Goal: Task Accomplishment & Management: Manage account settings

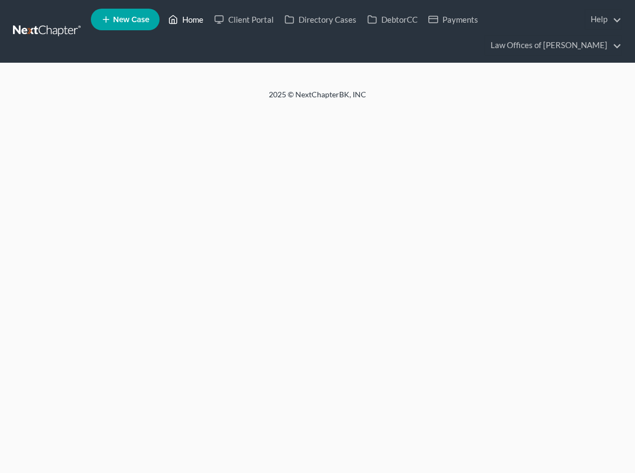
click at [188, 18] on link "Home" at bounding box center [186, 19] width 46 height 19
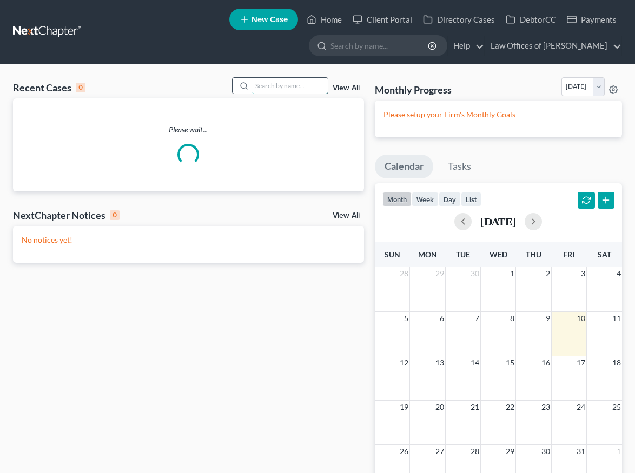
click at [274, 85] on input "search" at bounding box center [290, 86] width 76 height 16
click at [284, 88] on input "[PERSON_NAME]" at bounding box center [290, 86] width 76 height 16
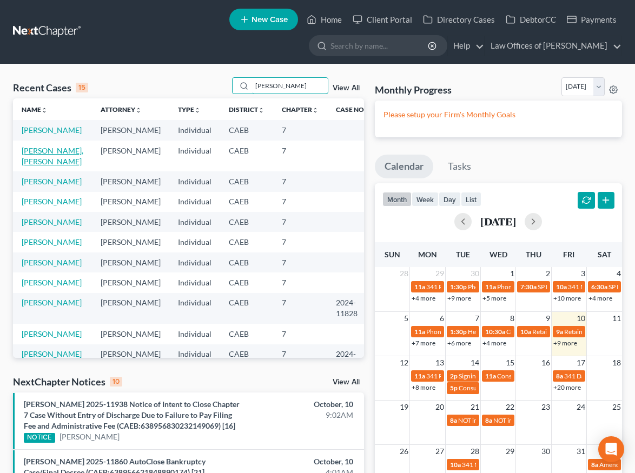
type input "[PERSON_NAME]"
click at [44, 148] on link "[PERSON_NAME], [PERSON_NAME]" at bounding box center [53, 156] width 62 height 20
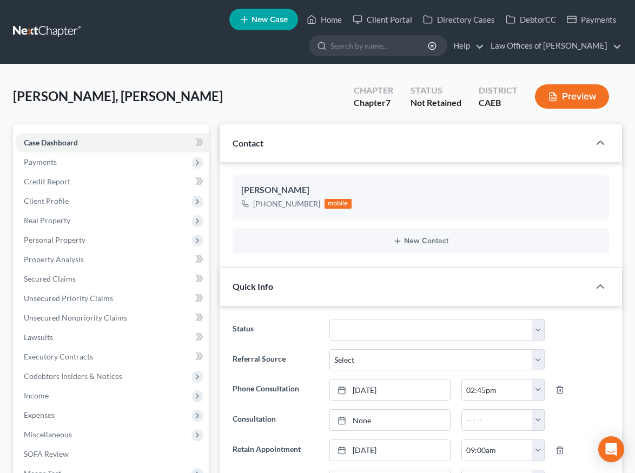
scroll to position [1922, 0]
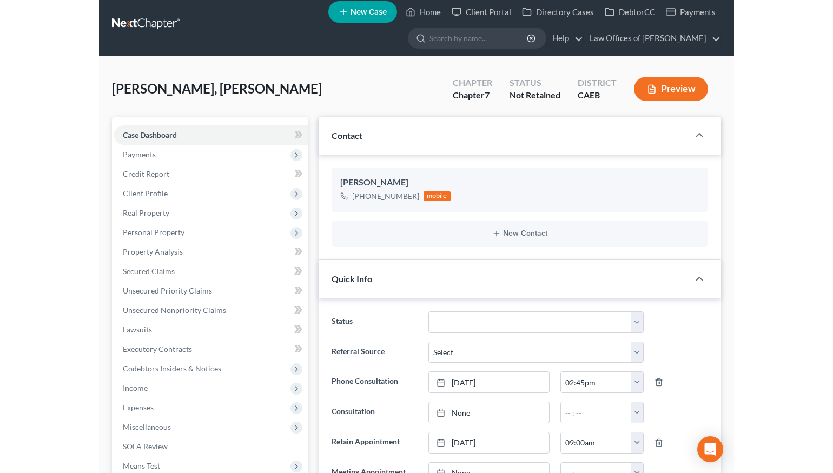
scroll to position [0, 0]
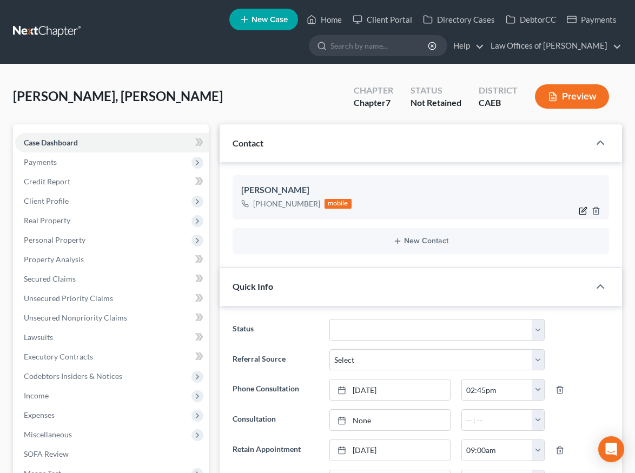
click at [582, 209] on icon "button" at bounding box center [583, 210] width 5 height 5
select select "0"
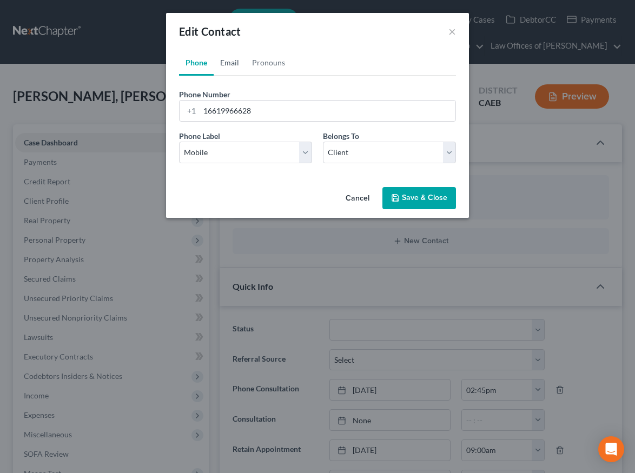
click at [228, 63] on link "Email" at bounding box center [230, 63] width 32 height 26
click at [259, 115] on input "email" at bounding box center [328, 111] width 256 height 21
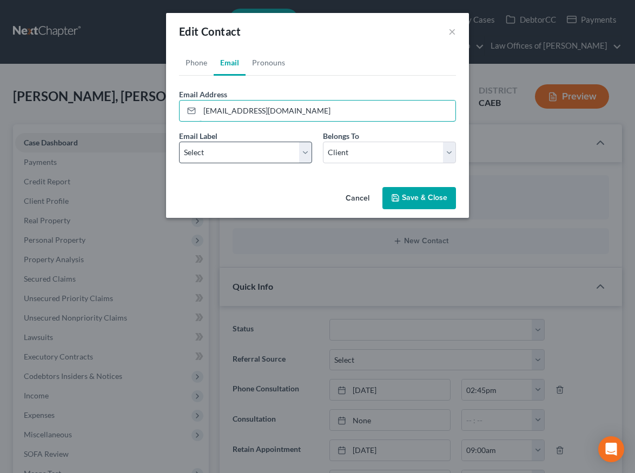
type input "[EMAIL_ADDRESS][DOMAIN_NAME]"
click at [243, 149] on select "Select Home Work Other" at bounding box center [245, 153] width 133 height 22
select select "0"
click at [179, 142] on select "Select Home Work Other" at bounding box center [245, 153] width 133 height 22
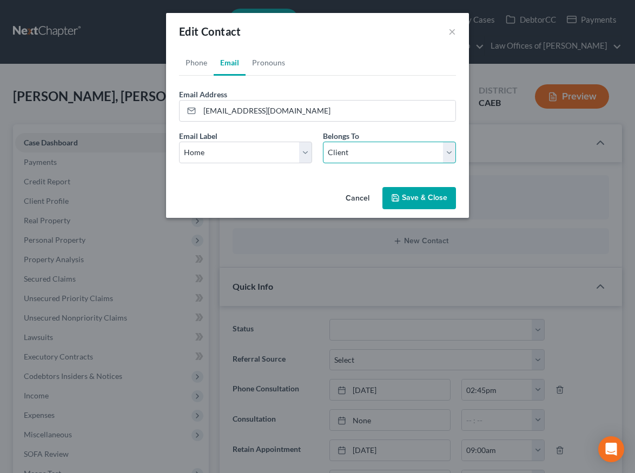
click at [374, 160] on select "Select Client Other" at bounding box center [389, 153] width 133 height 22
click at [323, 142] on select "Select Client Other" at bounding box center [389, 153] width 133 height 22
click at [417, 198] on button "Save & Close" at bounding box center [419, 198] width 74 height 23
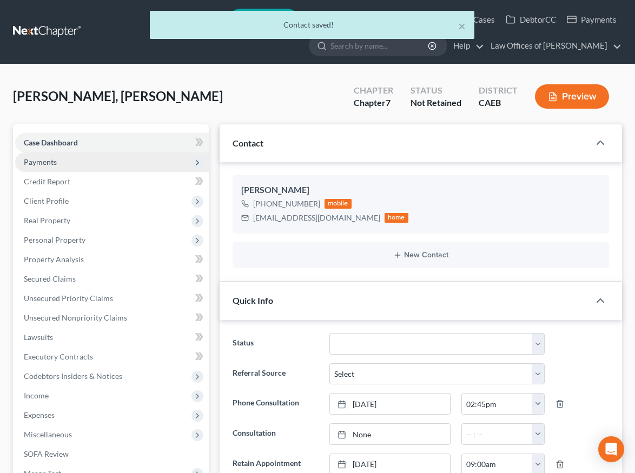
click at [65, 161] on span "Payments" at bounding box center [112, 161] width 194 height 19
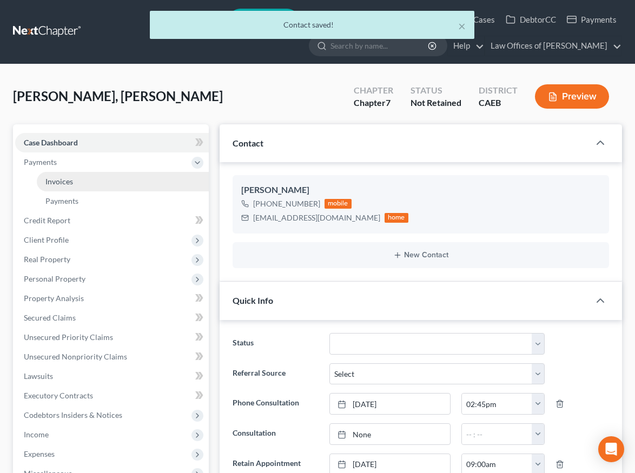
click at [68, 184] on span "Invoices" at bounding box center [59, 181] width 28 height 9
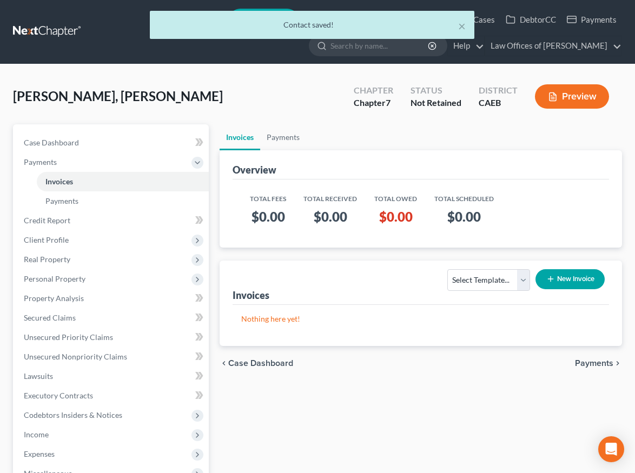
click at [576, 277] on button "New Invoice" at bounding box center [569, 279] width 69 height 20
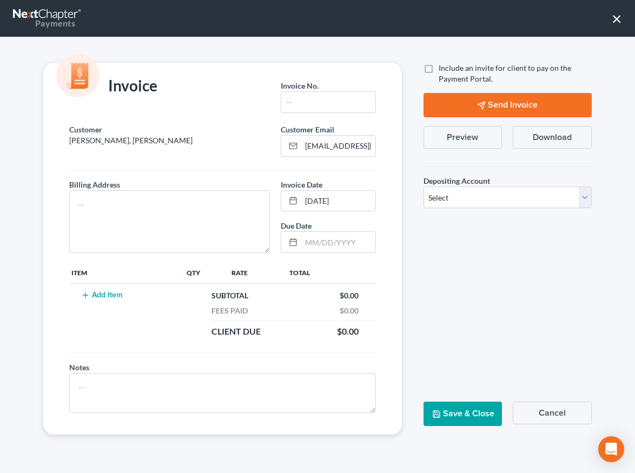
click at [122, 292] on button "Add Item" at bounding box center [102, 295] width 48 height 9
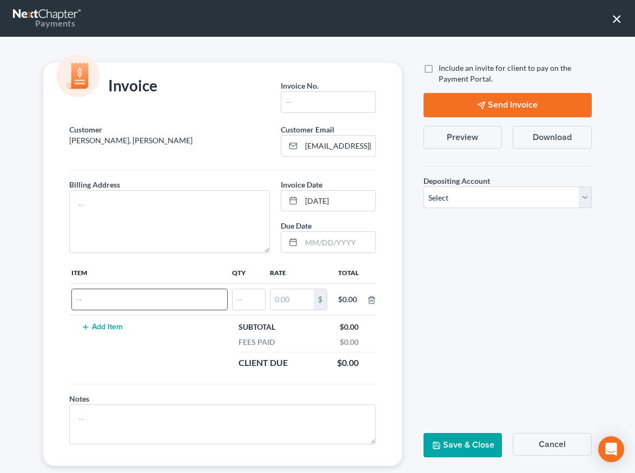
click at [132, 297] on input "text" at bounding box center [149, 299] width 155 height 21
type input "Attorneys Fees"
type input "1"
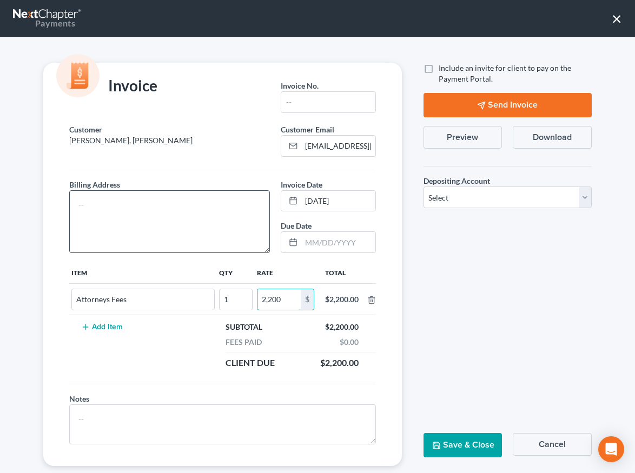
type input "2,200"
click at [196, 218] on textarea at bounding box center [169, 221] width 201 height 63
type textarea "[STREET_ADDRESS]"
click at [324, 104] on input "text" at bounding box center [328, 102] width 94 height 21
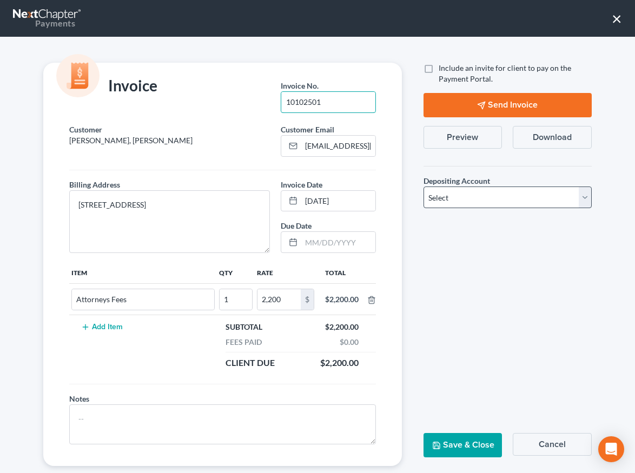
type input "10102501"
click at [481, 199] on select "Select Operation Trust" at bounding box center [507, 198] width 168 height 22
select select "0"
click at [423, 187] on select "Select Operation Trust" at bounding box center [507, 198] width 168 height 22
click at [453, 448] on button "Save & Close" at bounding box center [462, 445] width 79 height 24
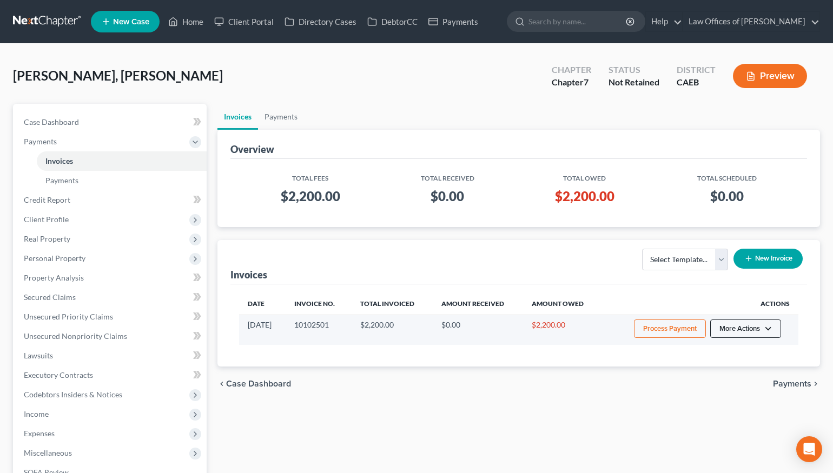
click at [634, 329] on button "More Actions" at bounding box center [745, 329] width 71 height 18
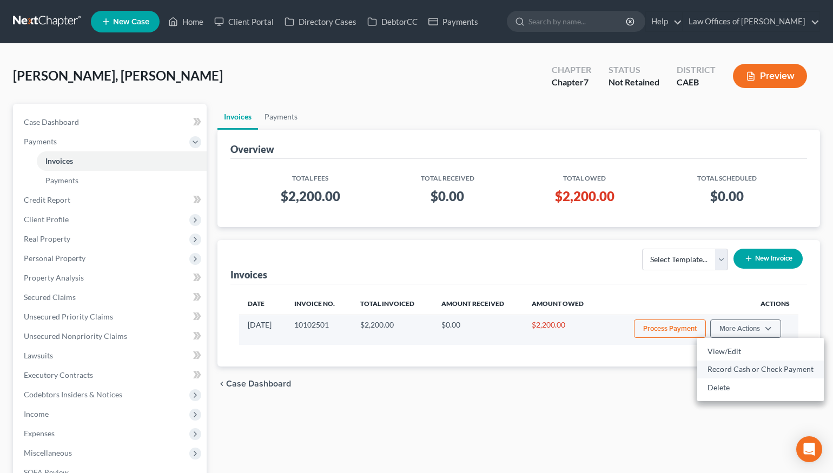
click at [634, 368] on link "Record Cash or Check Payment" at bounding box center [760, 369] width 127 height 18
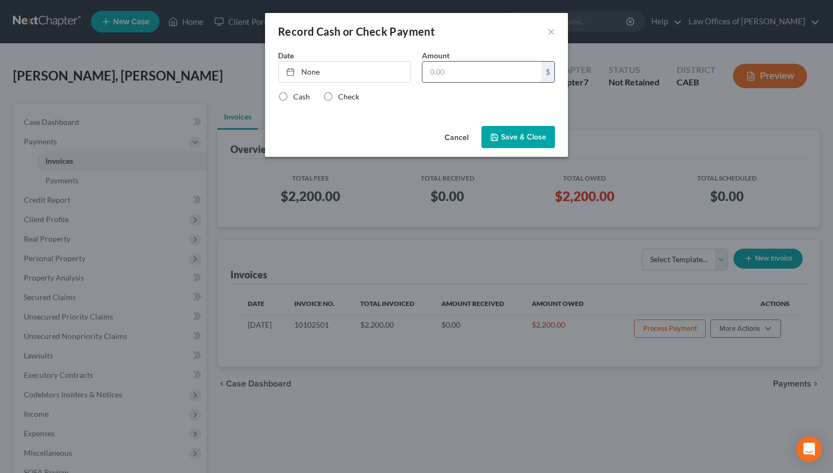
click at [460, 76] on input "text" at bounding box center [481, 72] width 119 height 21
type input "100"
click at [362, 74] on link "None" at bounding box center [344, 72] width 132 height 21
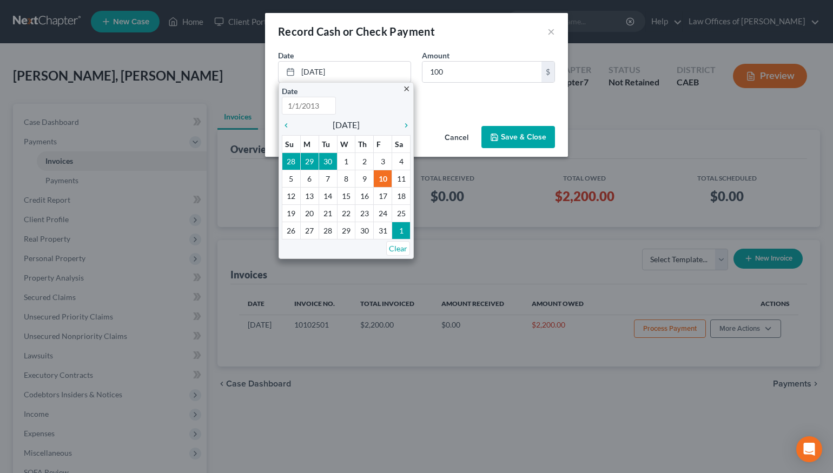
type input "[DATE]"
drag, startPoint x: 477, startPoint y: 102, endPoint x: 324, endPoint y: 105, distance: 152.5
click at [477, 102] on div "Cash Check" at bounding box center [416, 96] width 277 height 11
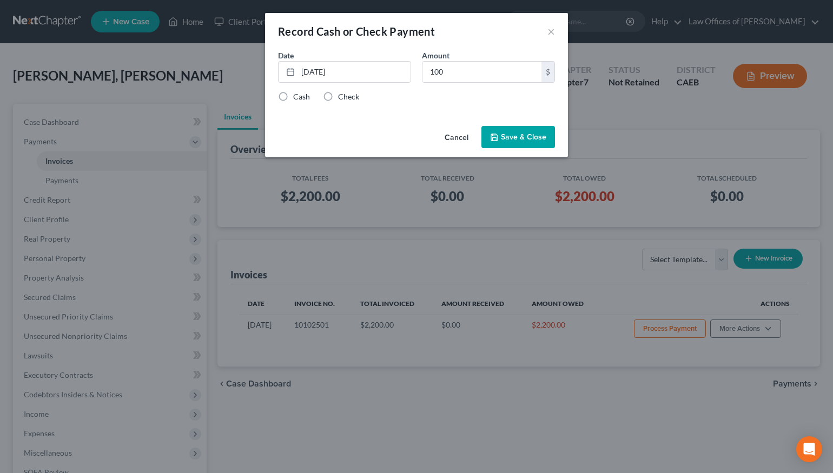
click at [338, 97] on label "Check" at bounding box center [348, 96] width 21 height 11
click at [342, 97] on input "Check" at bounding box center [345, 94] width 7 height 7
radio input "true"
click at [511, 143] on button "Save & Close" at bounding box center [518, 137] width 74 height 23
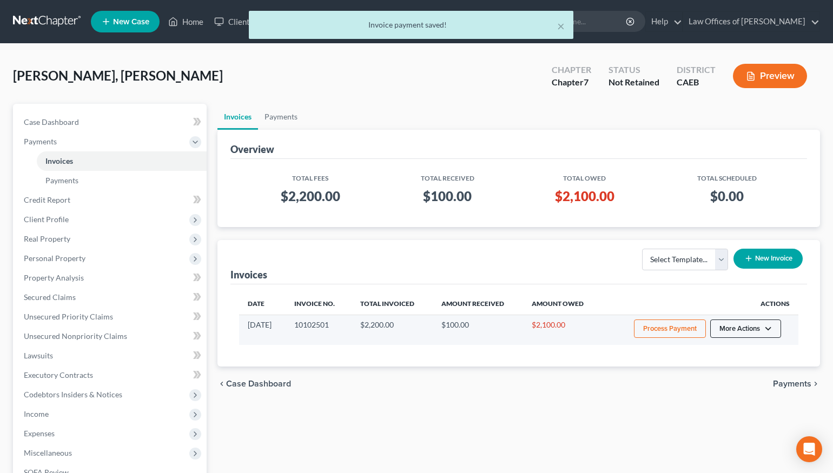
click at [634, 327] on button "More Actions" at bounding box center [745, 329] width 71 height 18
click at [634, 343] on link "View/Edit" at bounding box center [760, 351] width 127 height 18
select select "0"
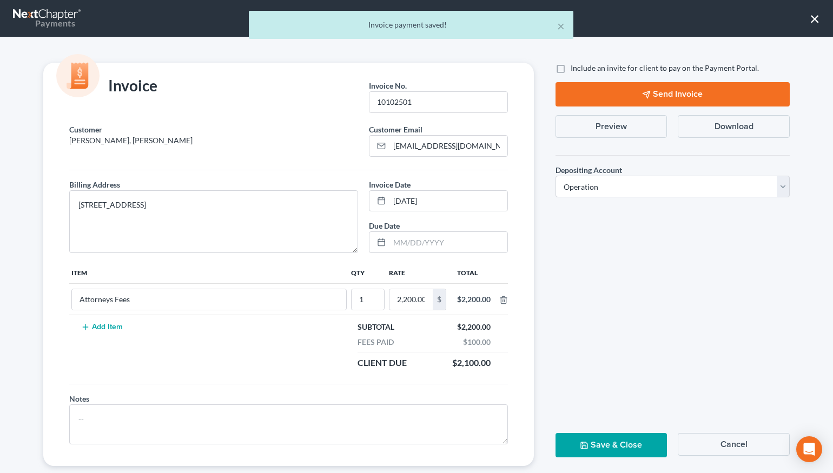
click at [625, 130] on button "Preview" at bounding box center [611, 126] width 112 height 23
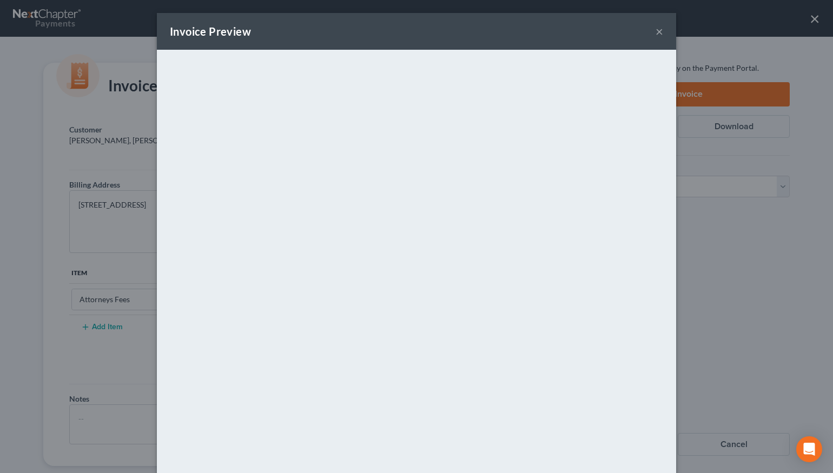
click at [634, 31] on button "×" at bounding box center [659, 31] width 8 height 13
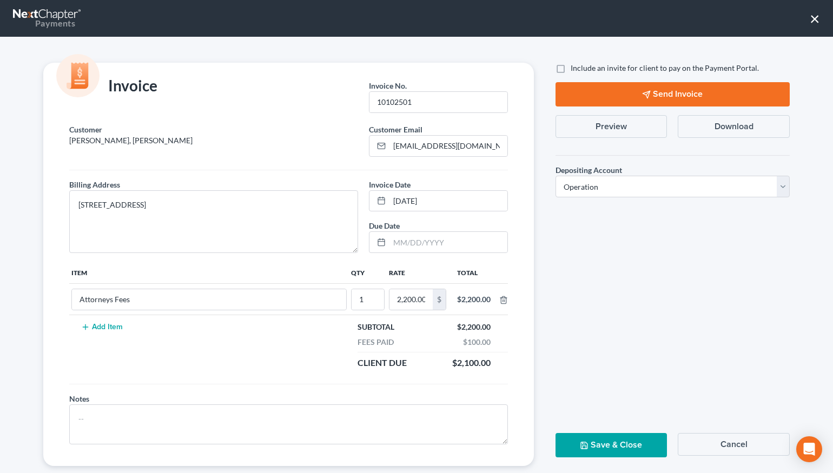
click at [634, 15] on button "×" at bounding box center [814, 18] width 10 height 17
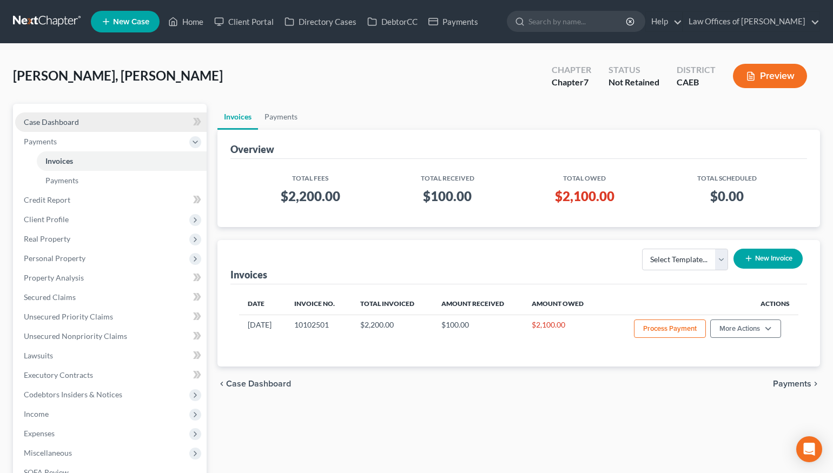
click at [67, 120] on span "Case Dashboard" at bounding box center [51, 121] width 55 height 9
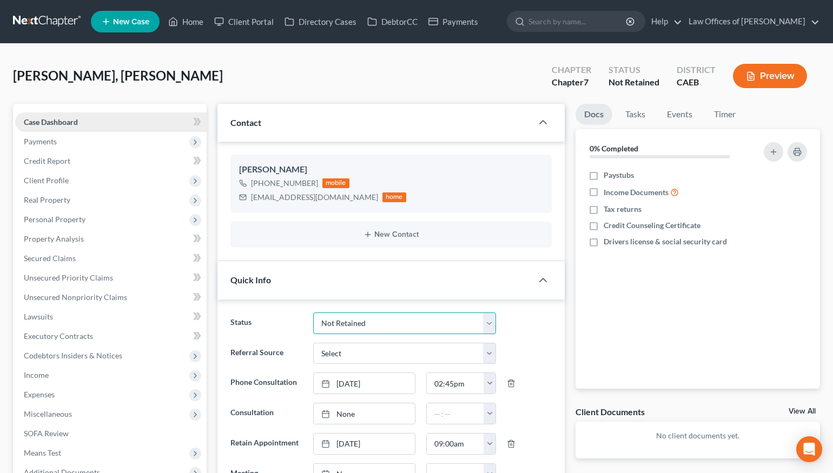
scroll to position [71, 0]
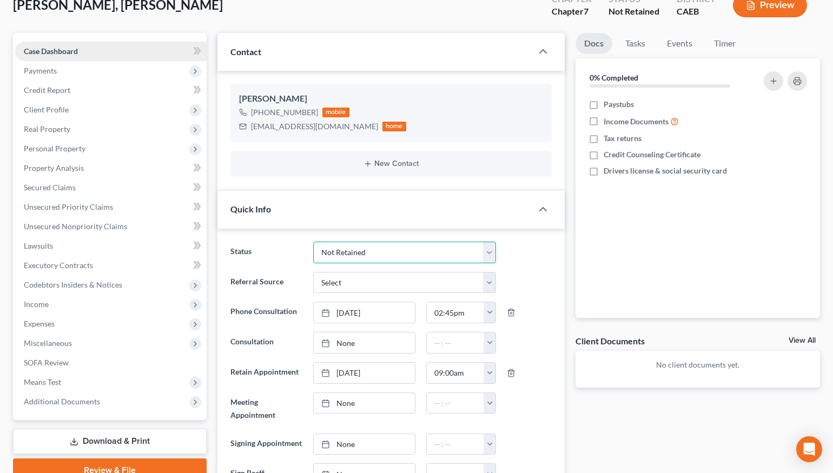
click at [488, 251] on select "Cancelled/Refund Closed Consultation Declined Discharged Filed Income Check In …" at bounding box center [404, 253] width 183 height 22
select select "14"
click at [313, 242] on select "Cancelled/Refund Closed Consultation Declined Discharged Filed Income Check In …" at bounding box center [404, 253] width 183 height 22
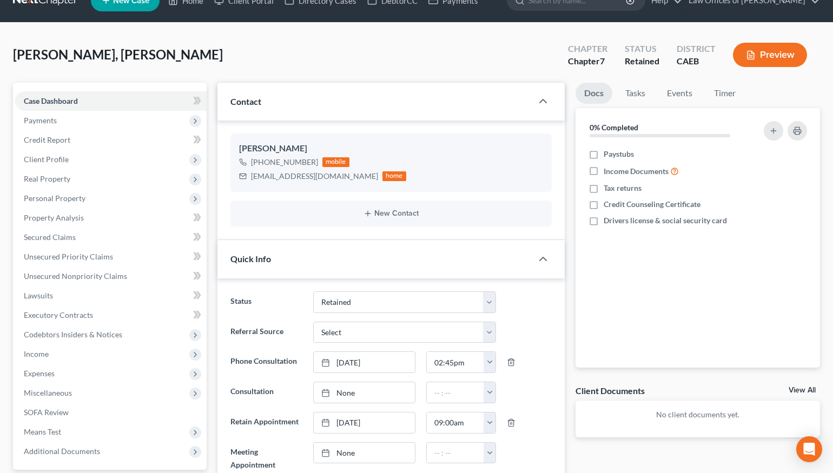
scroll to position [0, 0]
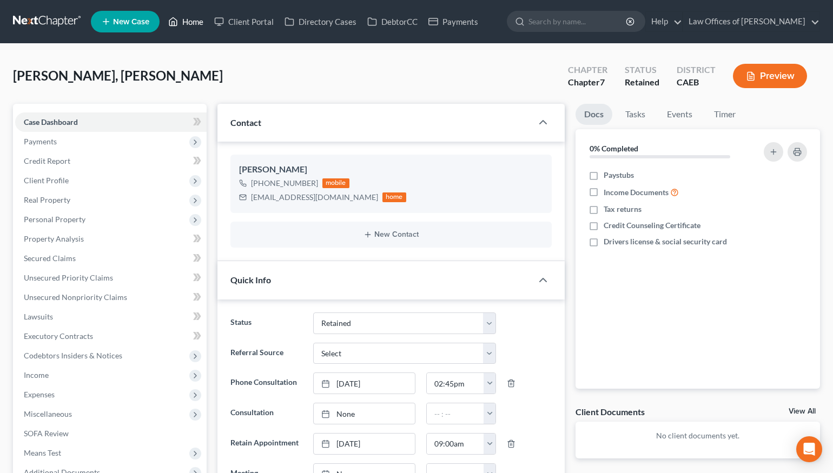
click at [189, 25] on link "Home" at bounding box center [186, 21] width 46 height 19
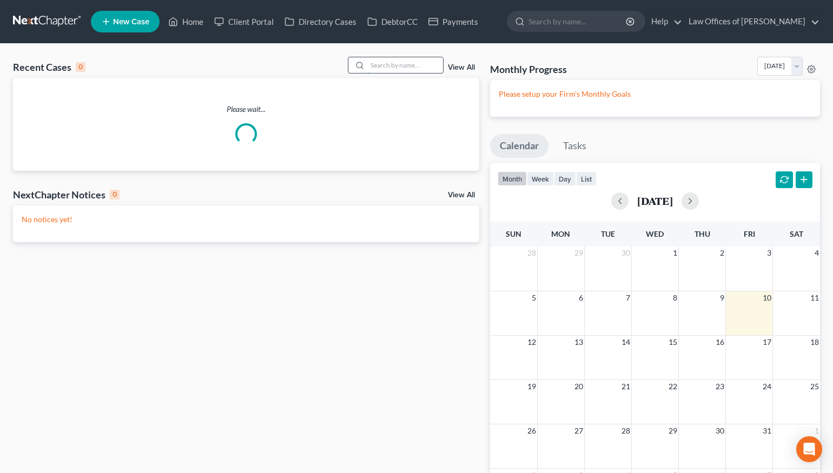
click at [380, 62] on input "search" at bounding box center [405, 65] width 76 height 16
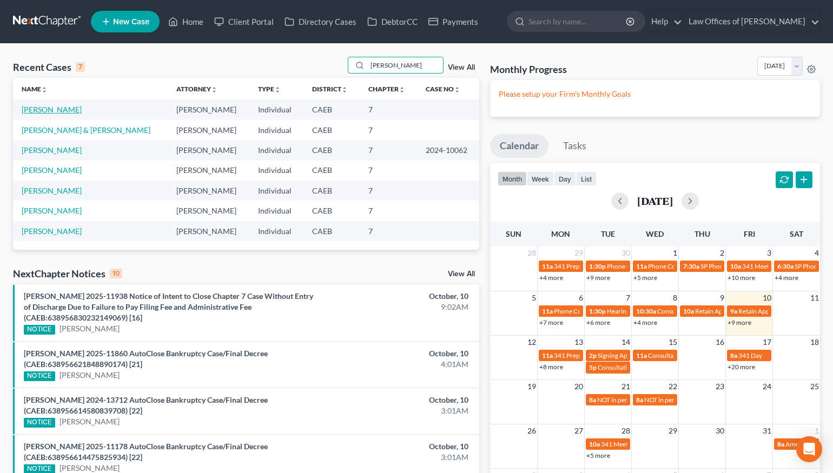
type input "[PERSON_NAME]"
click at [52, 113] on link "[PERSON_NAME]" at bounding box center [52, 109] width 60 height 9
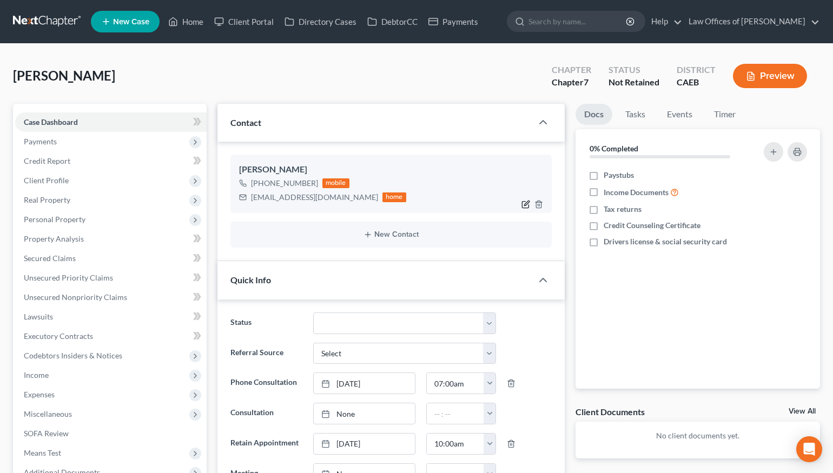
click at [527, 205] on icon "button" at bounding box center [525, 204] width 9 height 9
select select "0"
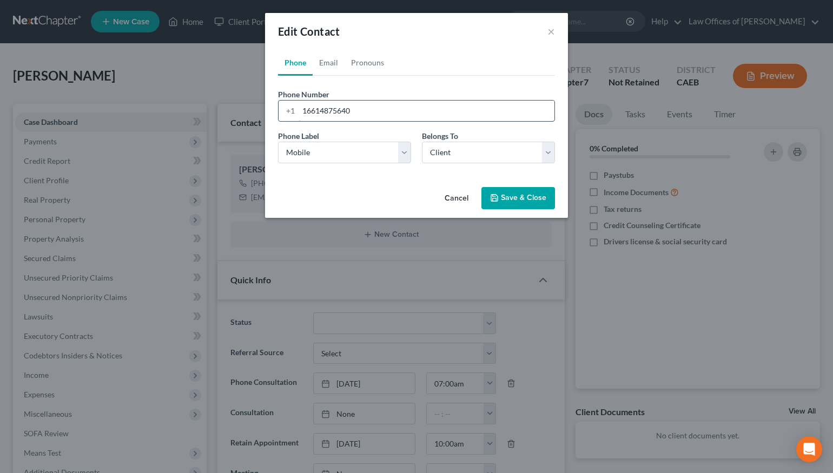
scroll to position [746, 0]
click at [334, 66] on link "Email" at bounding box center [329, 63] width 32 height 26
drag, startPoint x: 351, startPoint y: 111, endPoint x: 363, endPoint y: 125, distance: 18.4
click at [351, 111] on input "[EMAIL_ADDRESS][DOMAIN_NAME]" at bounding box center [426, 111] width 256 height 21
type input "[EMAIL_ADDRESS][DOMAIN_NAME]"
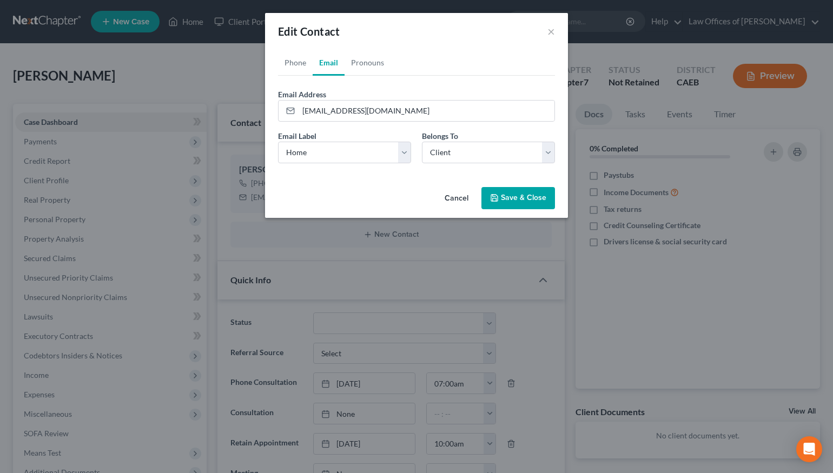
click at [528, 203] on button "Save & Close" at bounding box center [518, 198] width 74 height 23
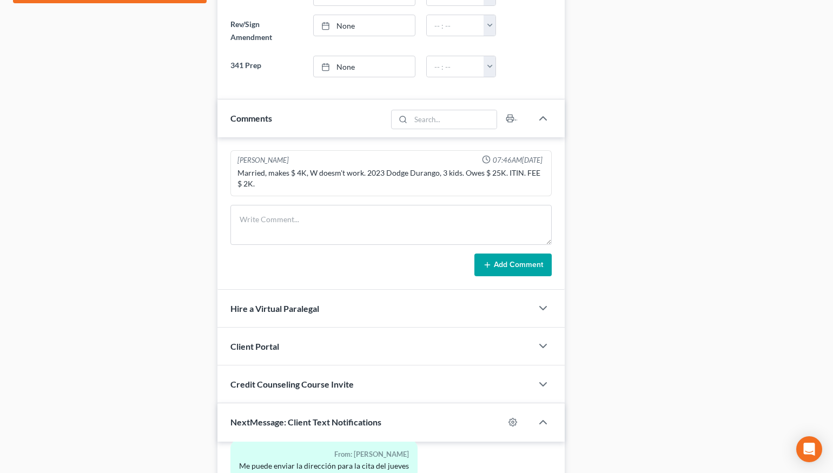
scroll to position [802, 0]
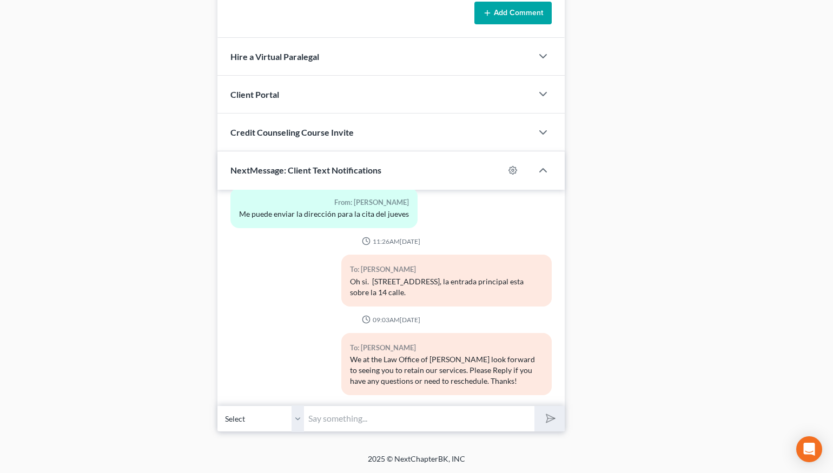
click at [347, 418] on input "text" at bounding box center [419, 419] width 230 height 26
type input "[EMAIL_ADDRESS][DOMAIN_NAME]"
click at [555, 420] on button "submit" at bounding box center [549, 418] width 30 height 25
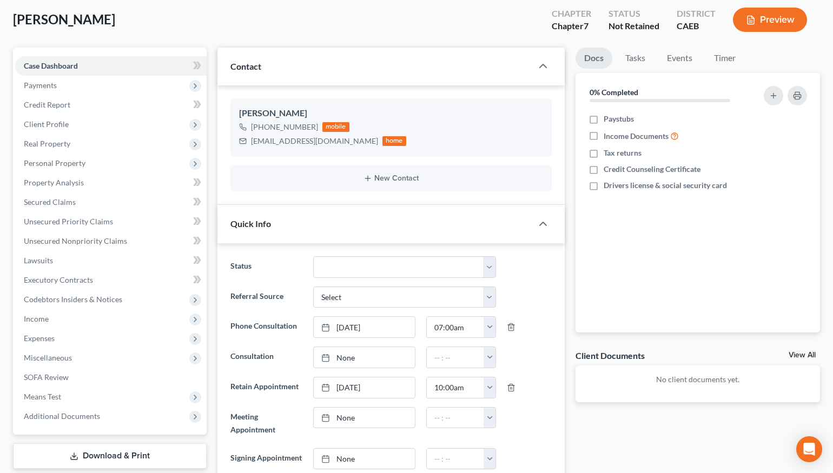
scroll to position [0, 0]
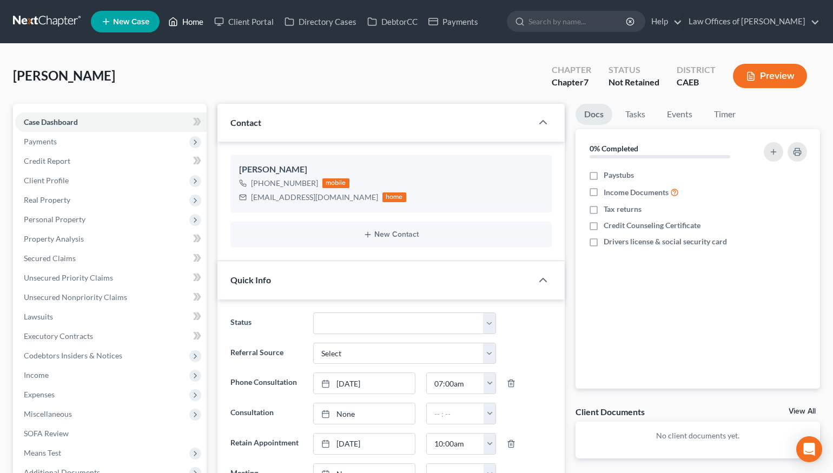
drag, startPoint x: 183, startPoint y: 20, endPoint x: 175, endPoint y: 10, distance: 13.1
click at [183, 20] on link "Home" at bounding box center [186, 21] width 46 height 19
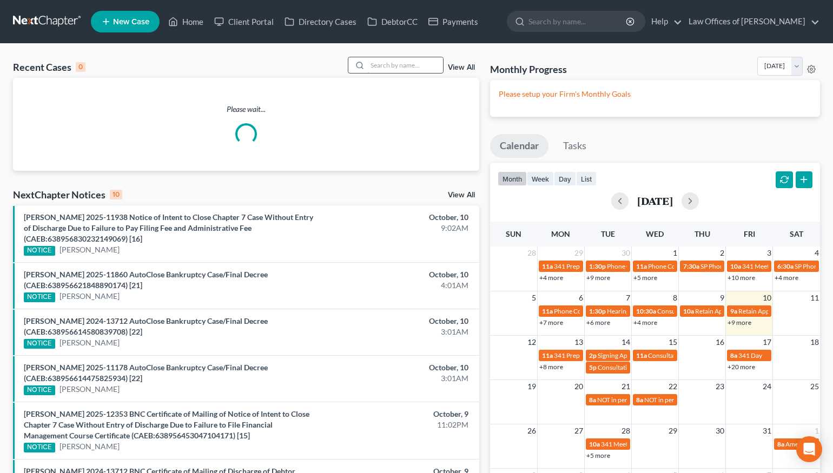
click at [387, 68] on input "search" at bounding box center [405, 65] width 76 height 16
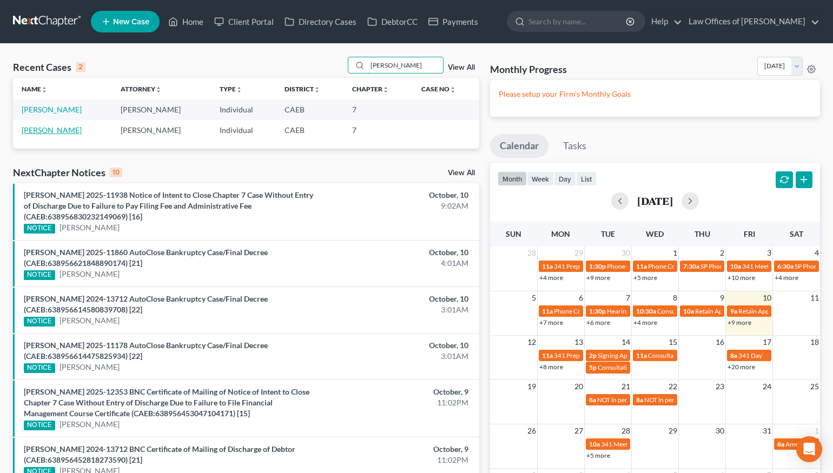
type input "[PERSON_NAME]"
click at [60, 132] on link "[PERSON_NAME]" at bounding box center [52, 129] width 60 height 9
select select "11"
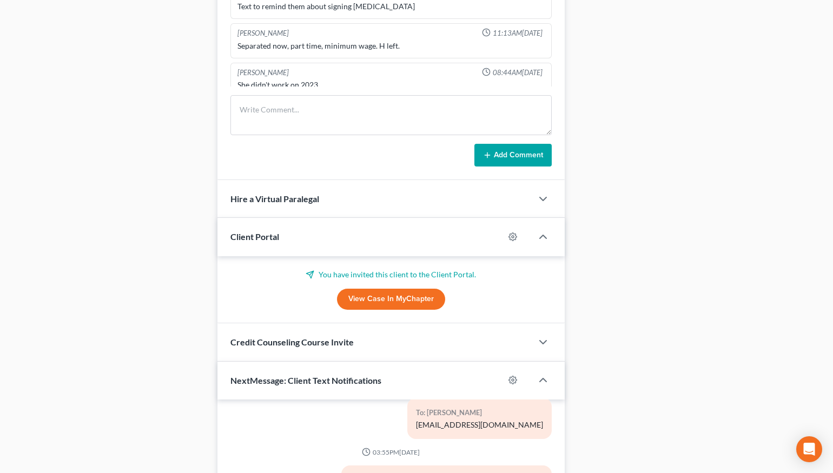
scroll to position [732, 0]
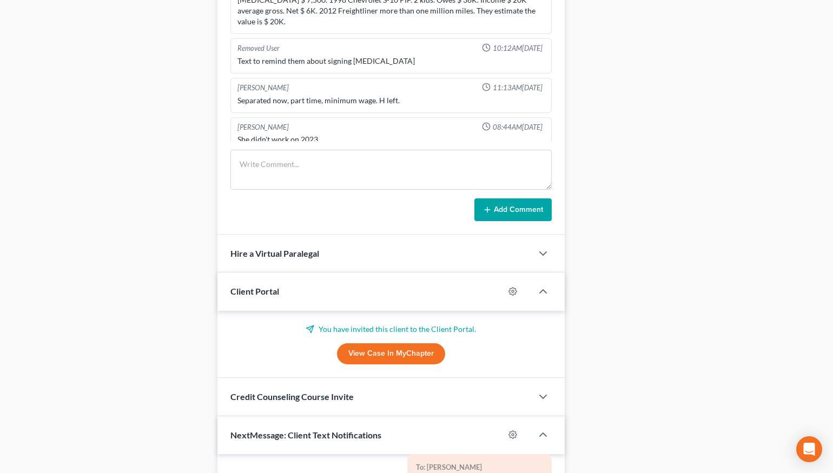
click at [281, 149] on div "[PERSON_NAME] 12:36PM[DATE] Married. Buying O=116k, V=300? [PERSON_NAME] 12:48P…" at bounding box center [390, 95] width 347 height 280
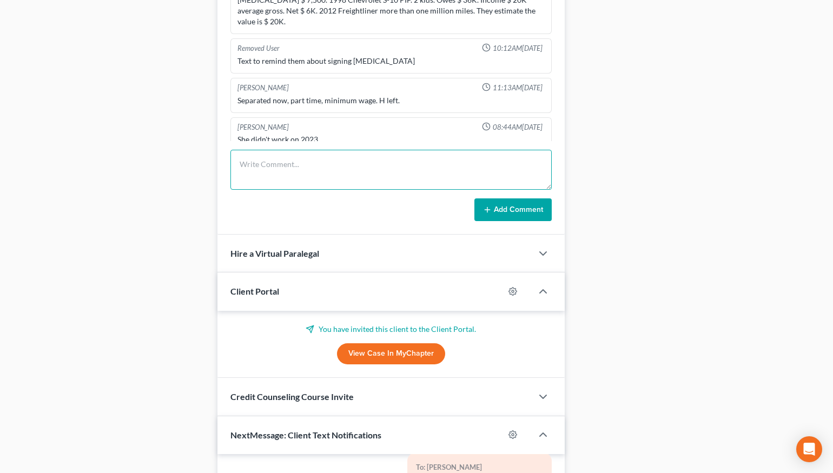
click at [277, 171] on textarea at bounding box center [390, 170] width 321 height 40
type textarea "H"
type textarea "W"
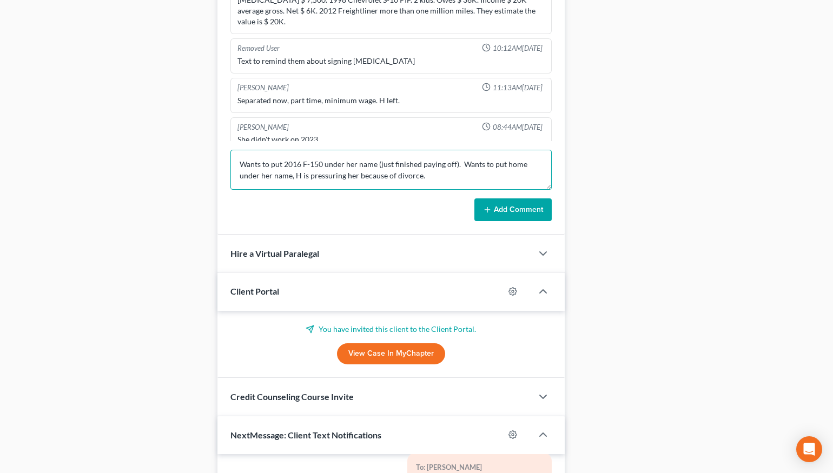
type textarea "Wants to put 2016 F-150 under her name (just finished paying off). Wants to put…"
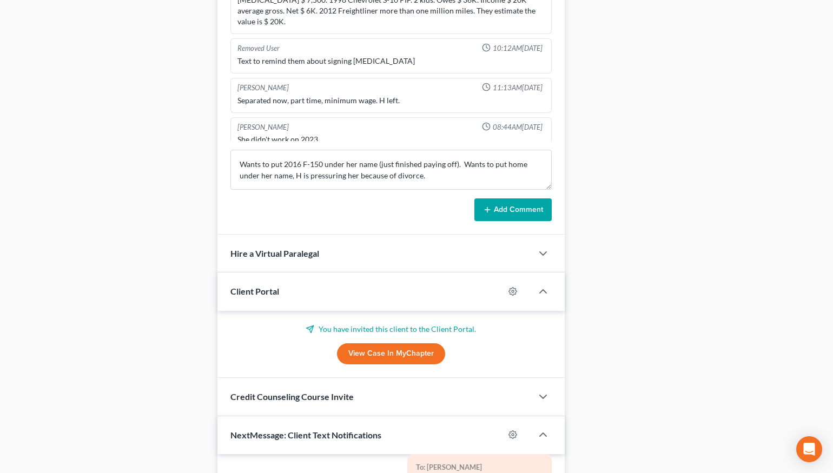
click at [533, 214] on button "Add Comment" at bounding box center [512, 209] width 77 height 23
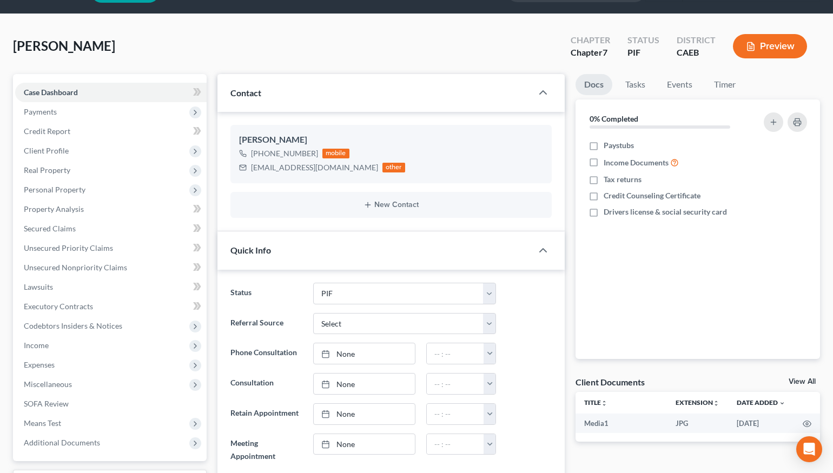
scroll to position [0, 0]
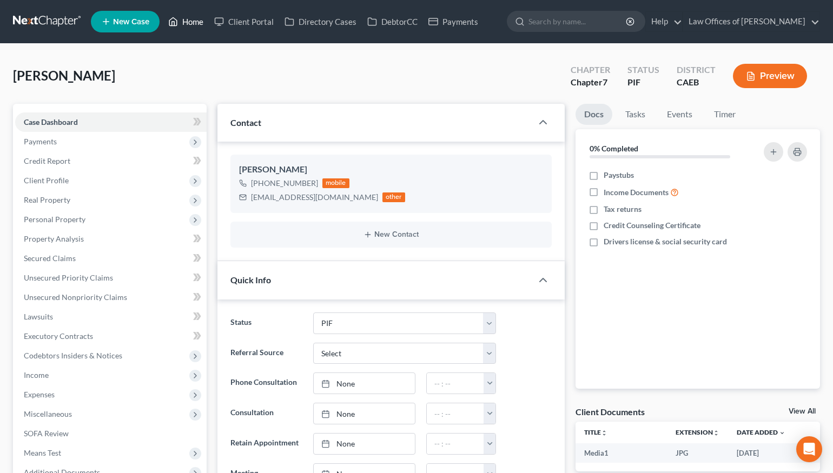
click at [188, 23] on link "Home" at bounding box center [186, 21] width 46 height 19
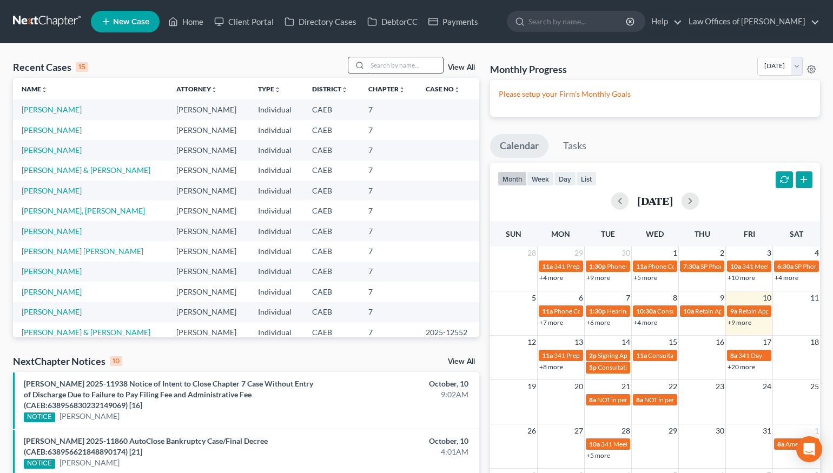
click at [403, 63] on input "search" at bounding box center [405, 65] width 76 height 16
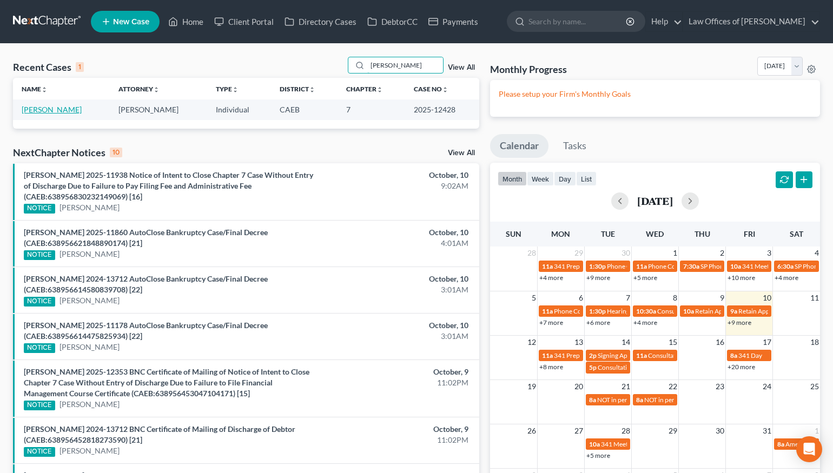
type input "[PERSON_NAME]"
click at [54, 108] on link "[PERSON_NAME]" at bounding box center [52, 109] width 60 height 9
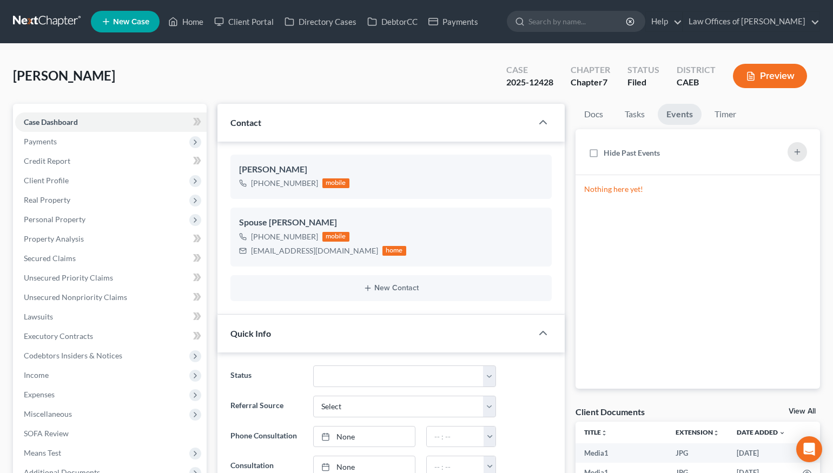
scroll to position [3, 0]
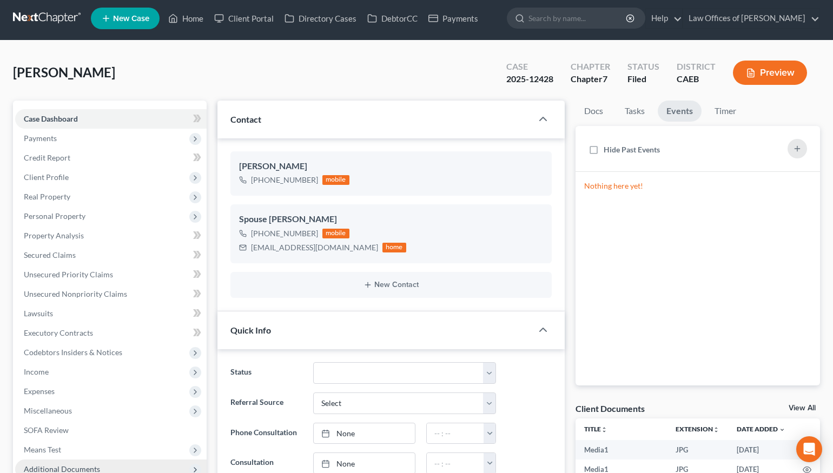
click at [84, 464] on span "Additional Documents" at bounding box center [62, 468] width 76 height 9
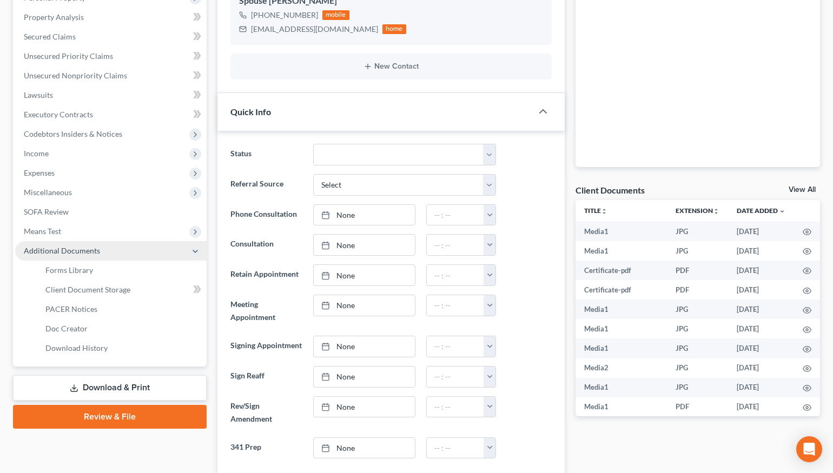
scroll to position [19689, 0]
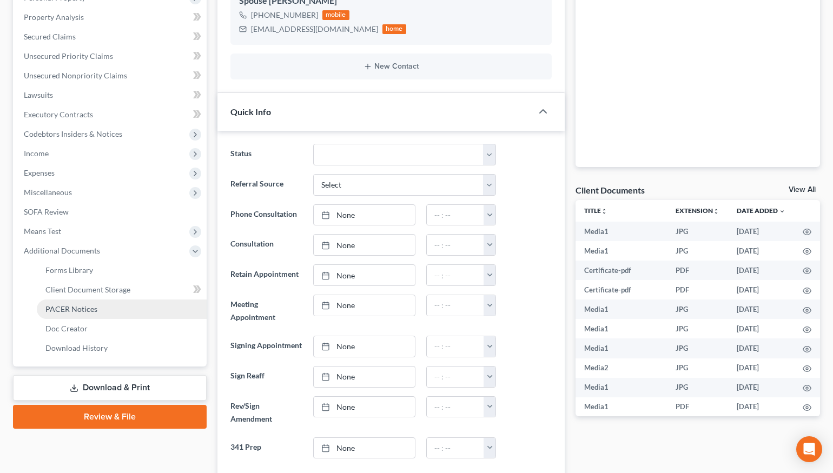
click at [100, 307] on link "PACER Notices" at bounding box center [122, 309] width 170 height 19
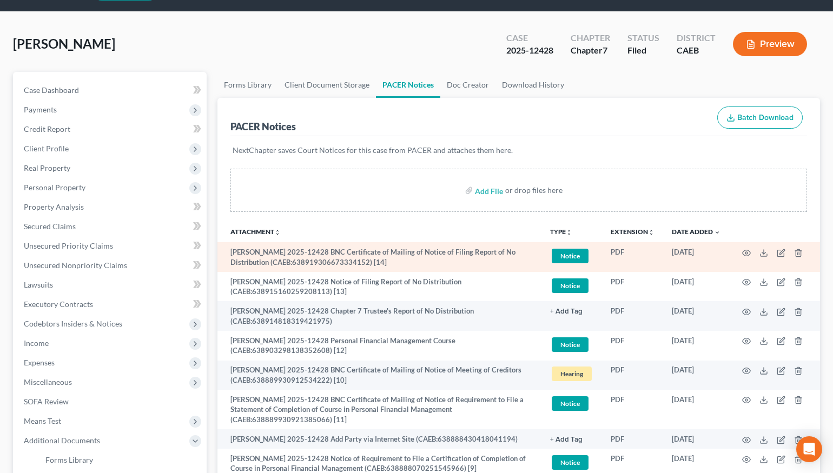
scroll to position [4, 0]
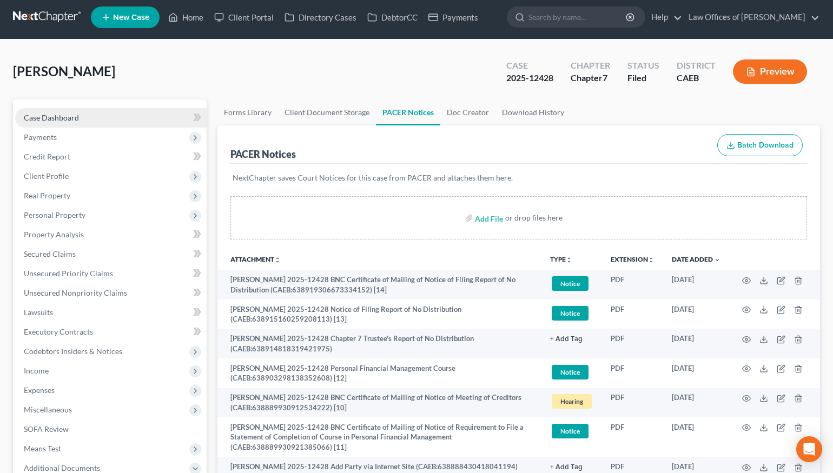
click at [55, 114] on span "Case Dashboard" at bounding box center [51, 117] width 55 height 9
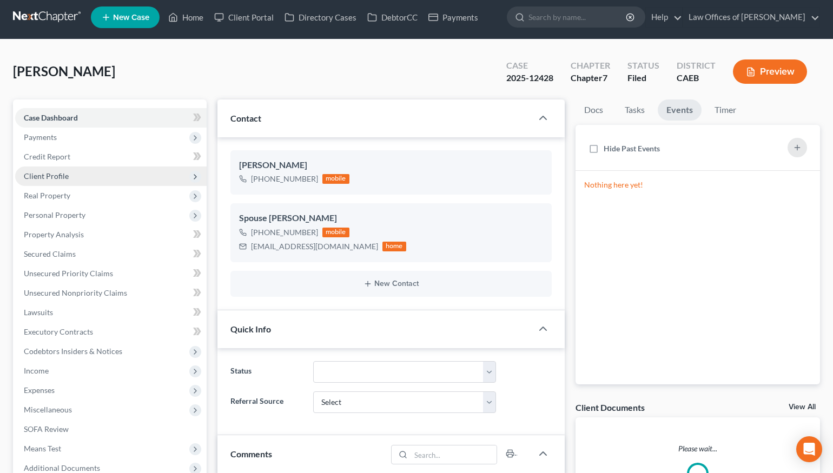
click at [64, 175] on span "Client Profile" at bounding box center [46, 175] width 45 height 9
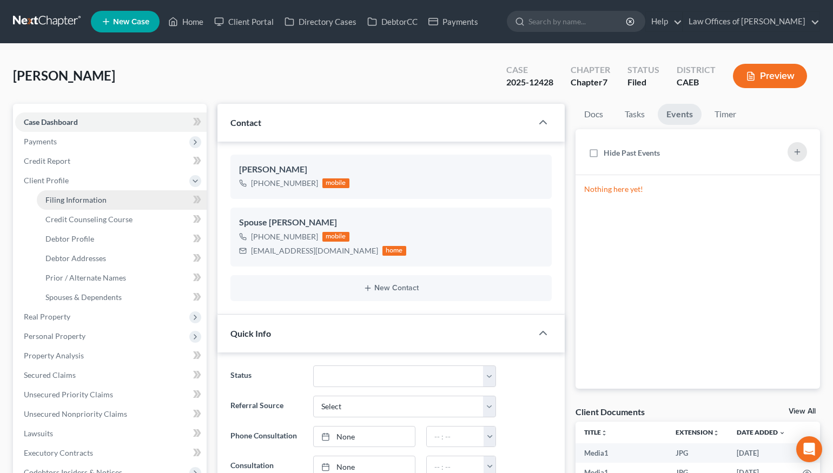
click at [79, 201] on span "Filing Information" at bounding box center [75, 199] width 61 height 9
select select "1"
select select "0"
select select "4"
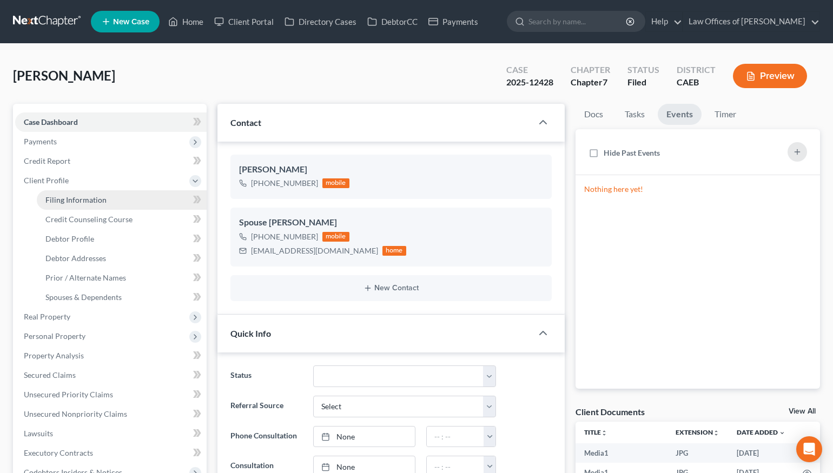
select select "0"
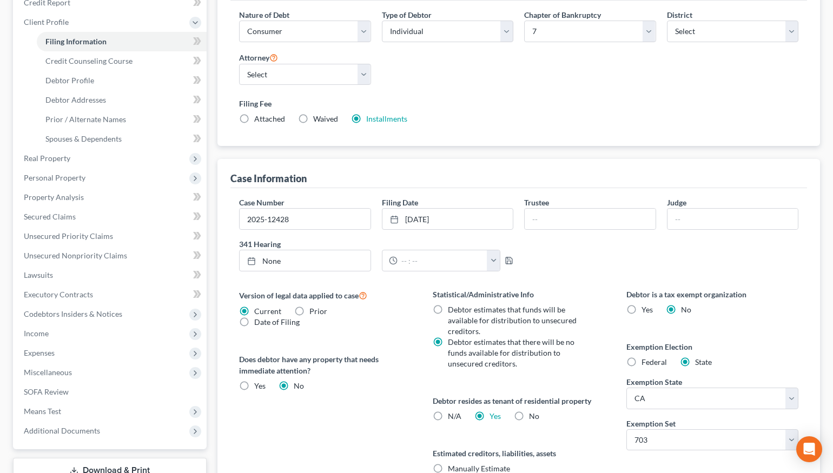
scroll to position [216, 0]
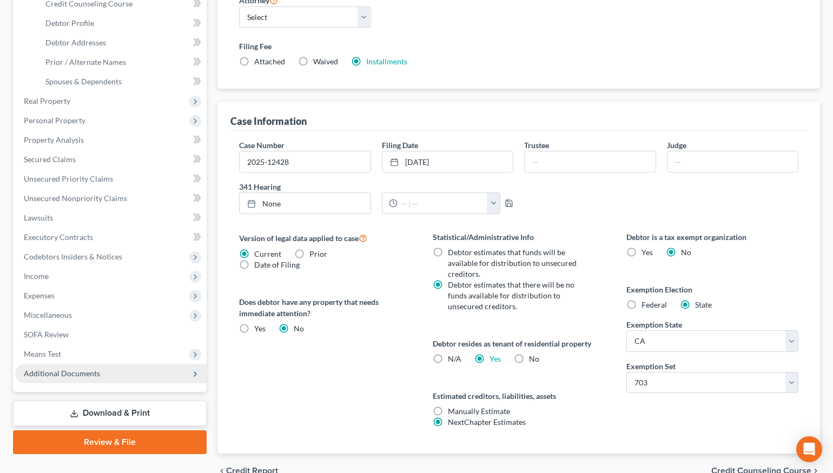
click at [86, 375] on span "Additional Documents" at bounding box center [62, 373] width 76 height 9
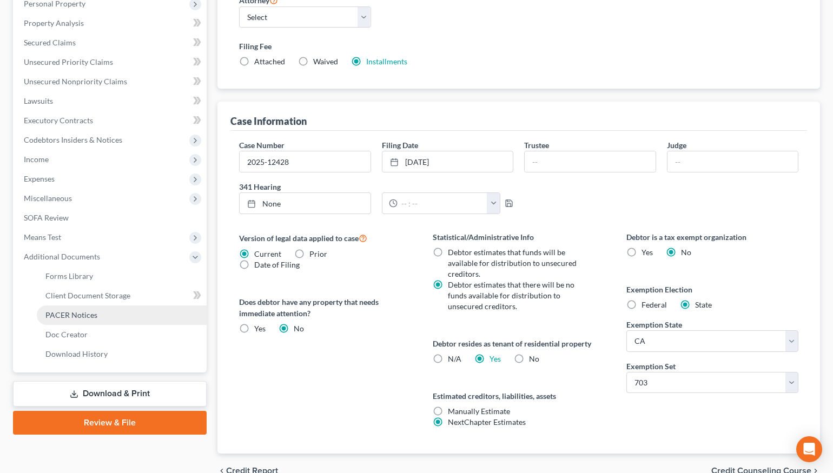
click at [75, 313] on span "PACER Notices" at bounding box center [71, 314] width 52 height 9
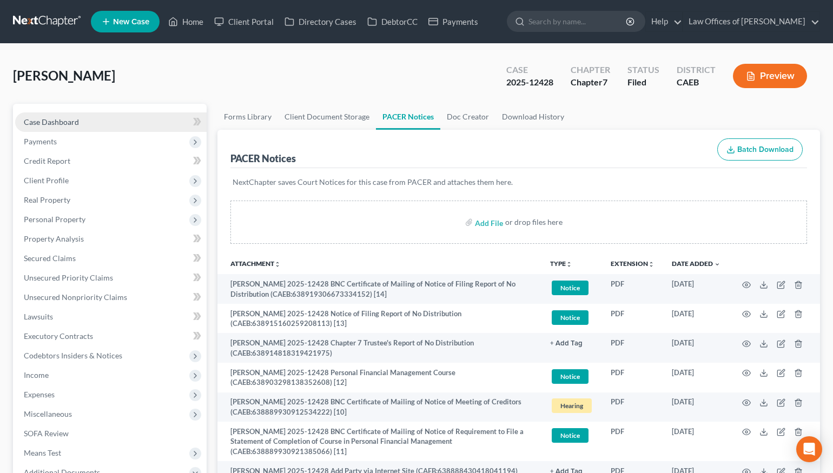
click at [78, 125] on link "Case Dashboard" at bounding box center [110, 121] width 191 height 19
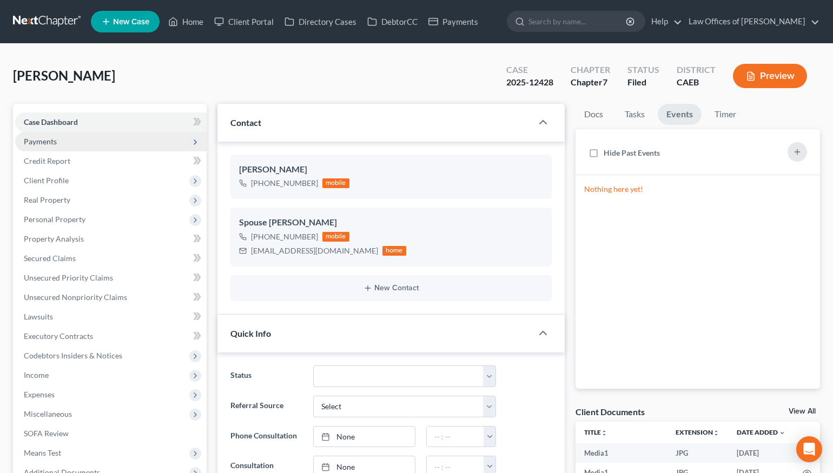
scroll to position [19689, 0]
click at [141, 25] on span "New Case" at bounding box center [131, 22] width 36 height 8
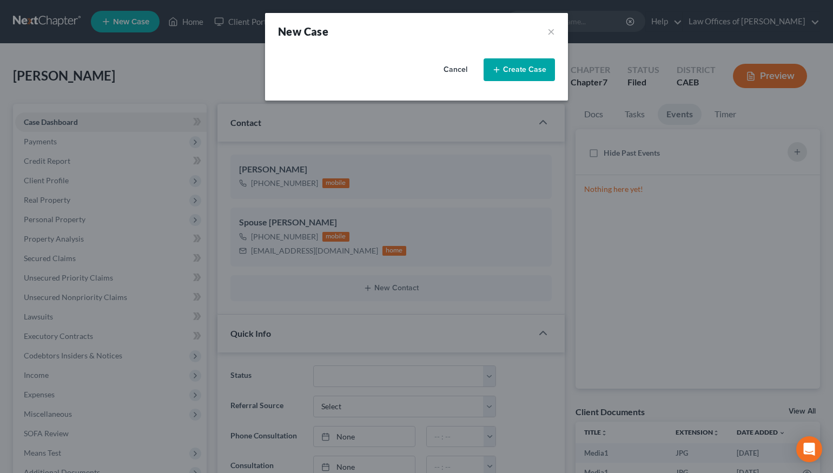
select select "8"
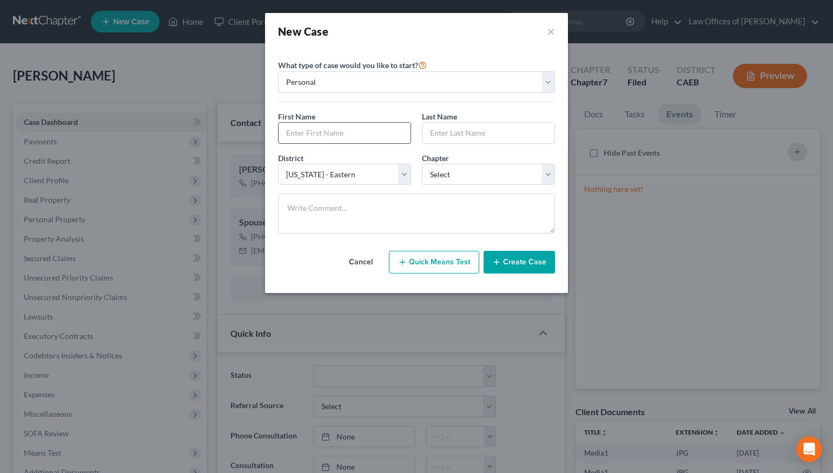
click at [351, 133] on input "text" at bounding box center [344, 133] width 132 height 21
type input "Jpse"
type input "[PERSON_NAME]"
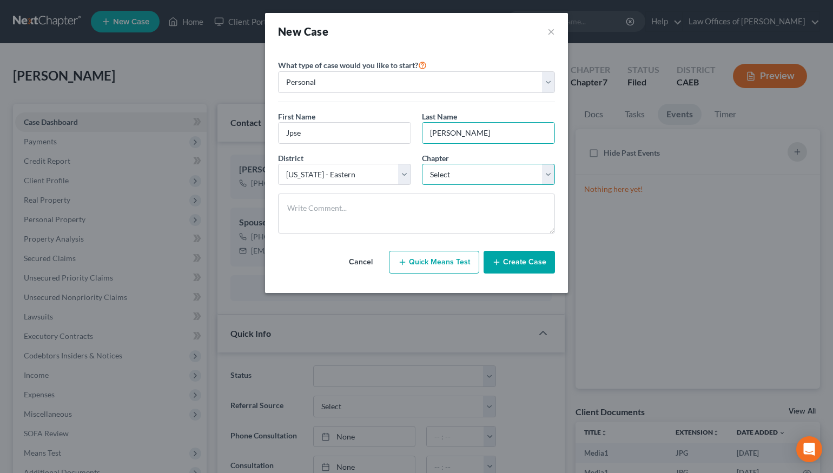
click at [451, 172] on select "Select 7 11 12 13" at bounding box center [488, 175] width 133 height 22
select select "0"
click at [422, 164] on select "Select 7 11 12 13" at bounding box center [488, 175] width 133 height 22
click at [525, 265] on button "Create Case" at bounding box center [518, 262] width 71 height 23
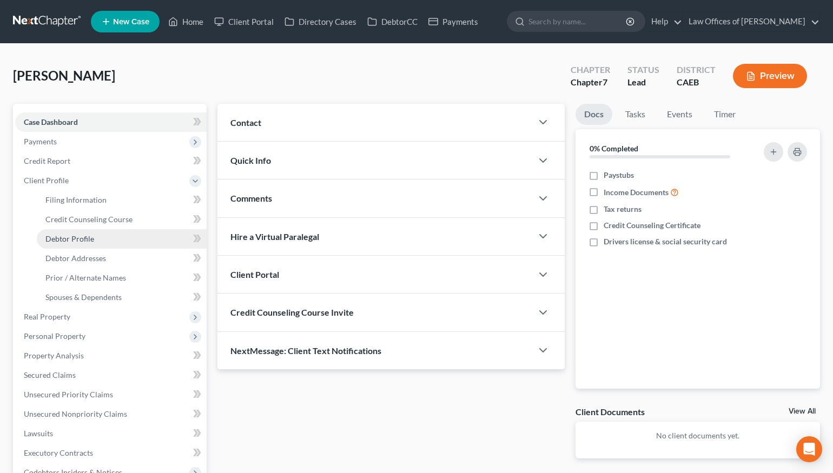
click at [85, 241] on span "Debtor Profile" at bounding box center [69, 238] width 49 height 9
select select "0"
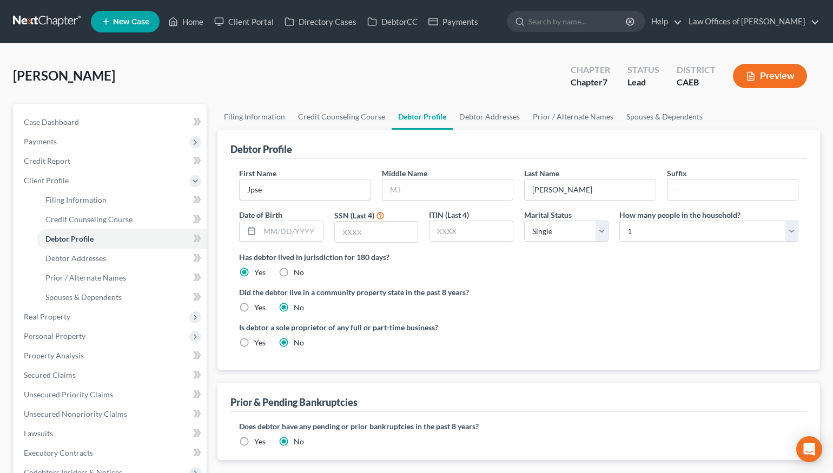
click at [256, 192] on input "Jpse" at bounding box center [305, 190] width 131 height 21
type input "[PERSON_NAME]"
click at [73, 123] on span "Case Dashboard" at bounding box center [51, 121] width 55 height 9
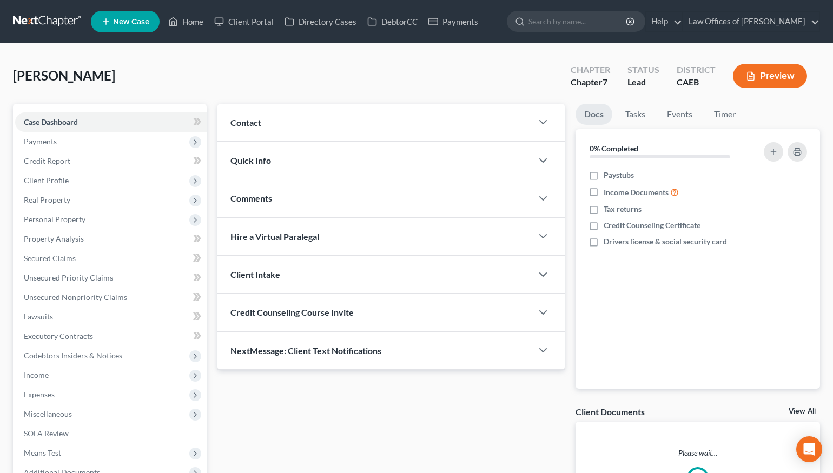
click at [325, 128] on div "Contact" at bounding box center [374, 122] width 315 height 37
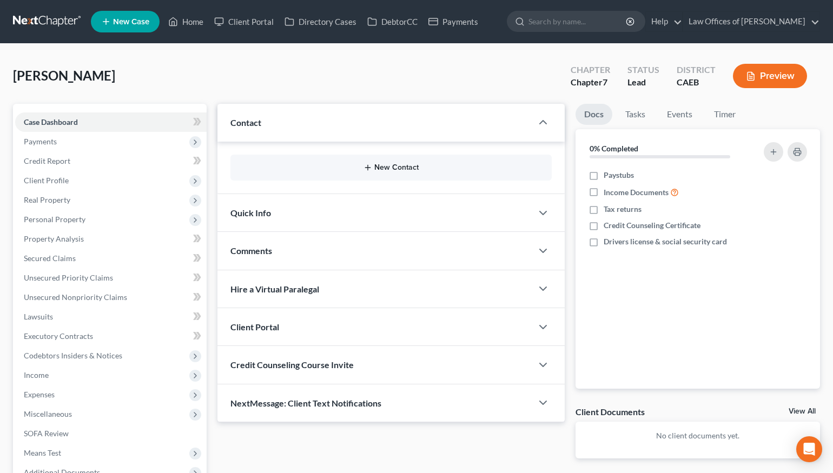
click at [398, 168] on button "New Contact" at bounding box center [391, 167] width 304 height 9
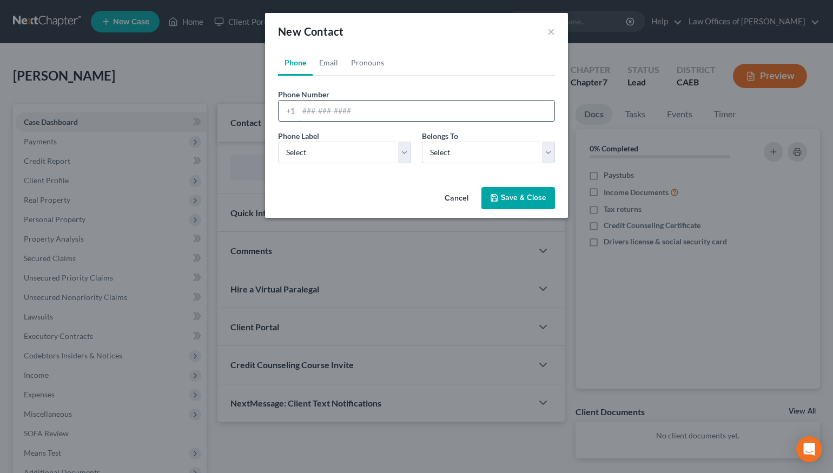
click at [398, 113] on input "tel" at bounding box center [426, 111] width 256 height 21
type input "6618596672"
click at [450, 150] on select "Select Client Other" at bounding box center [488, 153] width 133 height 22
select select "0"
click at [422, 142] on select "Select Client Other" at bounding box center [488, 153] width 133 height 22
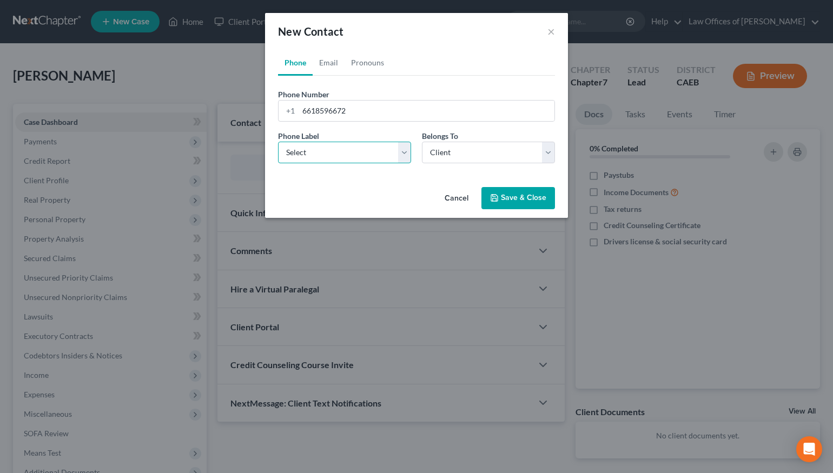
click at [377, 157] on select "Select Mobile Home Work Other" at bounding box center [344, 153] width 133 height 22
select select "0"
click at [278, 142] on select "Select Mobile Home Work Other" at bounding box center [344, 153] width 133 height 22
click at [504, 199] on button "Save & Close" at bounding box center [518, 198] width 74 height 23
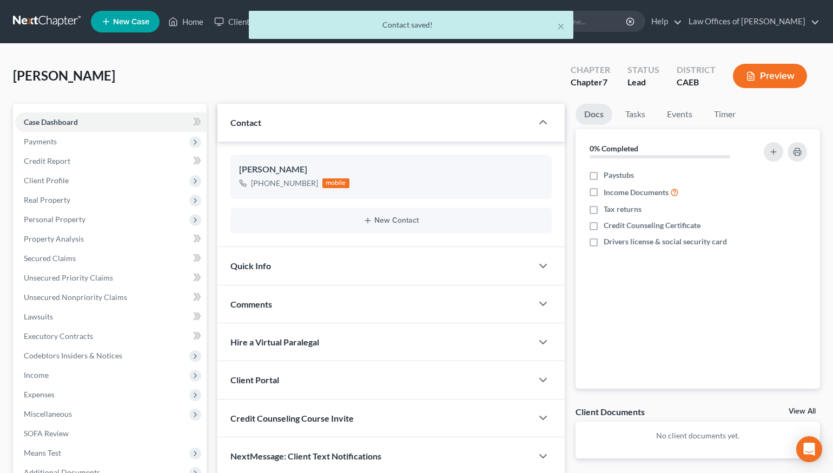
click at [293, 267] on div "Quick Info" at bounding box center [374, 265] width 315 height 37
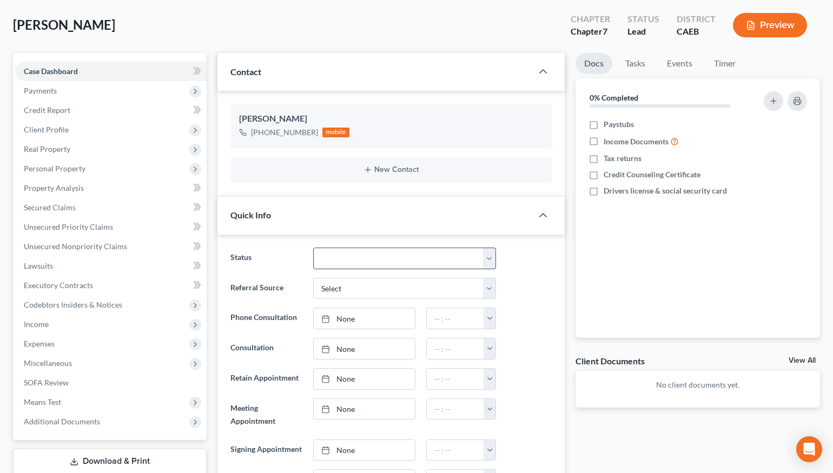
scroll to position [67, 0]
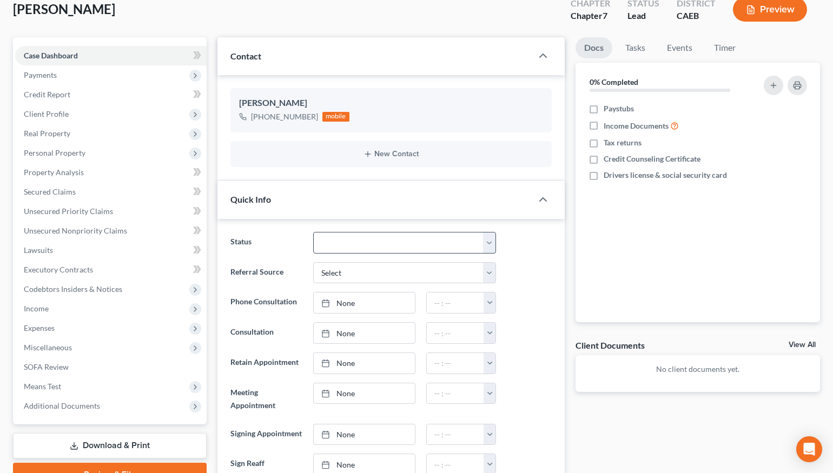
click at [390, 261] on ng-include "Status Cancelled/Refund Closed Consultation Declined Discharged Filed Income Ch…" at bounding box center [390, 389] width 321 height 315
click at [370, 245] on select "Cancelled/Refund Closed Consultation Declined Discharged Filed Income Check In …" at bounding box center [404, 243] width 183 height 22
select select "2"
click at [313, 232] on select "Cancelled/Refund Closed Consultation Declined Discharged Filed Income Check In …" at bounding box center [404, 243] width 183 height 22
click at [388, 304] on link "None" at bounding box center [364, 303] width 101 height 21
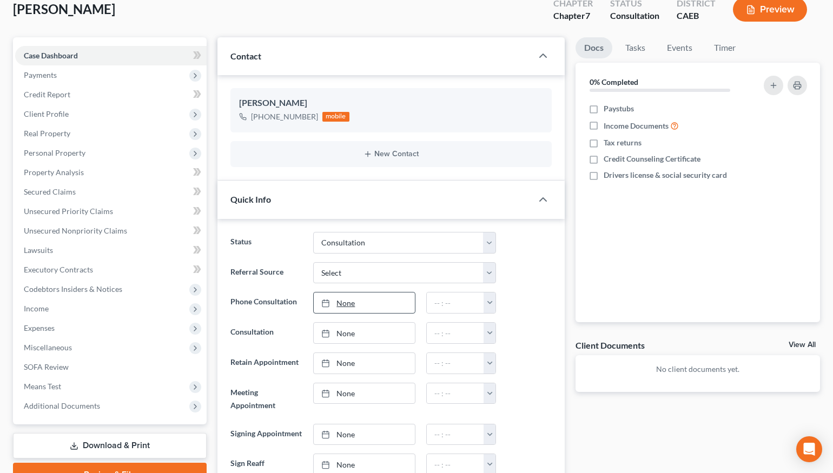
type input "[DATE]"
click at [486, 303] on button "button" at bounding box center [489, 303] width 12 height 21
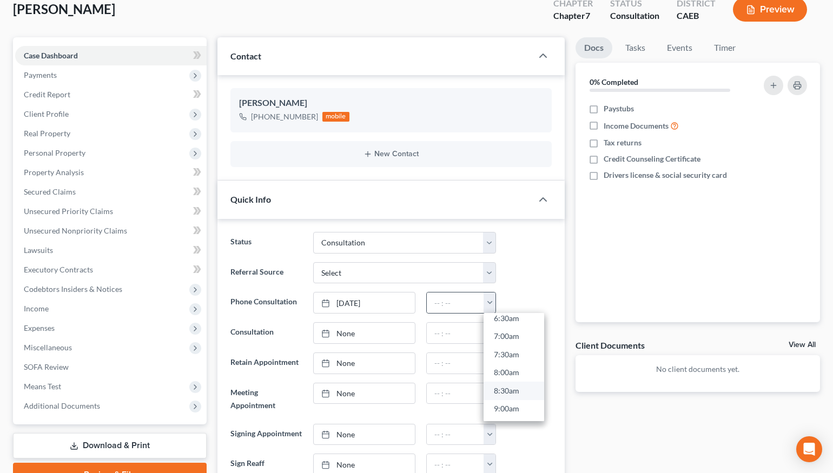
scroll to position [307, 0]
click at [515, 331] on link "8:30am" at bounding box center [513, 328] width 61 height 18
type input "8:30am"
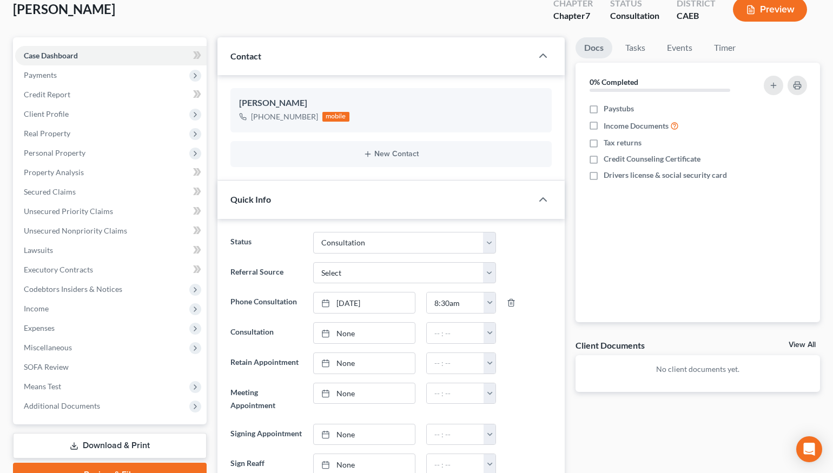
click at [522, 331] on div at bounding box center [528, 333] width 55 height 22
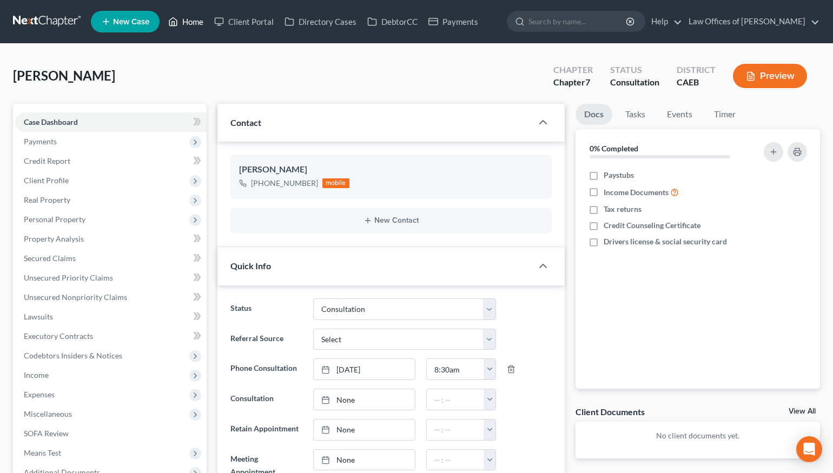
click at [192, 23] on link "Home" at bounding box center [186, 21] width 46 height 19
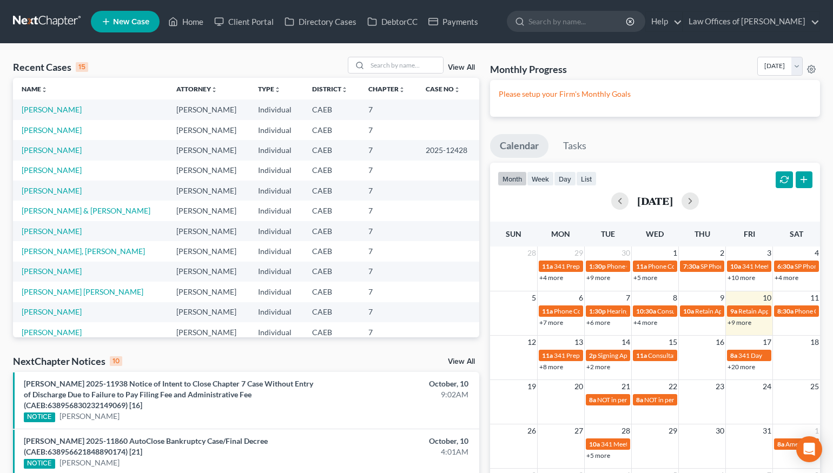
click at [144, 19] on span "New Case" at bounding box center [131, 22] width 36 height 8
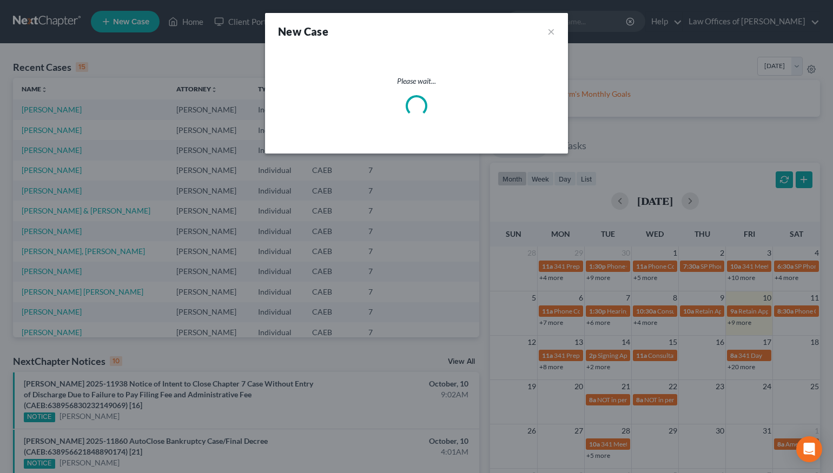
select select "8"
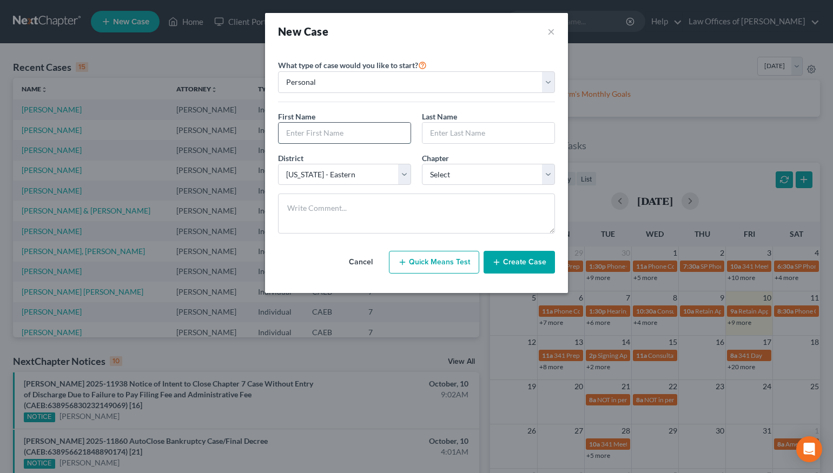
click at [386, 136] on input "text" at bounding box center [344, 133] width 132 height 21
type input "[PERSON_NAME]"
click at [474, 180] on select "Select 7 11 12 13" at bounding box center [488, 175] width 133 height 22
select select "0"
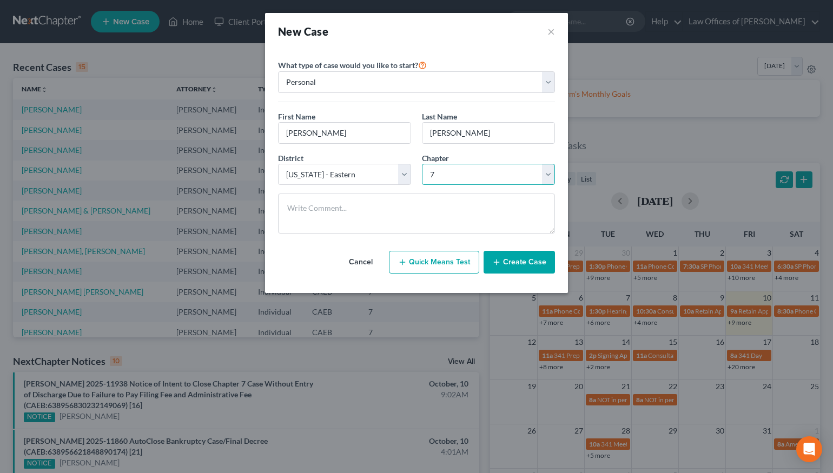
click at [422, 164] on select "Select 7 11 12 13" at bounding box center [488, 175] width 133 height 22
click at [521, 276] on div "Cancel Quick Means Test Create Case" at bounding box center [416, 262] width 277 height 40
click at [519, 263] on button "Create Case" at bounding box center [518, 262] width 71 height 23
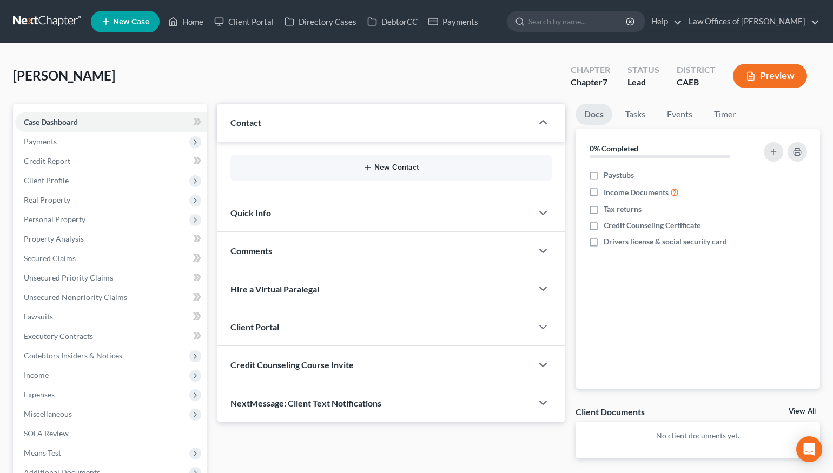
click at [377, 168] on button "New Contact" at bounding box center [391, 167] width 304 height 9
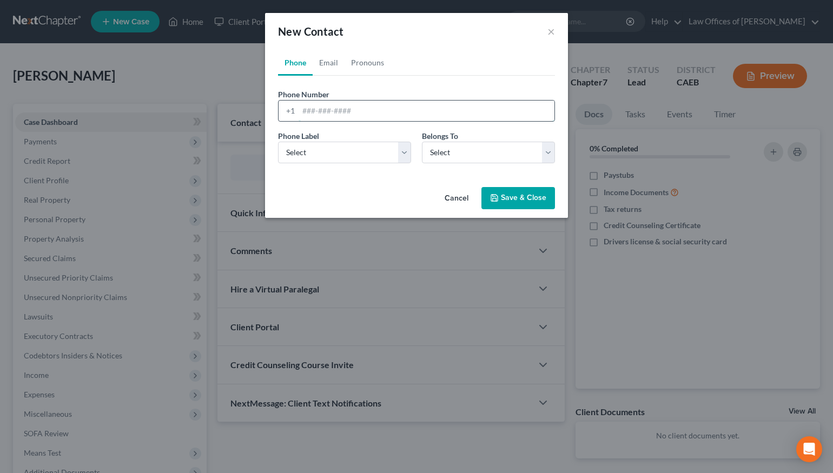
click at [386, 111] on input "tel" at bounding box center [426, 111] width 256 height 21
type input "6613303163"
click at [437, 158] on select "Select Client Other" at bounding box center [488, 153] width 133 height 22
select select "0"
click at [422, 142] on select "Select Client Other" at bounding box center [488, 153] width 133 height 22
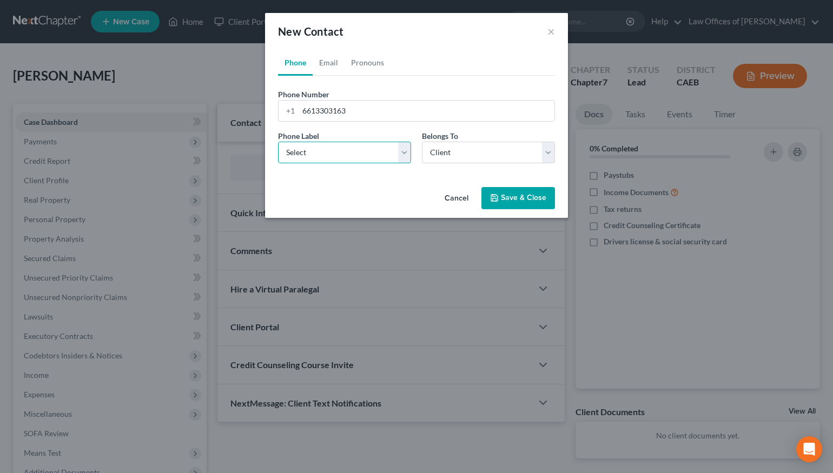
click at [357, 158] on select "Select Mobile Home Work Other" at bounding box center [344, 153] width 133 height 22
select select "0"
click at [278, 142] on select "Select Mobile Home Work Other" at bounding box center [344, 153] width 133 height 22
click at [514, 198] on button "Save & Close" at bounding box center [518, 198] width 74 height 23
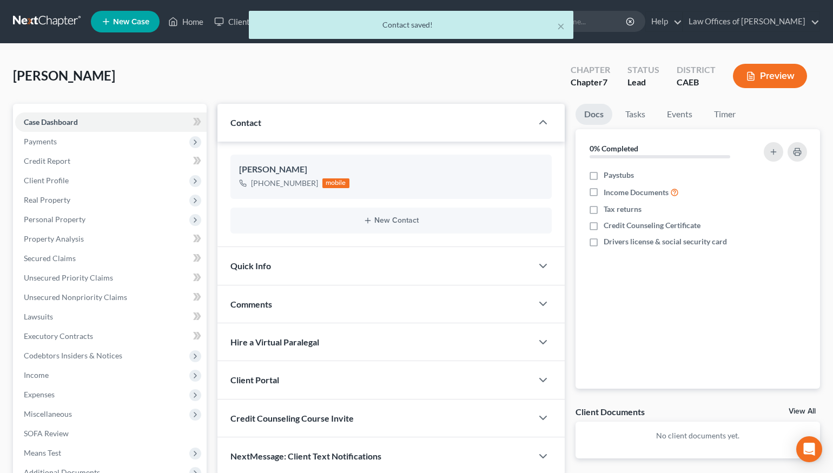
click at [310, 264] on div "Quick Info" at bounding box center [374, 265] width 315 height 37
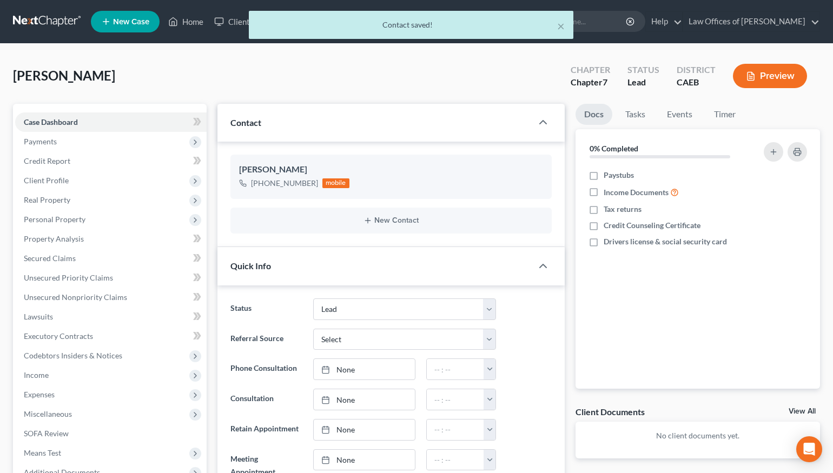
scroll to position [5, 0]
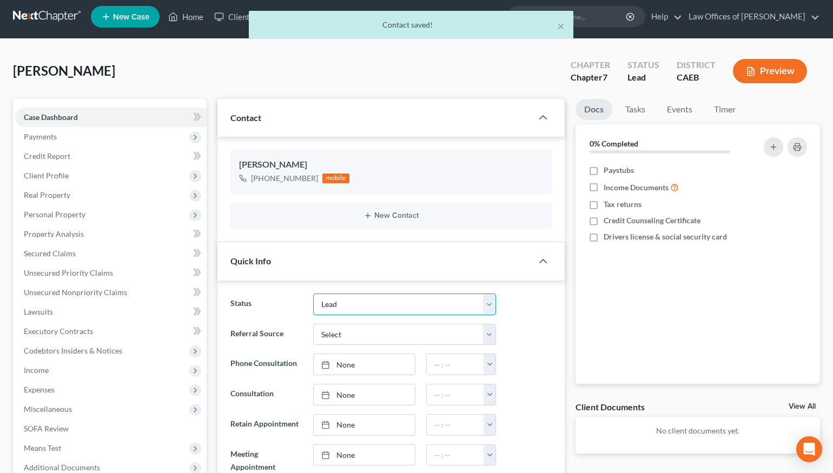
click at [343, 300] on select "Cancelled/Refund Closed Consultation Declined Discharged Filed Income Check In …" at bounding box center [404, 305] width 183 height 22
select select "2"
click at [313, 294] on select "Cancelled/Refund Closed Consultation Declined Discharged Filed Income Check In …" at bounding box center [404, 305] width 183 height 22
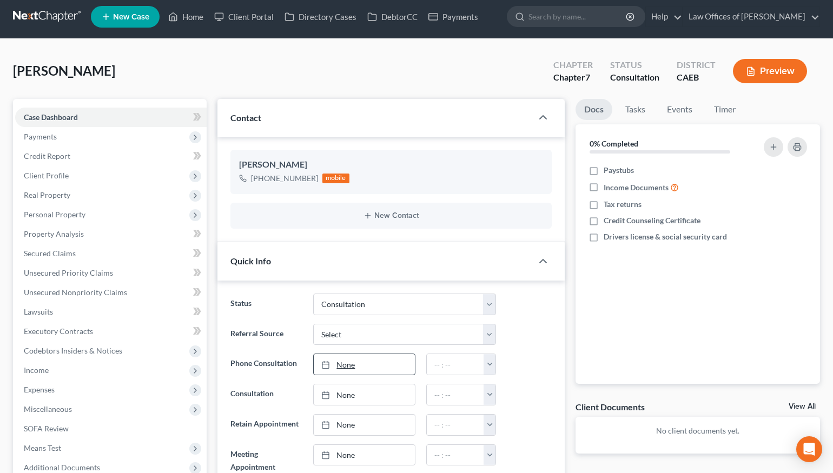
click at [361, 365] on link "None" at bounding box center [364, 364] width 101 height 21
type input "[DATE]"
click at [491, 362] on button "button" at bounding box center [489, 364] width 12 height 21
click at [515, 309] on link "8:00am" at bounding box center [513, 314] width 61 height 18
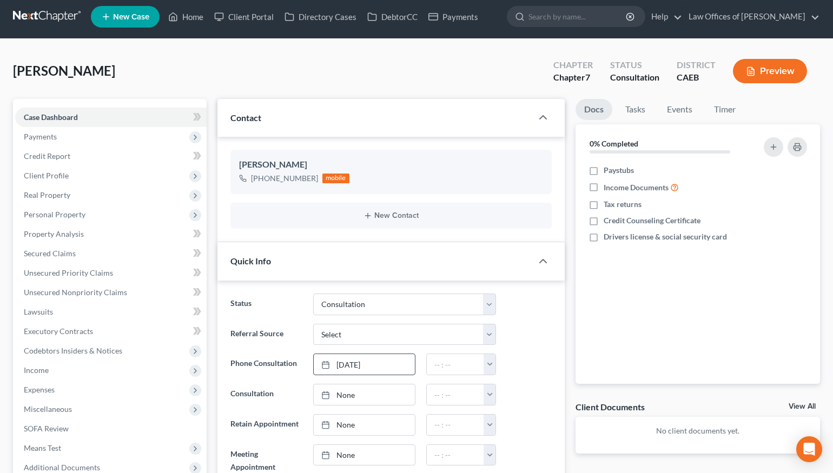
type input "8:00am"
click at [49, 141] on span "Payments" at bounding box center [110, 136] width 191 height 19
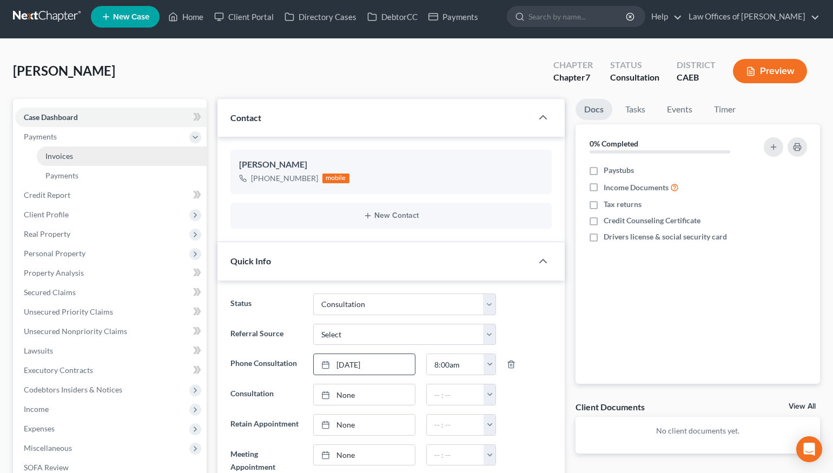
click at [67, 162] on link "Invoices" at bounding box center [122, 156] width 170 height 19
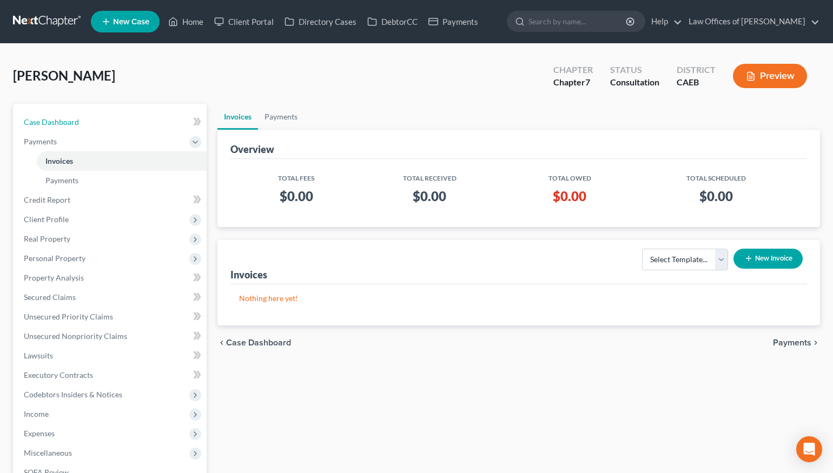
drag, startPoint x: 68, startPoint y: 118, endPoint x: 677, endPoint y: 1, distance: 620.1
click at [68, 118] on span "Case Dashboard" at bounding box center [51, 121] width 55 height 9
select select "2"
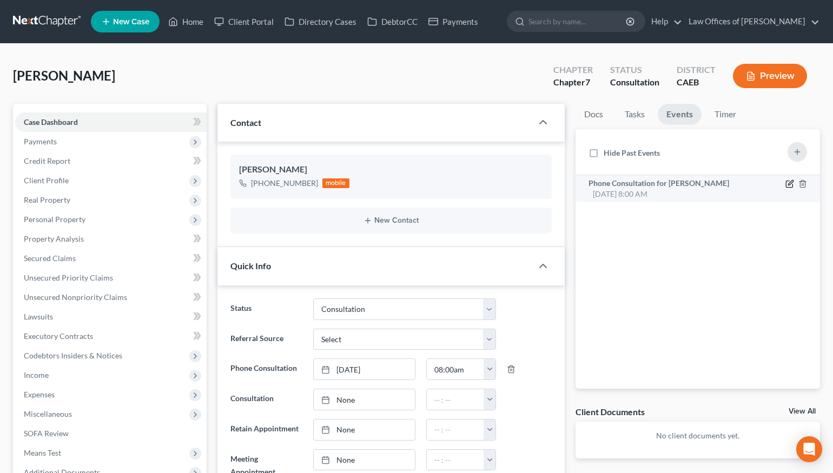
click at [634, 182] on icon "button" at bounding box center [789, 184] width 9 height 9
select select "Days"
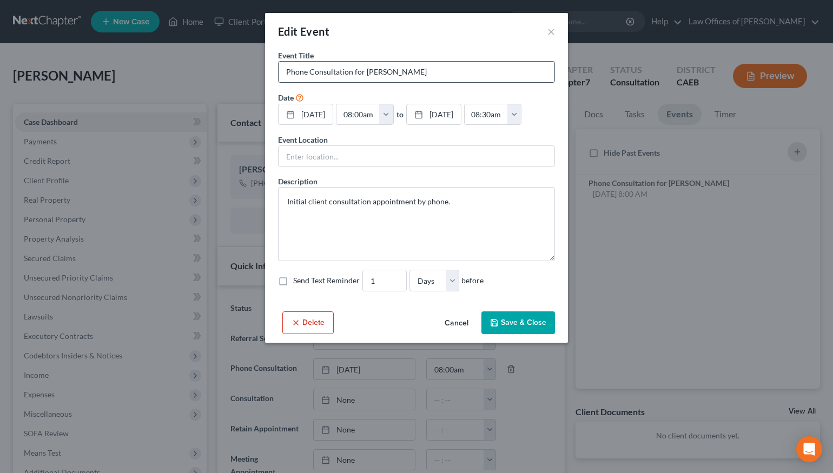
drag, startPoint x: 287, startPoint y: 71, endPoint x: 318, endPoint y: 81, distance: 32.3
click at [287, 71] on input "Phone Consultation for [PERSON_NAME]" at bounding box center [416, 72] width 276 height 21
type input "SP Phone Consultation for [PERSON_NAME]"
click at [516, 334] on button "Save & Close" at bounding box center [518, 322] width 74 height 23
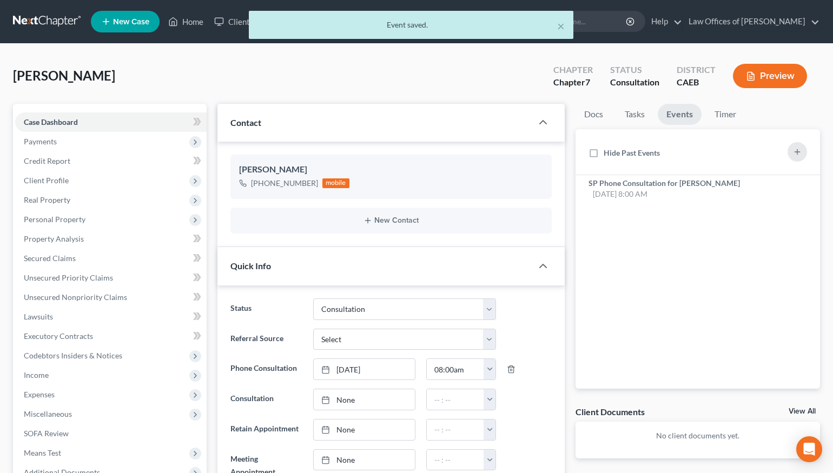
click at [189, 22] on div "× Event saved." at bounding box center [411, 28] width 833 height 34
click at [191, 23] on div "× Event saved." at bounding box center [411, 28] width 833 height 34
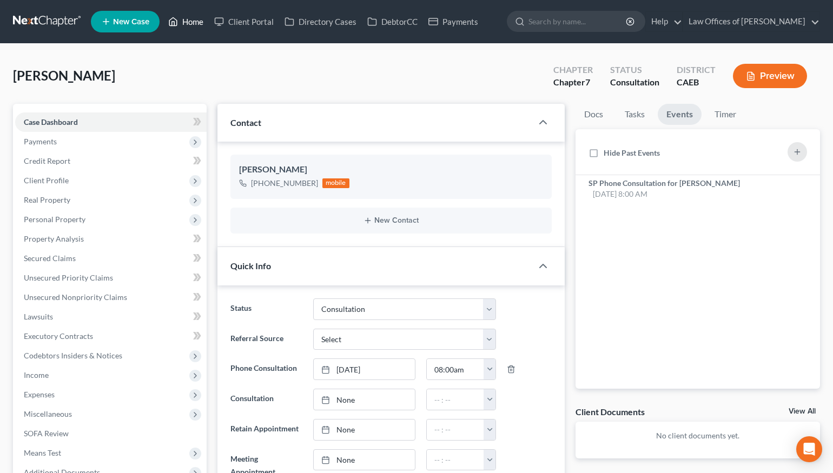
click at [191, 23] on link "Home" at bounding box center [186, 21] width 46 height 19
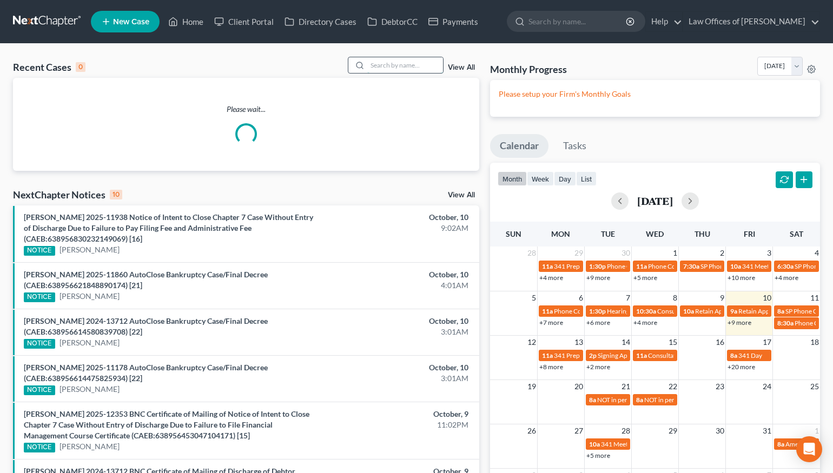
click at [408, 72] on input "search" at bounding box center [405, 65] width 76 height 16
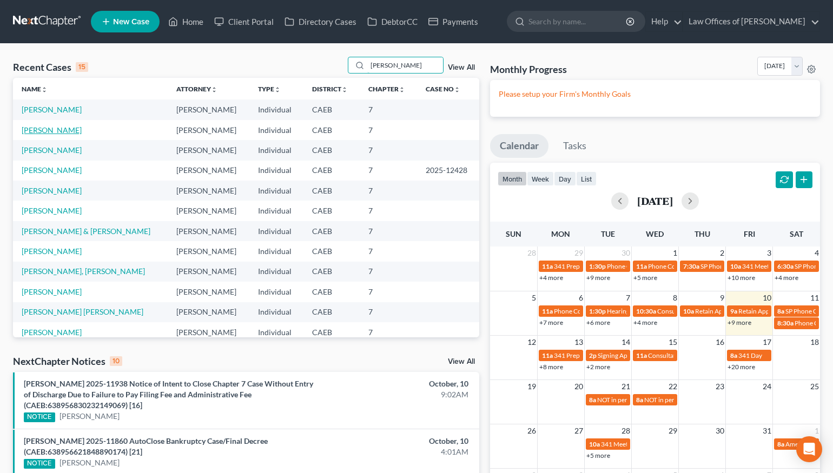
type input "[PERSON_NAME]"
click at [40, 130] on link "[PERSON_NAME]" at bounding box center [52, 129] width 60 height 9
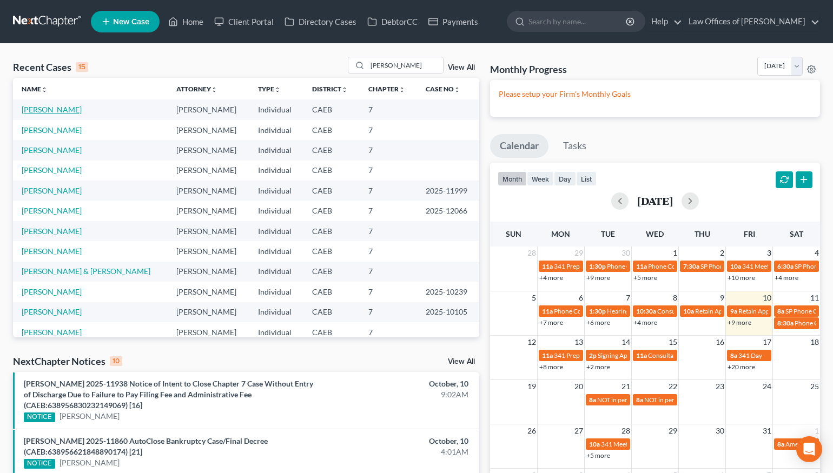
click at [38, 107] on link "[PERSON_NAME]" at bounding box center [52, 109] width 60 height 9
select select "2"
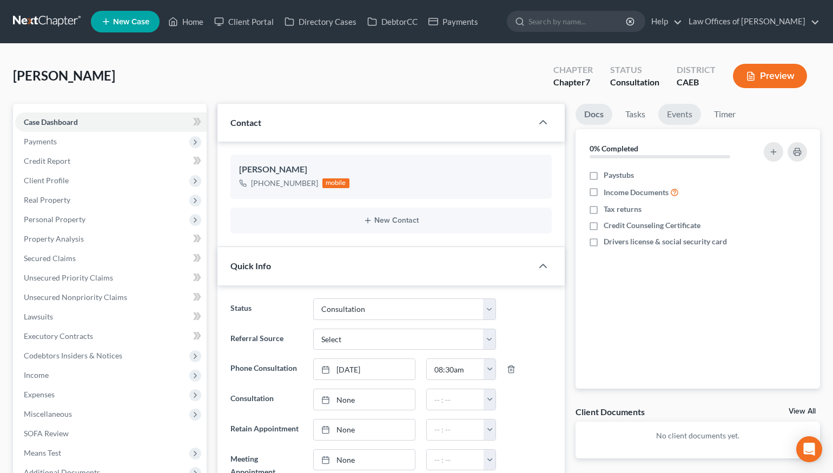
click at [634, 115] on link "Events" at bounding box center [679, 114] width 43 height 21
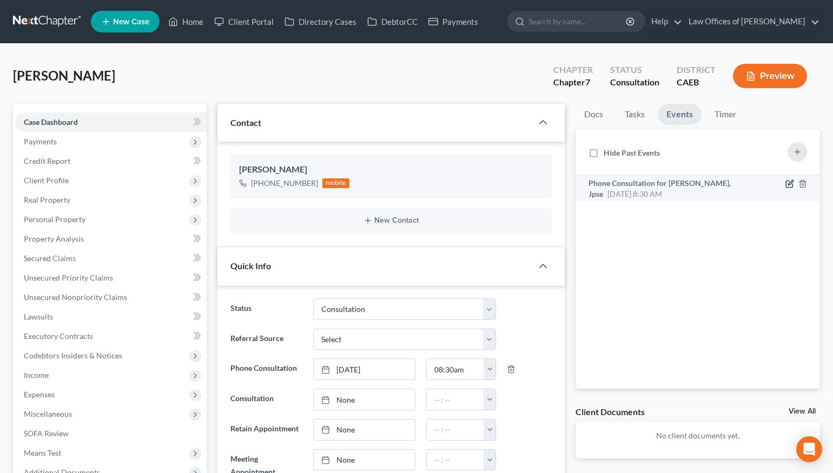
click at [634, 183] on icon "button" at bounding box center [789, 184] width 9 height 9
select select "Days"
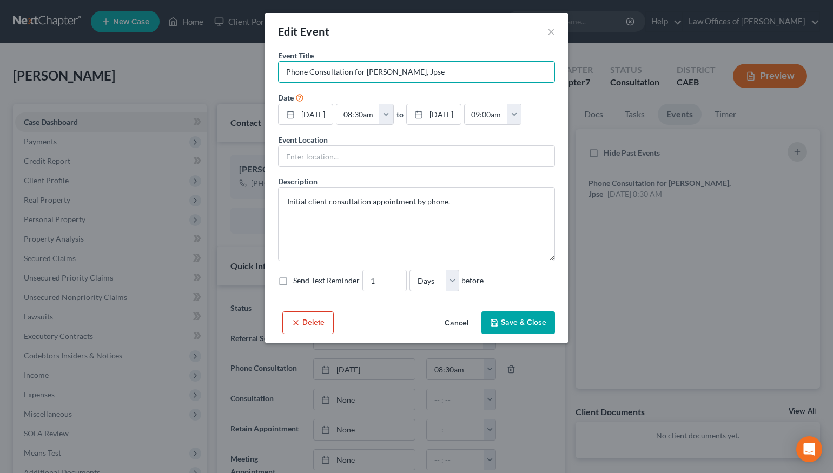
drag, startPoint x: 289, startPoint y: 69, endPoint x: 337, endPoint y: 94, distance: 54.7
click at [289, 69] on input "Phone Consultation for [PERSON_NAME], Jpse" at bounding box center [416, 72] width 276 height 21
type input "SP Phone Consultation for [PERSON_NAME], Jpse"
click at [514, 334] on button "Save & Close" at bounding box center [518, 322] width 74 height 23
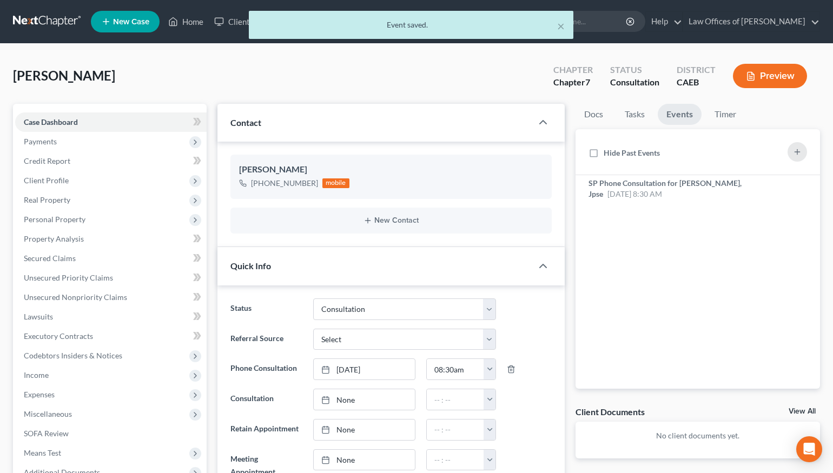
click at [200, 21] on div "× Event saved." at bounding box center [411, 28] width 833 height 34
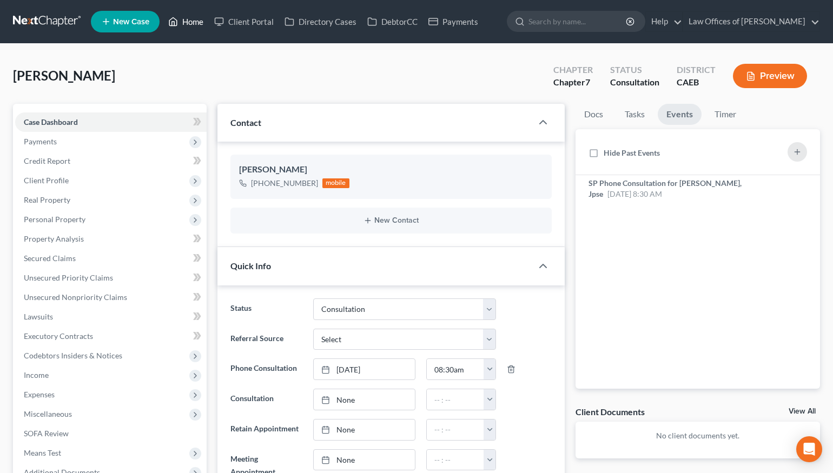
click at [198, 23] on link "Home" at bounding box center [186, 21] width 46 height 19
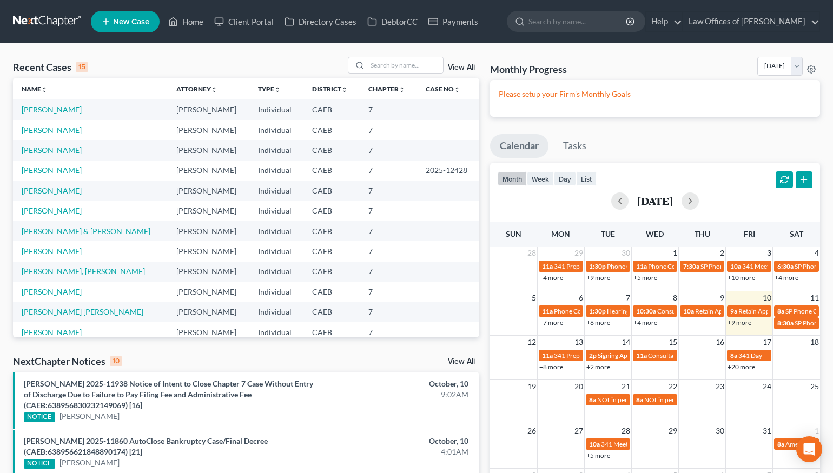
click at [138, 19] on span "New Case" at bounding box center [131, 22] width 36 height 8
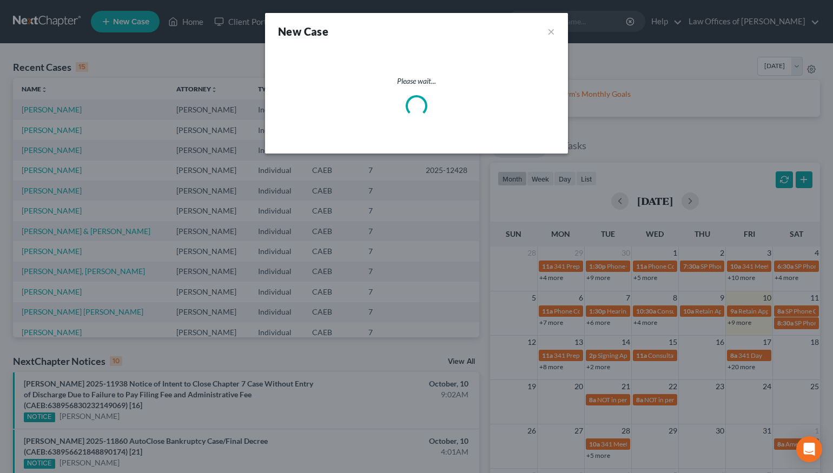
select select "8"
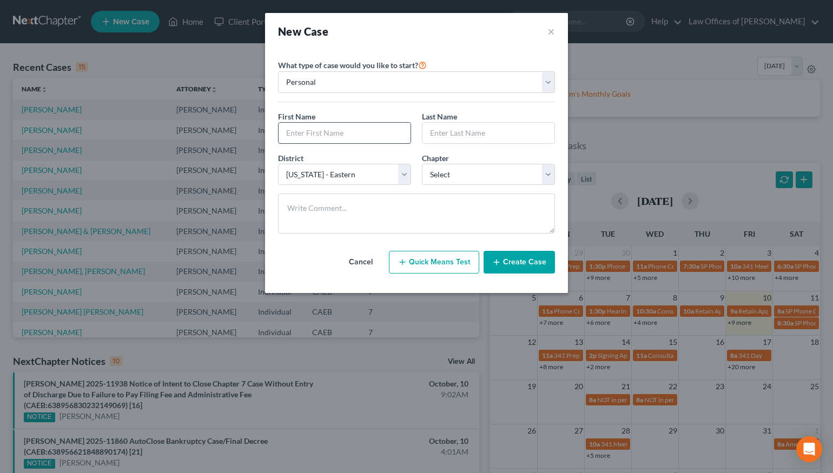
click at [307, 137] on input "text" at bounding box center [344, 133] width 132 height 21
type input "[PERSON_NAME]"
type input "Montemayo"
click at [450, 172] on select "Select 7 11 12 13" at bounding box center [488, 175] width 133 height 22
select select "0"
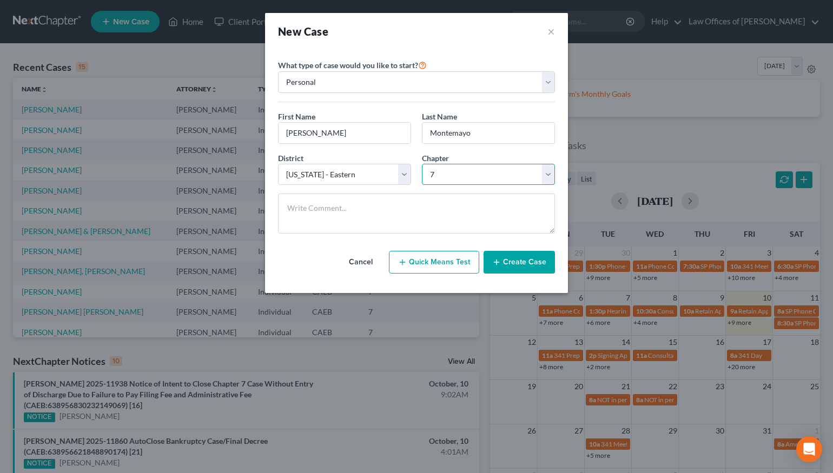
click at [422, 164] on select "Select 7 11 12 13" at bounding box center [488, 175] width 133 height 22
click at [531, 265] on button "Create Case" at bounding box center [518, 262] width 71 height 23
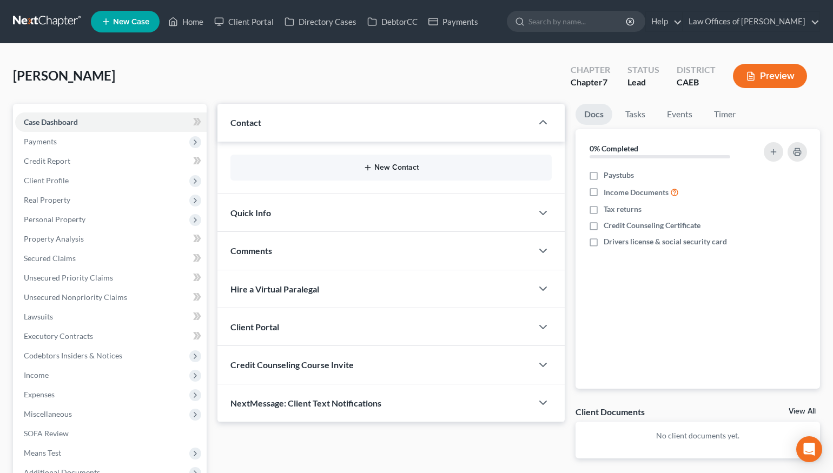
click at [397, 165] on button "New Contact" at bounding box center [391, 167] width 304 height 9
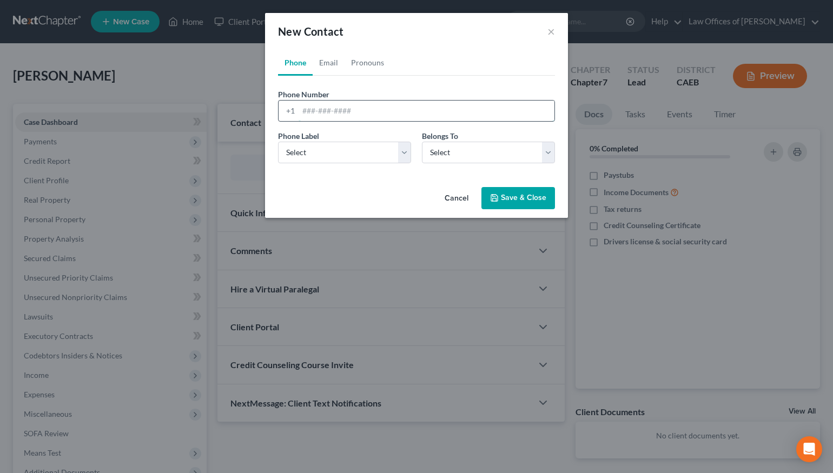
click at [341, 107] on input "tel" at bounding box center [426, 111] width 256 height 21
type input "6614469232"
click at [375, 158] on select "Select Mobile Home Work Other" at bounding box center [344, 153] width 133 height 22
select select "0"
click at [278, 142] on select "Select Mobile Home Work Other" at bounding box center [344, 153] width 133 height 22
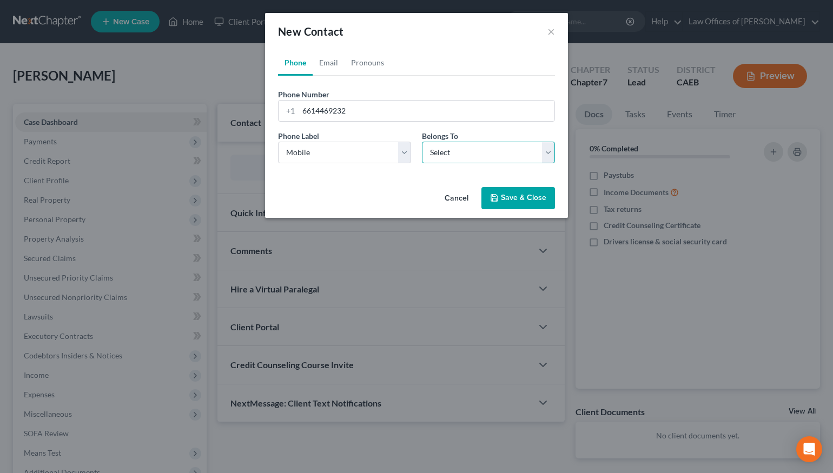
click at [448, 150] on select "Select Client Other" at bounding box center [488, 153] width 133 height 22
select select "0"
click at [422, 142] on select "Select Client Other" at bounding box center [488, 153] width 133 height 22
click at [515, 197] on button "Save & Close" at bounding box center [518, 198] width 74 height 23
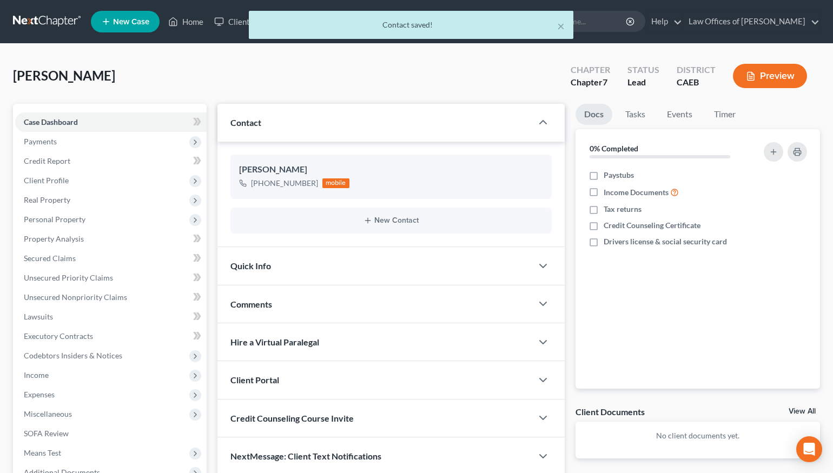
click at [322, 265] on div "Quick Info" at bounding box center [374, 265] width 315 height 37
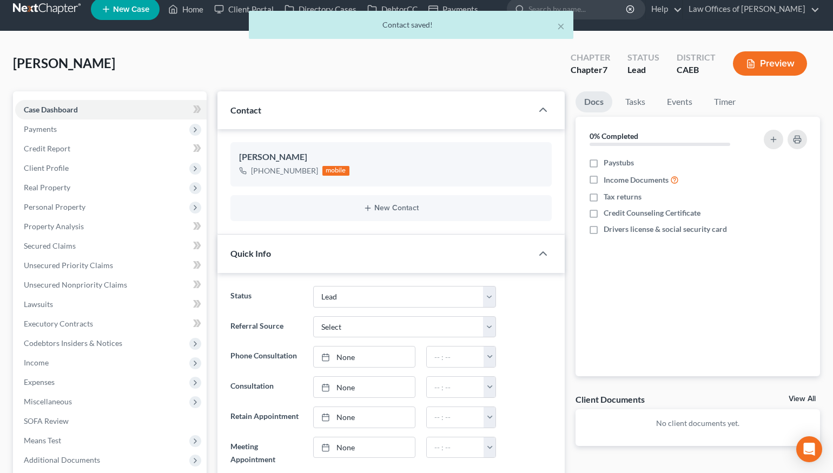
scroll to position [14, 0]
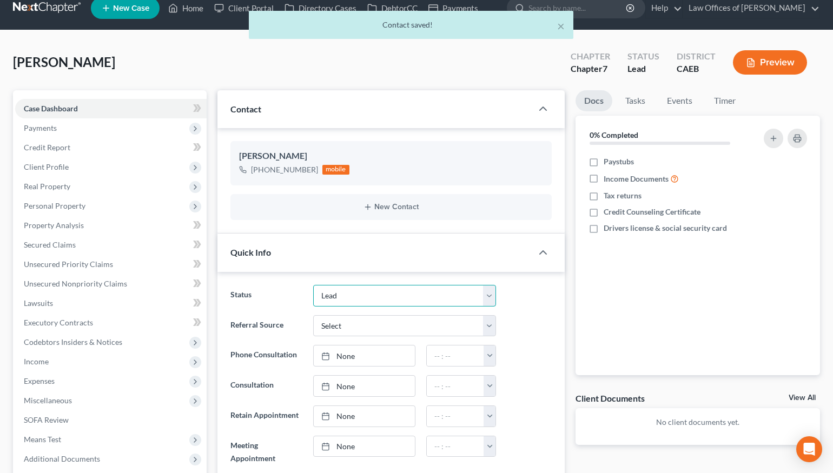
click at [349, 302] on select "Cancelled/Refund Closed Consultation Declined Discharged Filed Income Check In …" at bounding box center [404, 296] width 183 height 22
select select "2"
click at [313, 284] on select "Cancelled/Refund Closed Consultation Declined Discharged Filed Income Check In …" at bounding box center [404, 295] width 183 height 22
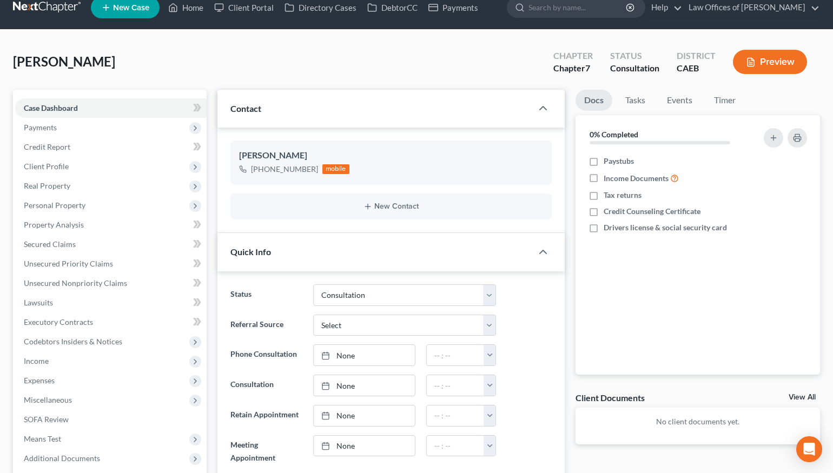
click at [543, 315] on div "Referral Source Select Word Of Mouth Previous Clients Direct Mail Website Googl…" at bounding box center [391, 326] width 332 height 22
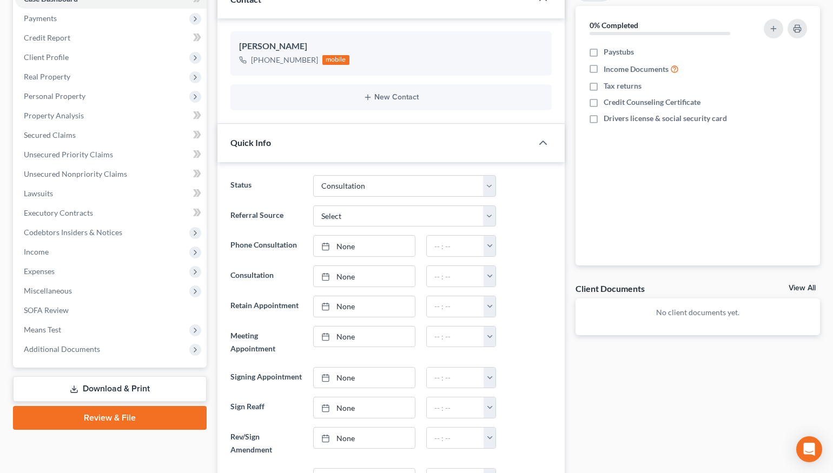
scroll to position [125, 0]
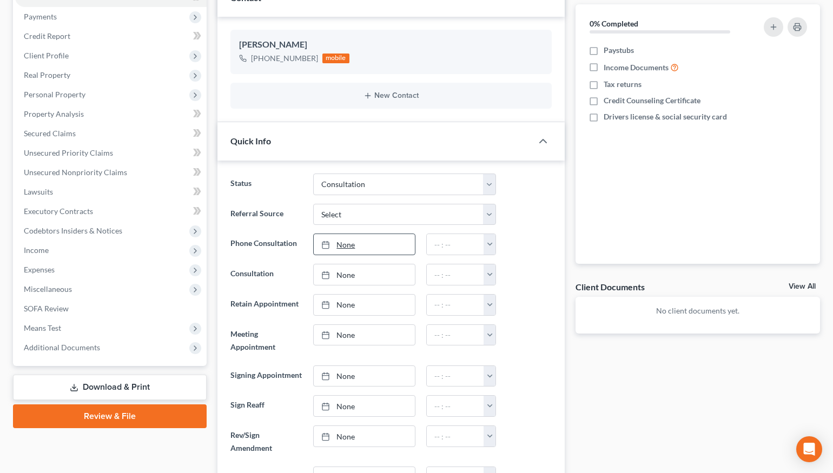
click at [373, 247] on link "None" at bounding box center [364, 244] width 101 height 21
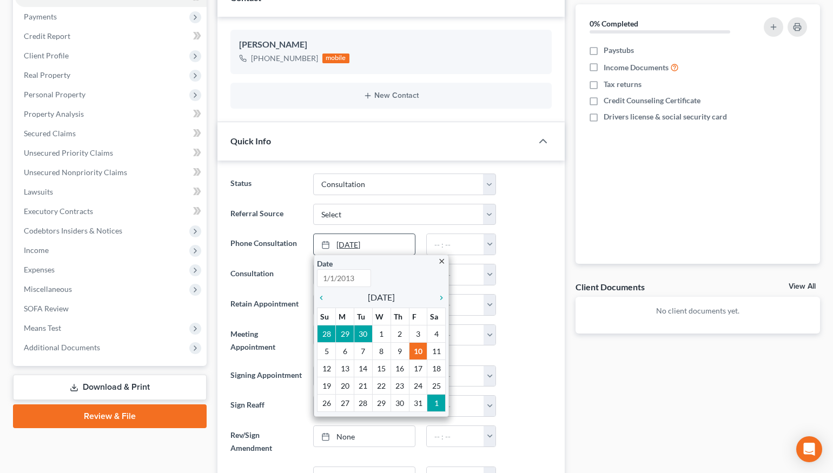
type input "[DATE]"
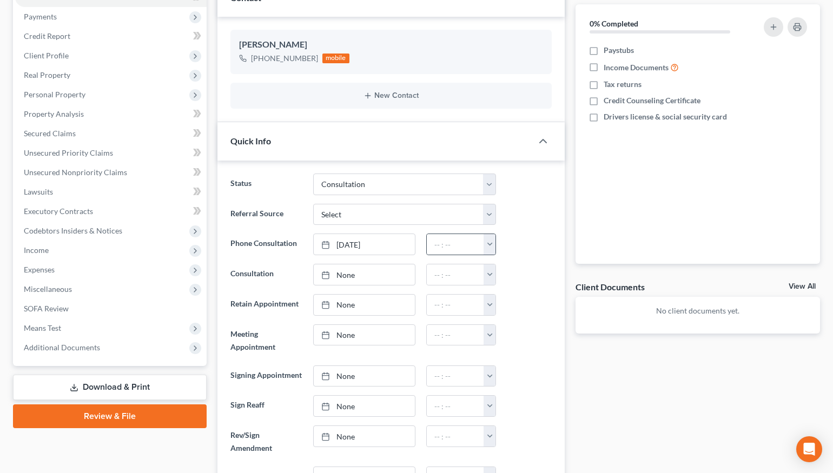
click at [492, 248] on button "button" at bounding box center [489, 244] width 12 height 21
drag, startPoint x: 508, startPoint y: 323, endPoint x: 516, endPoint y: 320, distance: 8.0
click at [508, 323] on link "3:30pm" at bounding box center [513, 322] width 61 height 18
type input "3:30pm"
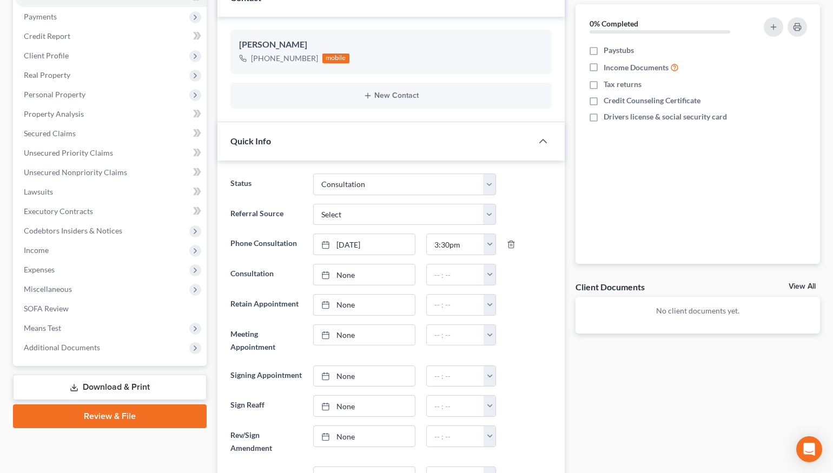
click at [535, 308] on div at bounding box center [528, 305] width 55 height 22
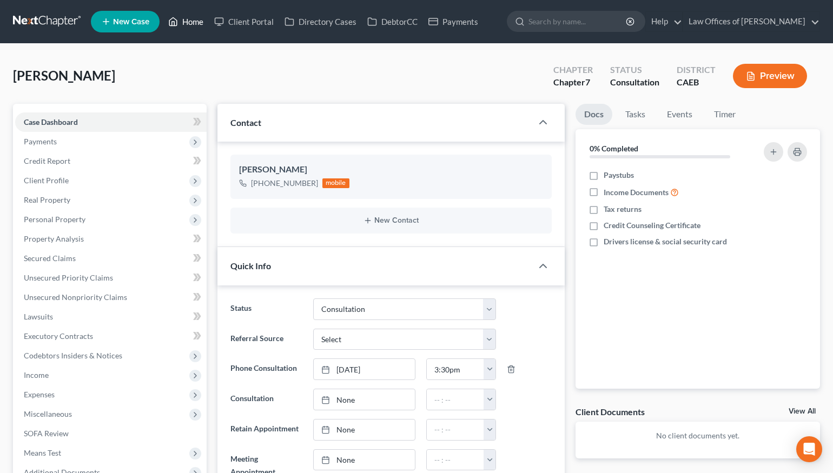
click at [190, 22] on link "Home" at bounding box center [186, 21] width 46 height 19
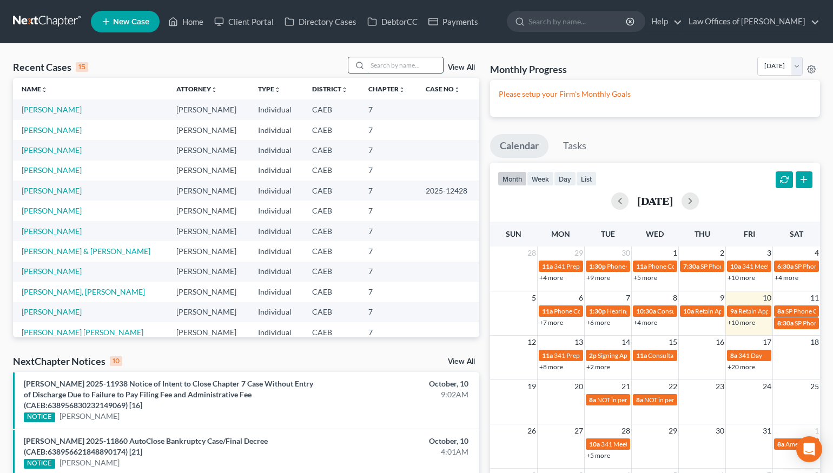
click at [383, 64] on input "search" at bounding box center [405, 65] width 76 height 16
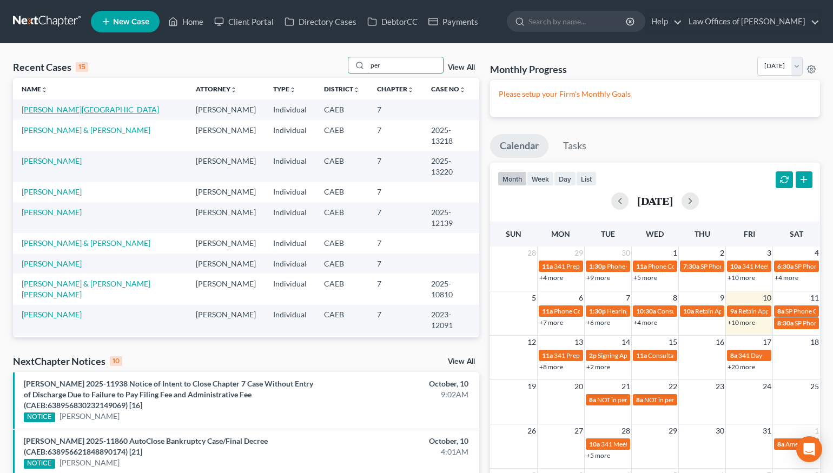
type input "per"
click at [52, 107] on link "[PERSON_NAME][GEOGRAPHIC_DATA]" at bounding box center [90, 109] width 137 height 9
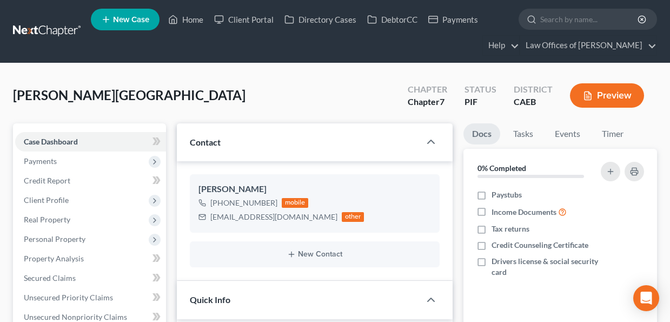
scroll to position [1353, 0]
click at [191, 22] on link "Home" at bounding box center [186, 19] width 46 height 19
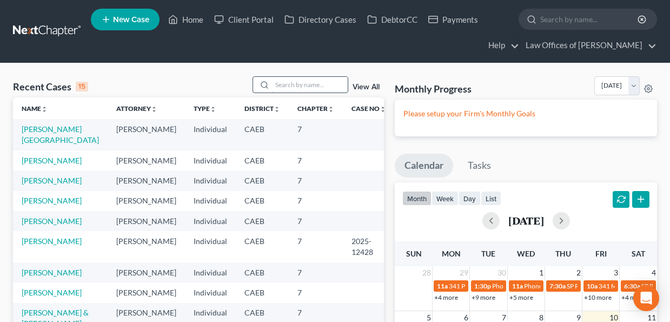
click at [292, 83] on input "search" at bounding box center [310, 85] width 76 height 16
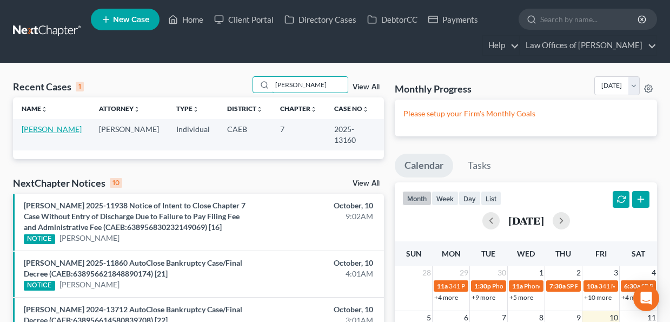
type input "[PERSON_NAME]"
click at [59, 132] on link "[PERSON_NAME]" at bounding box center [52, 128] width 60 height 9
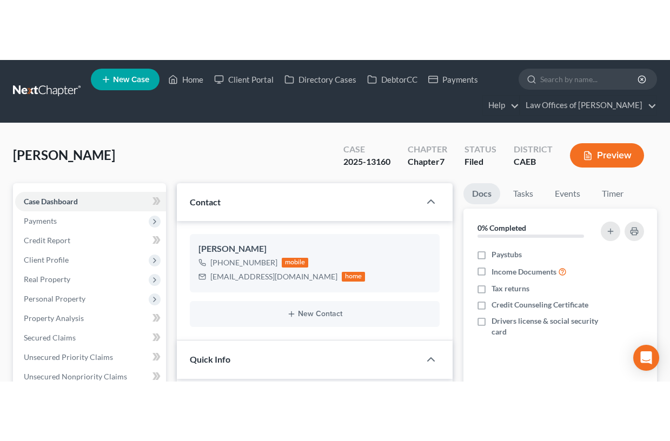
scroll to position [314, 0]
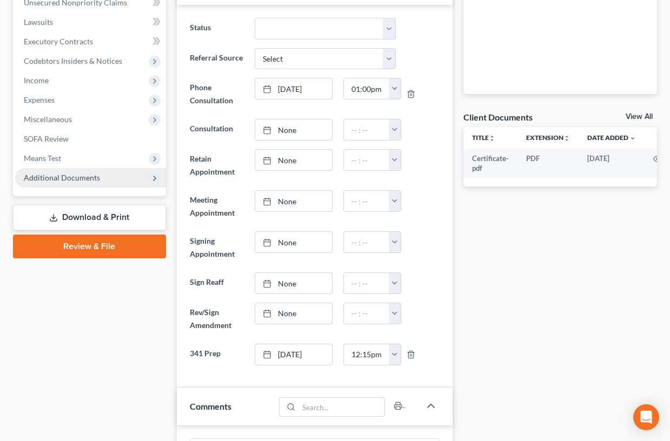
click at [82, 176] on span "Additional Documents" at bounding box center [62, 177] width 76 height 9
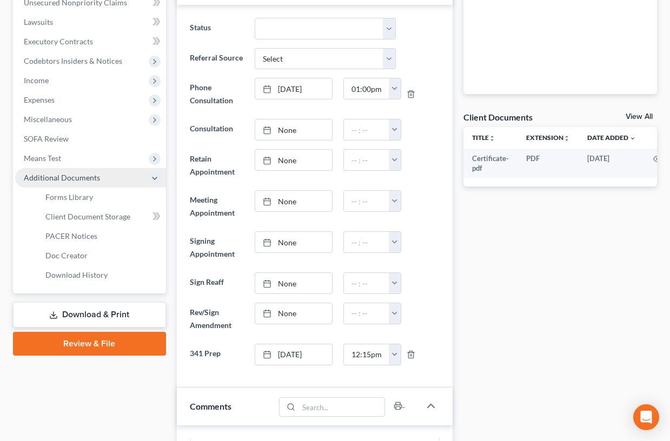
scroll to position [3271, 0]
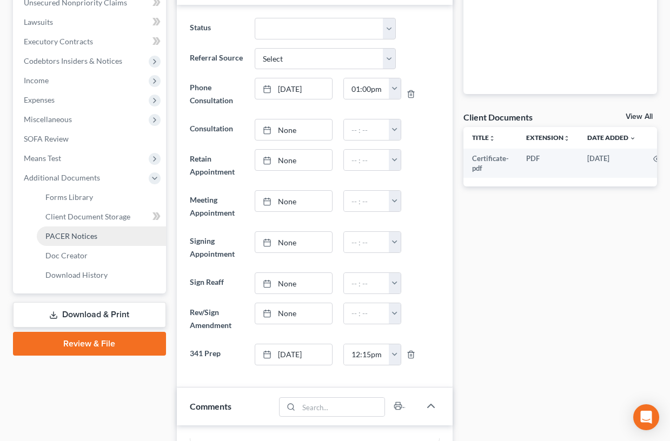
click at [84, 235] on span "PACER Notices" at bounding box center [71, 235] width 52 height 9
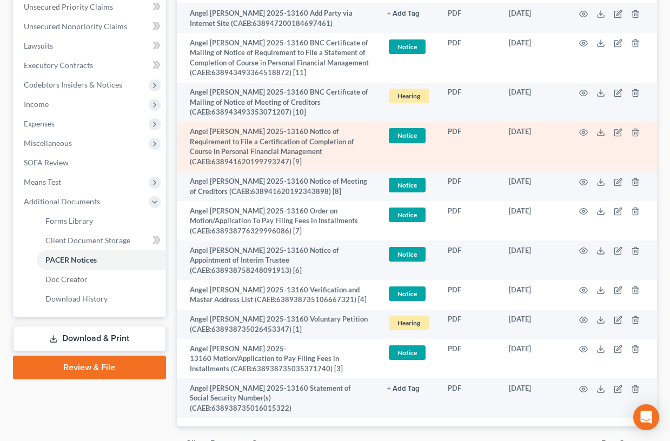
scroll to position [291, 0]
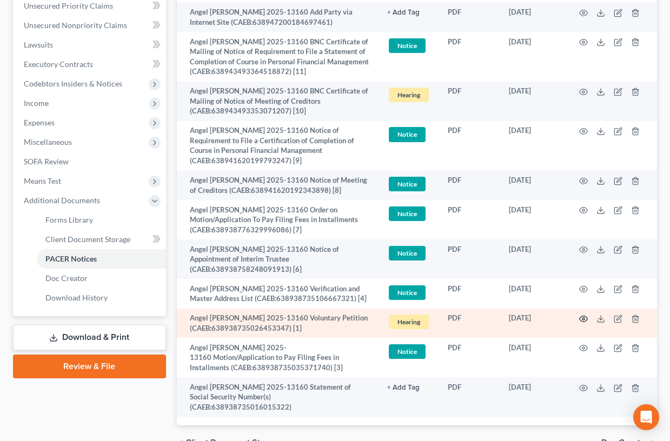
click at [584, 319] on circle "button" at bounding box center [583, 319] width 2 height 2
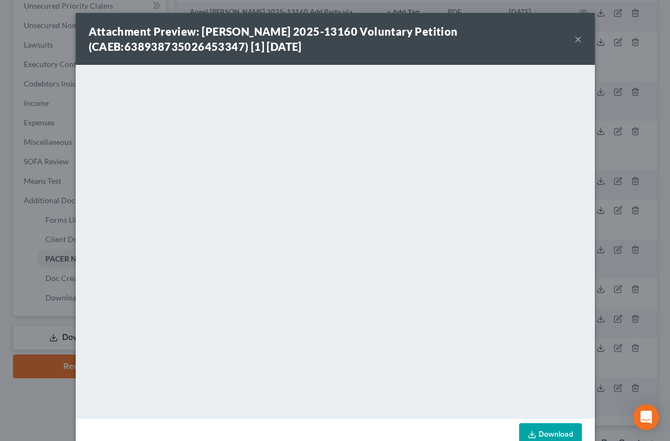
drag, startPoint x: 580, startPoint y: 43, endPoint x: 582, endPoint y: 69, distance: 25.5
click at [580, 43] on button "×" at bounding box center [578, 38] width 8 height 13
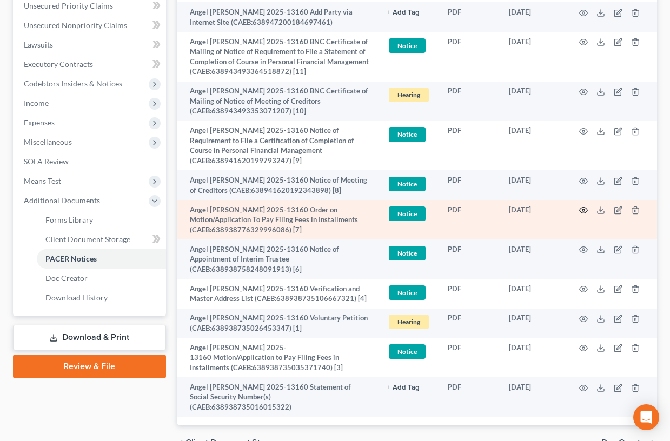
click at [583, 211] on icon "button" at bounding box center [583, 210] width 9 height 9
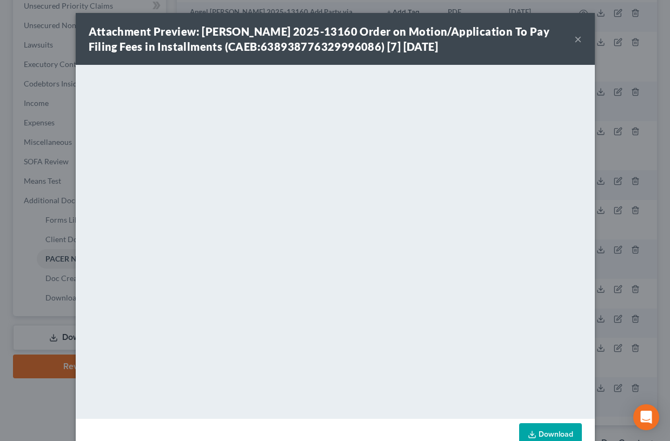
drag, startPoint x: 578, startPoint y: 37, endPoint x: 161, endPoint y: 68, distance: 418.0
click at [578, 37] on button "×" at bounding box center [578, 38] width 8 height 13
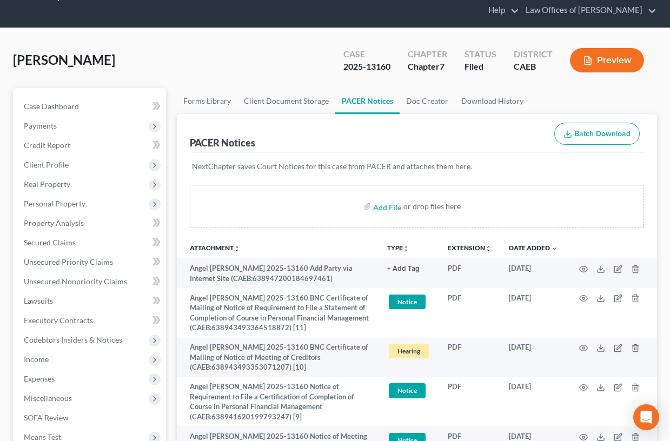
scroll to position [0, 0]
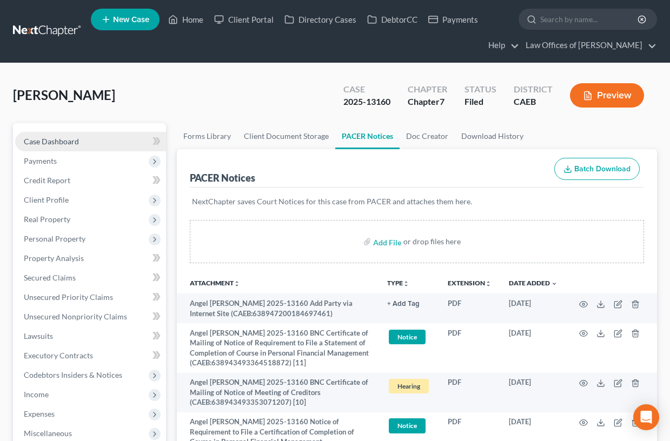
click at [64, 145] on link "Case Dashboard" at bounding box center [90, 141] width 151 height 19
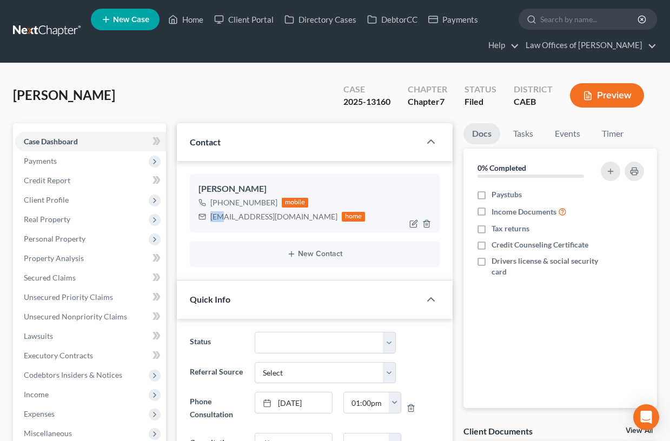
scroll to position [587, 0]
drag, startPoint x: 221, startPoint y: 219, endPoint x: 45, endPoint y: 114, distance: 204.2
click at [289, 218] on div "[EMAIL_ADDRESS][DOMAIN_NAME] home" at bounding box center [281, 217] width 167 height 14
click at [187, 26] on link "Home" at bounding box center [186, 19] width 46 height 19
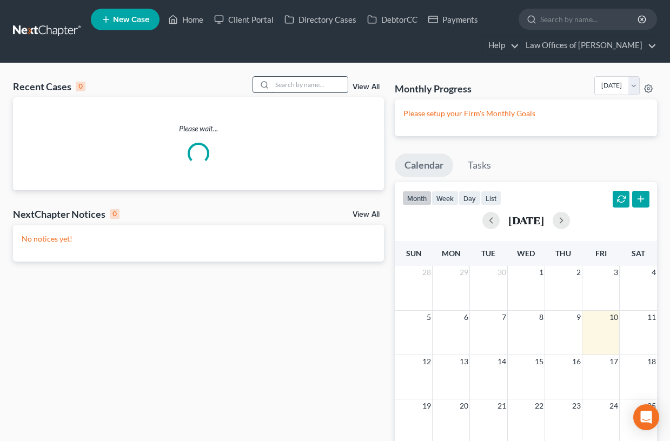
click at [311, 85] on input "search" at bounding box center [310, 85] width 76 height 16
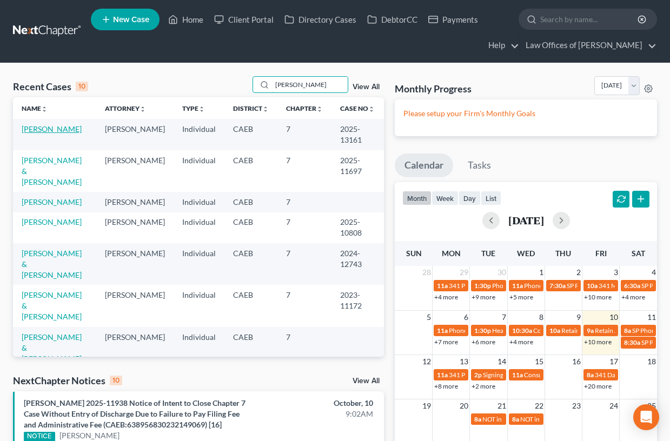
type input "[PERSON_NAME]"
click at [55, 129] on link "[PERSON_NAME]" at bounding box center [52, 128] width 60 height 9
select select "5"
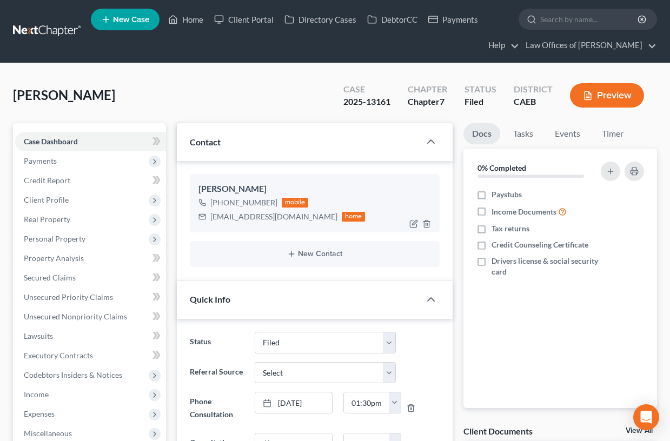
scroll to position [278, 0]
drag, startPoint x: 210, startPoint y: 217, endPoint x: 310, endPoint y: 219, distance: 100.0
click at [316, 218] on div "[EMAIL_ADDRESS][DOMAIN_NAME] home" at bounding box center [281, 217] width 167 height 14
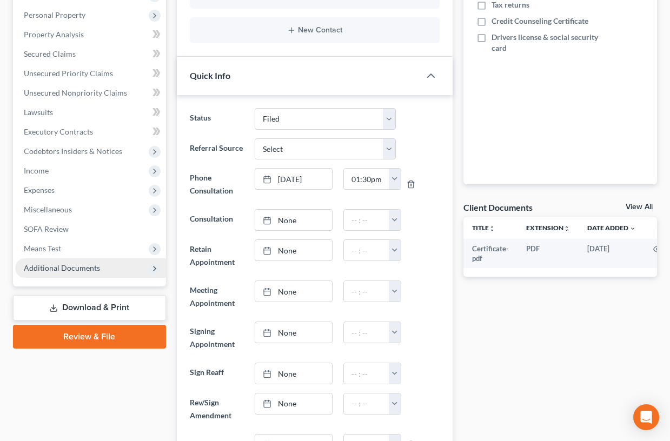
scroll to position [224, 0]
click at [61, 267] on span "Additional Documents" at bounding box center [62, 267] width 76 height 9
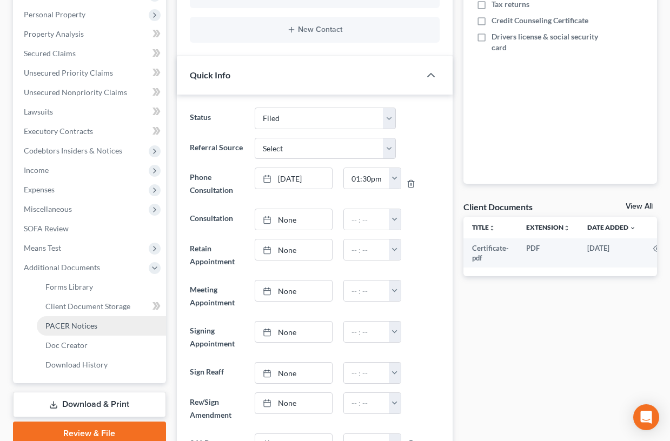
click at [66, 325] on span "PACER Notices" at bounding box center [71, 325] width 52 height 9
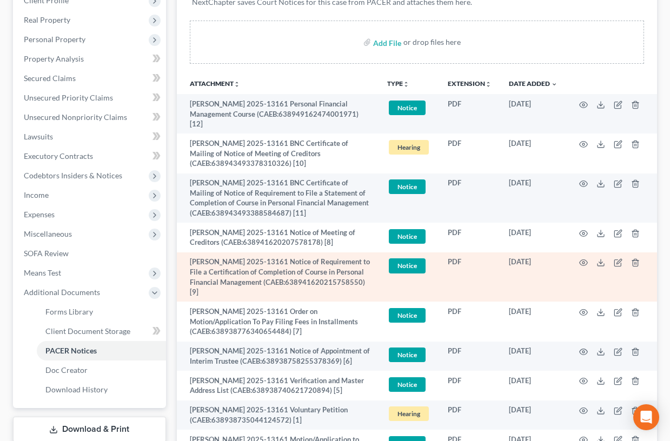
scroll to position [201, 0]
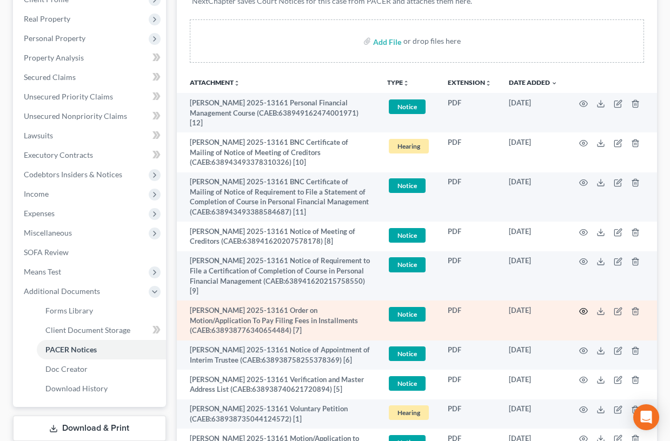
click at [586, 307] on icon "button" at bounding box center [583, 311] width 9 height 9
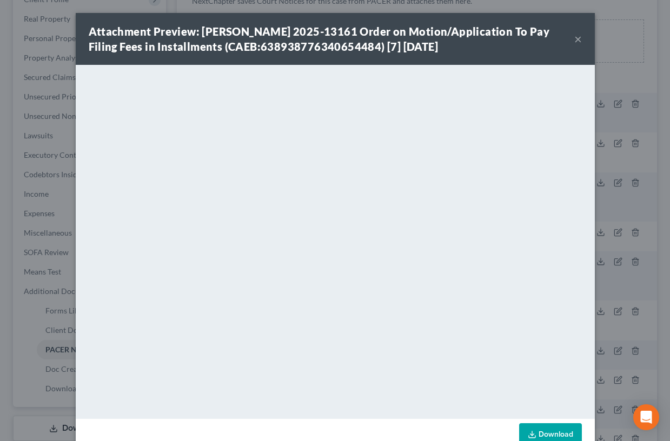
click at [577, 38] on button "×" at bounding box center [578, 38] width 8 height 13
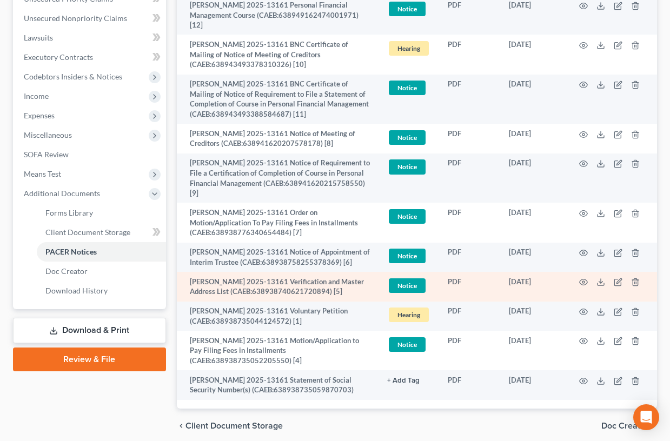
scroll to position [307, 0]
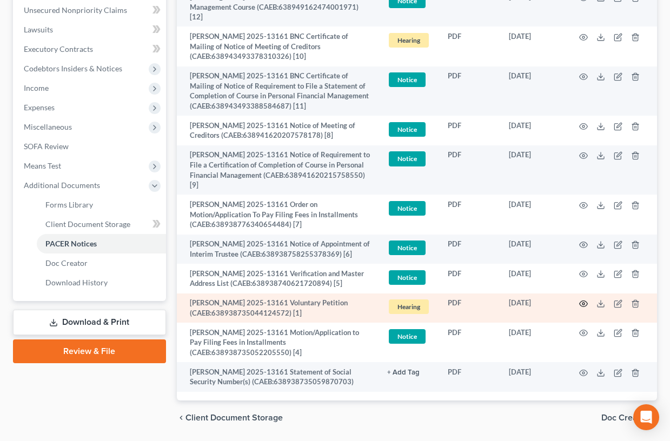
click at [584, 304] on icon "button" at bounding box center [583, 304] width 9 height 9
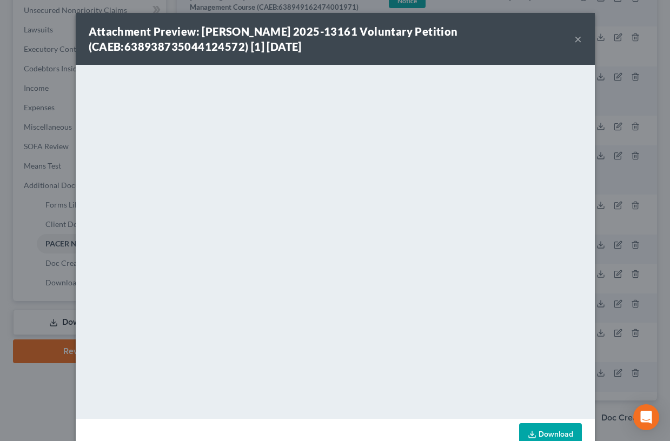
drag, startPoint x: 579, startPoint y: 41, endPoint x: 522, endPoint y: 65, distance: 62.5
click at [579, 41] on button "×" at bounding box center [578, 38] width 8 height 13
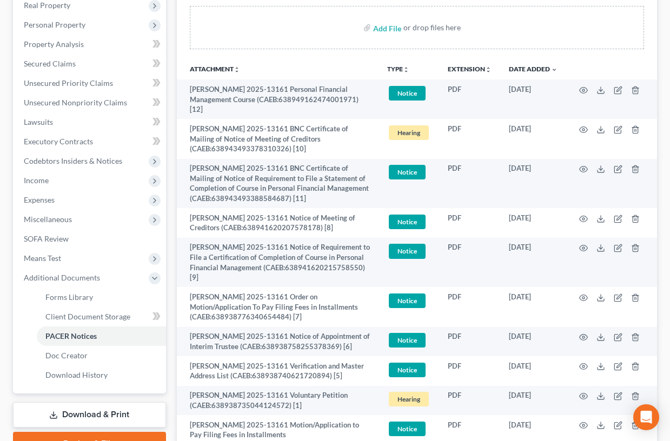
scroll to position [0, 0]
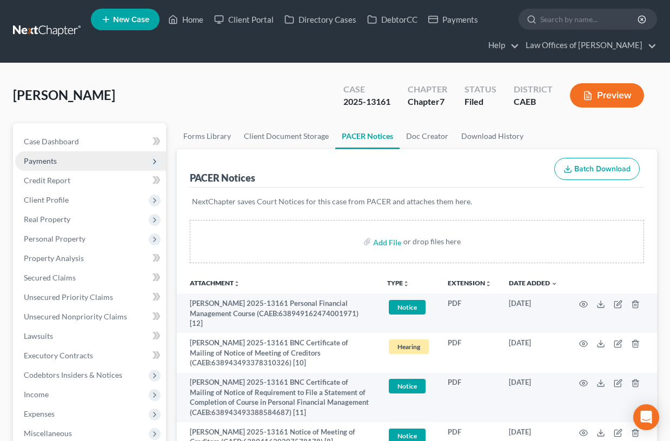
click at [78, 151] on span "Payments" at bounding box center [90, 160] width 151 height 19
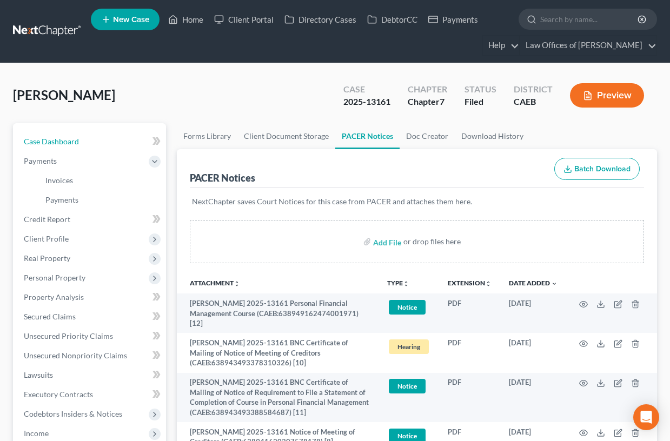
drag, startPoint x: 75, startPoint y: 142, endPoint x: 17, endPoint y: 118, distance: 62.4
click at [75, 142] on span "Case Dashboard" at bounding box center [51, 141] width 55 height 9
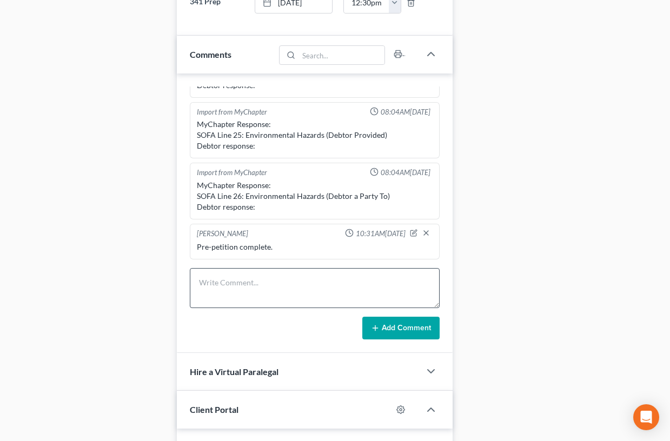
scroll to position [745, 0]
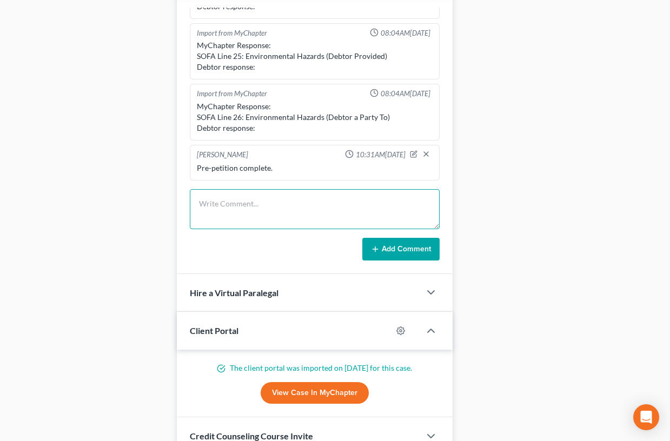
click at [231, 201] on textarea at bounding box center [315, 209] width 250 height 40
type textarea "341 email sent."
click at [392, 249] on button "Add Comment" at bounding box center [400, 249] width 77 height 23
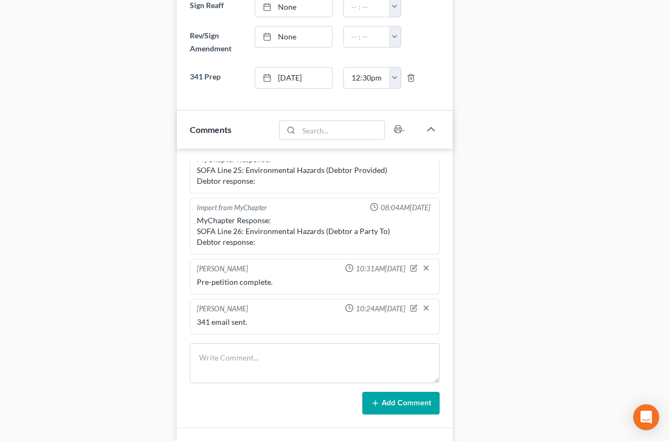
scroll to position [0, 0]
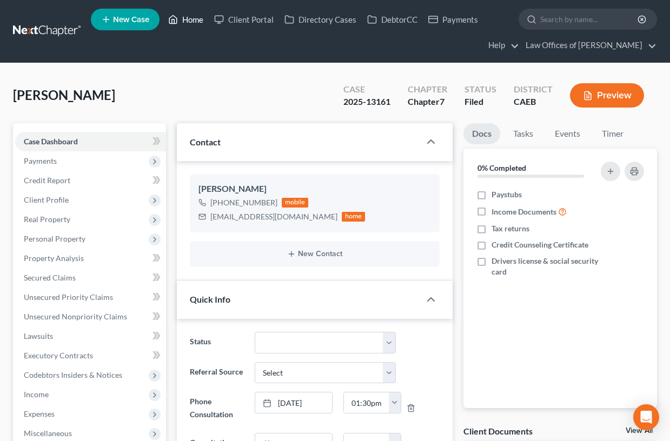
click at [181, 23] on link "Home" at bounding box center [186, 19] width 46 height 19
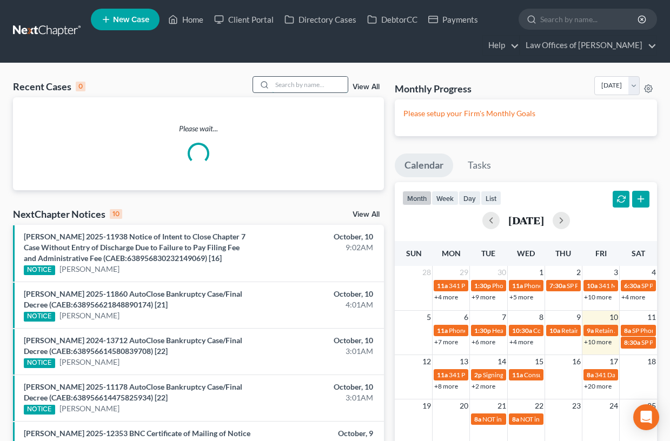
click at [313, 81] on input "search" at bounding box center [310, 85] width 76 height 16
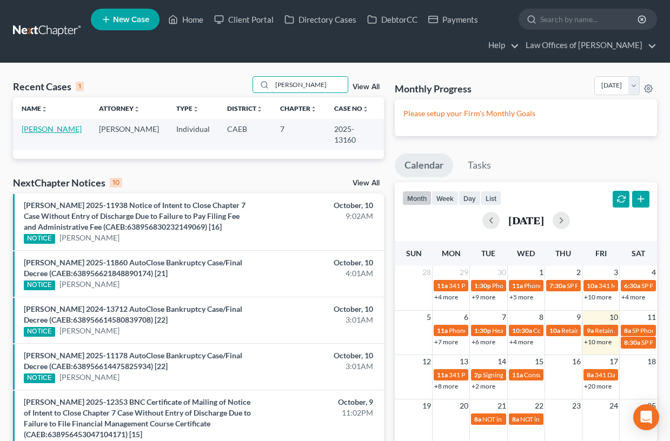
type input "[PERSON_NAME]"
click at [55, 129] on link "[PERSON_NAME]" at bounding box center [52, 128] width 60 height 9
select select "5"
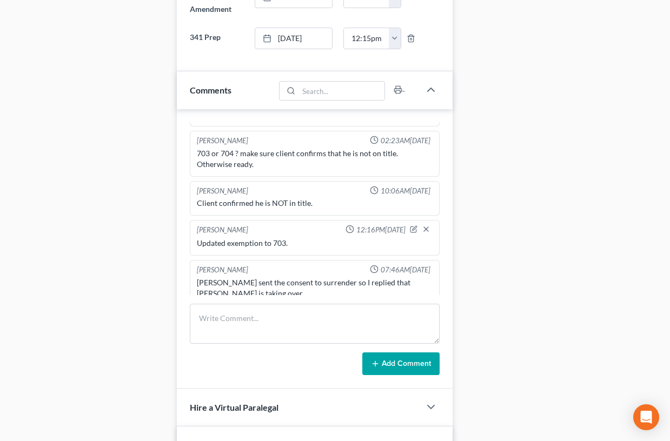
scroll to position [635, 0]
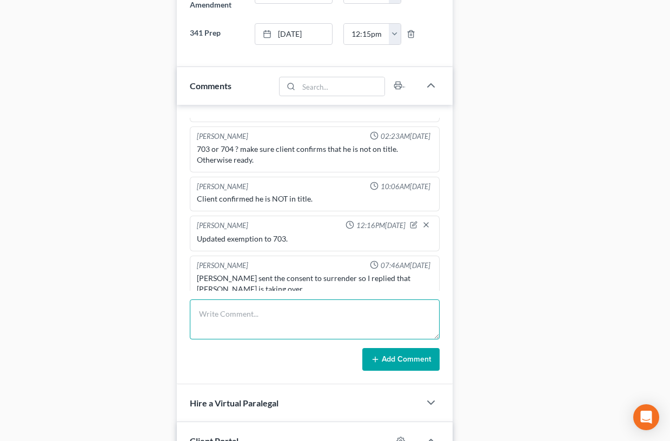
click at [229, 324] on textarea at bounding box center [315, 320] width 250 height 40
type textarea "341 email sent."
click at [380, 357] on button "Add Comment" at bounding box center [400, 359] width 77 height 23
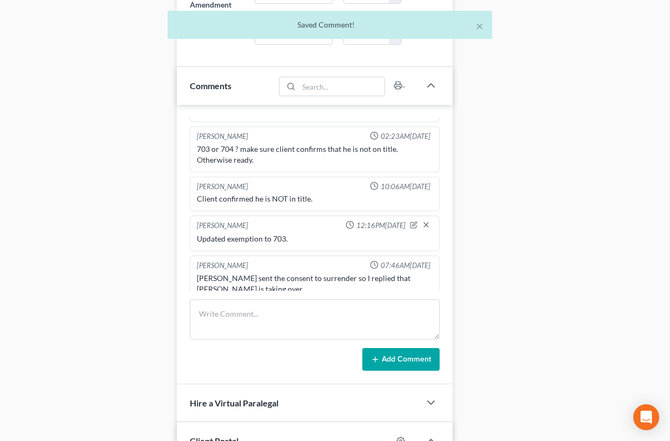
scroll to position [627, 0]
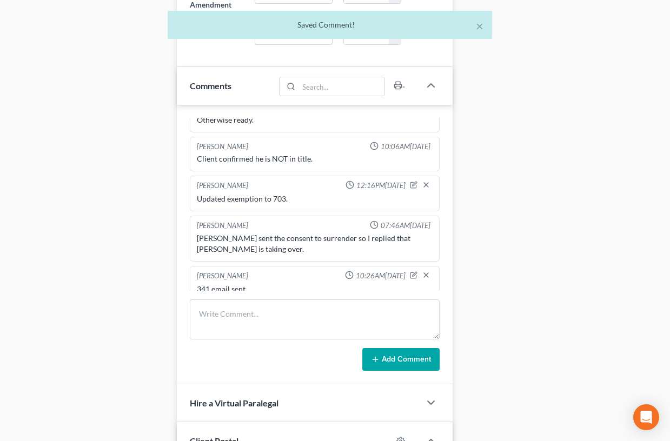
drag, startPoint x: 174, startPoint y: 265, endPoint x: 166, endPoint y: 138, distance: 127.8
click at [174, 265] on div "Updates & News × Electronic Filing Available! Cases in the Eastern District of …" at bounding box center [314, 168] width 287 height 1358
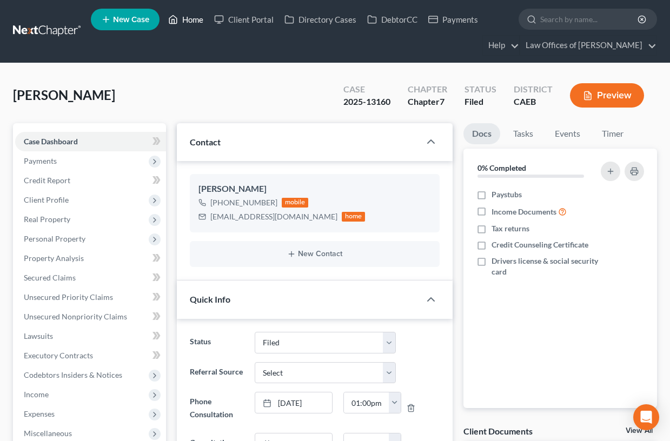
click at [197, 19] on link "Home" at bounding box center [186, 19] width 46 height 19
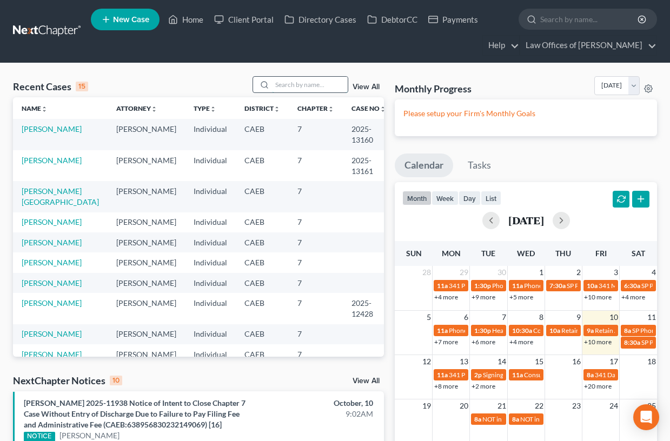
click at [313, 82] on input "search" at bounding box center [310, 85] width 76 height 16
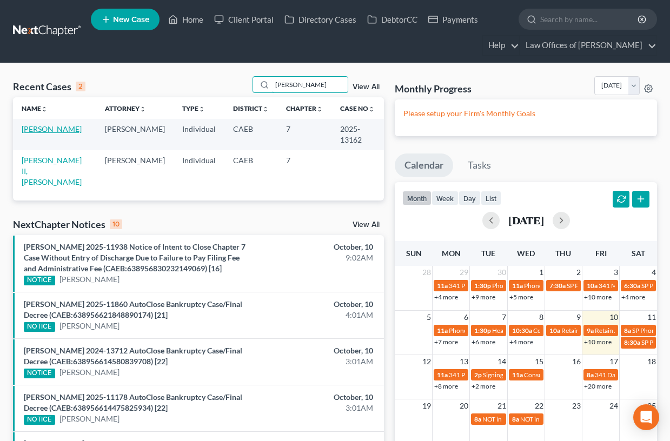
type input "[PERSON_NAME]"
click at [48, 130] on link "[PERSON_NAME]" at bounding box center [52, 128] width 60 height 9
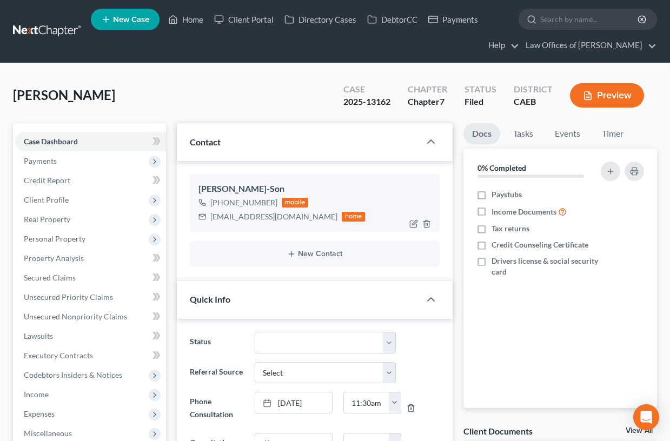
scroll to position [1305, 0]
drag, startPoint x: 211, startPoint y: 217, endPoint x: 291, endPoint y: 218, distance: 80.0
click at [309, 217] on div "[EMAIL_ADDRESS][DOMAIN_NAME] home" at bounding box center [281, 217] width 167 height 14
copy div "[EMAIL_ADDRESS][DOMAIN_NAME]"
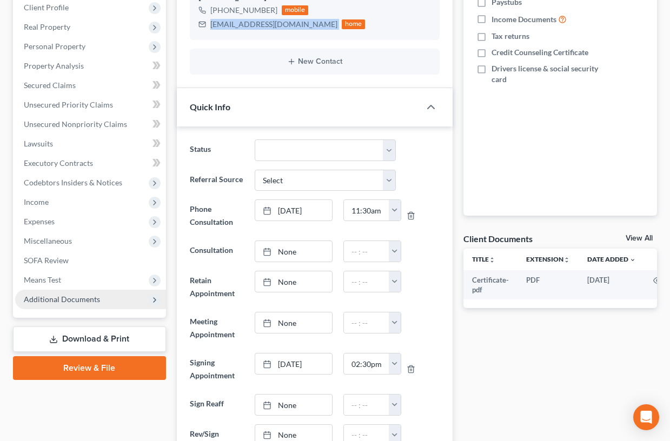
scroll to position [193, 0]
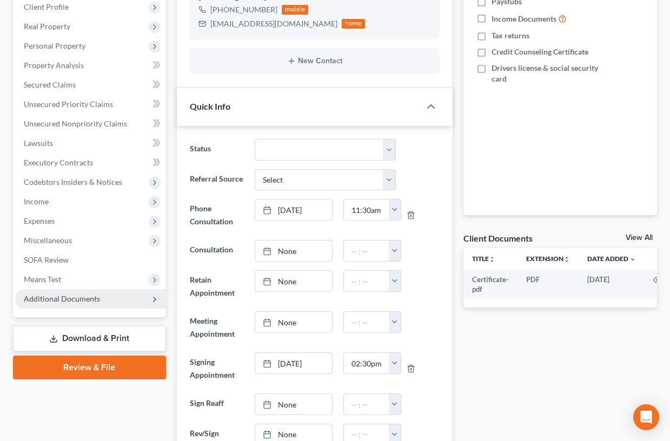
click at [52, 302] on span "Additional Documents" at bounding box center [62, 298] width 76 height 9
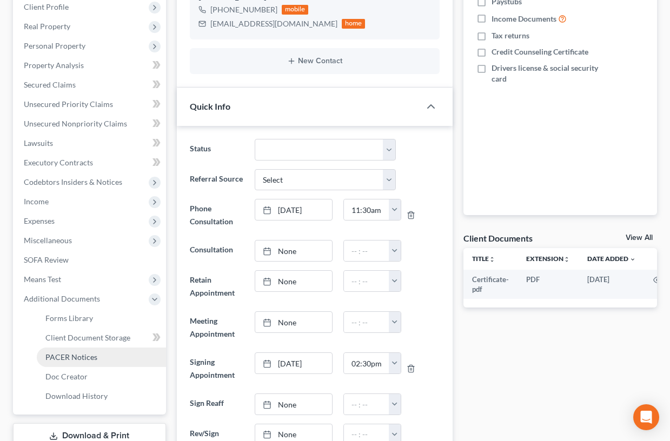
click at [64, 353] on span "PACER Notices" at bounding box center [71, 357] width 52 height 9
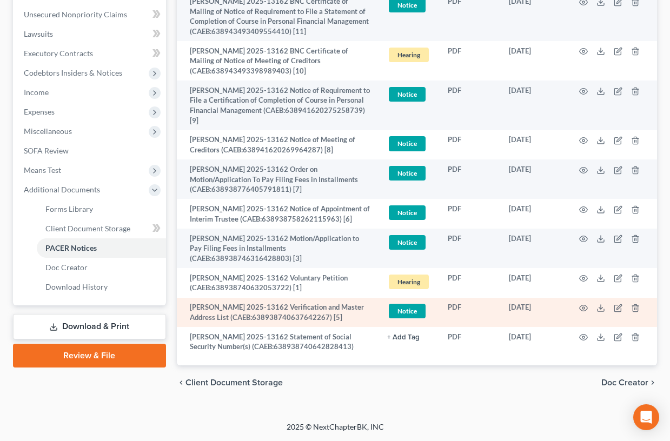
scroll to position [312, 0]
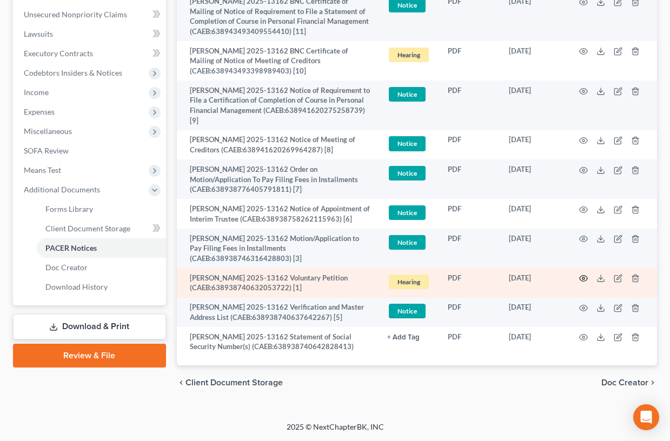
click at [581, 280] on icon "button" at bounding box center [583, 278] width 9 height 9
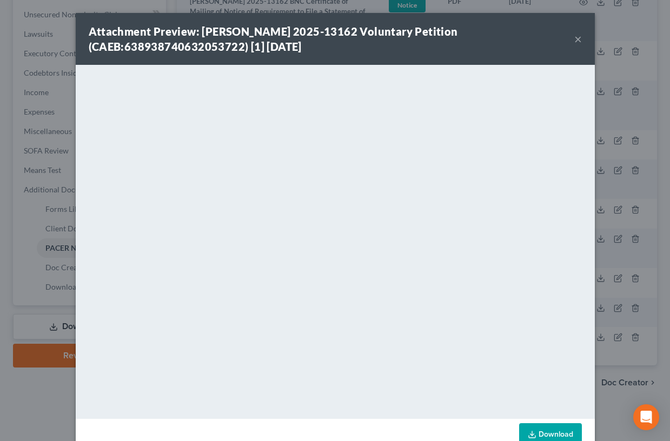
click at [580, 39] on button "×" at bounding box center [578, 38] width 8 height 13
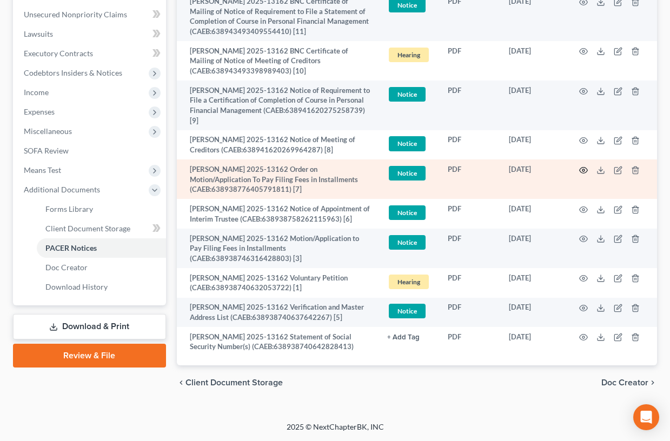
click at [582, 169] on circle "button" at bounding box center [583, 170] width 2 height 2
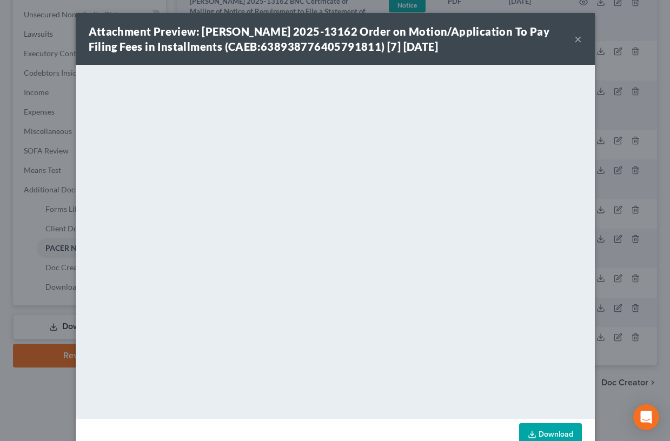
drag, startPoint x: 575, startPoint y: 41, endPoint x: 354, endPoint y: 55, distance: 221.1
click at [574, 41] on button "×" at bounding box center [578, 38] width 8 height 13
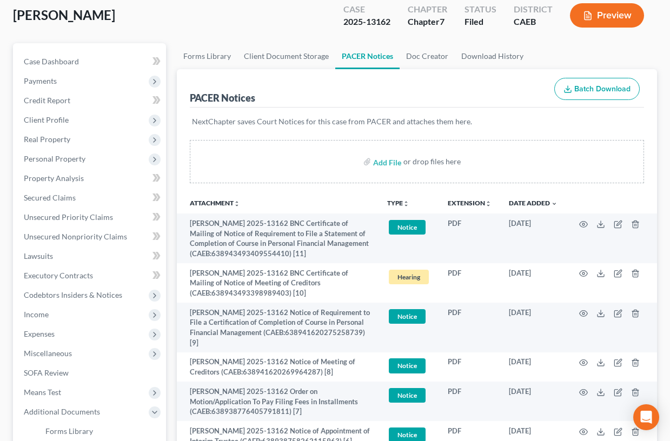
scroll to position [0, 0]
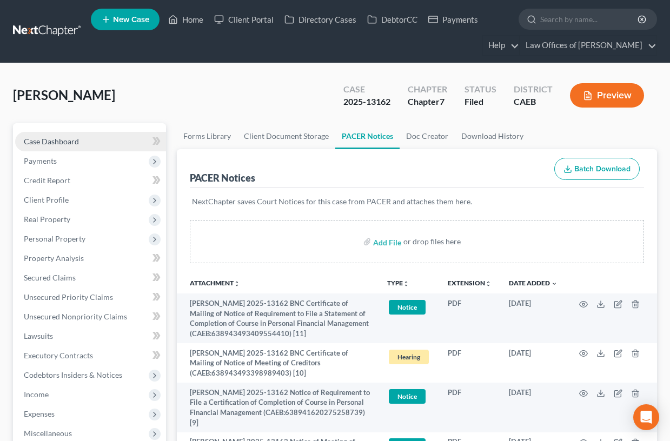
click at [67, 143] on span "Case Dashboard" at bounding box center [51, 141] width 55 height 9
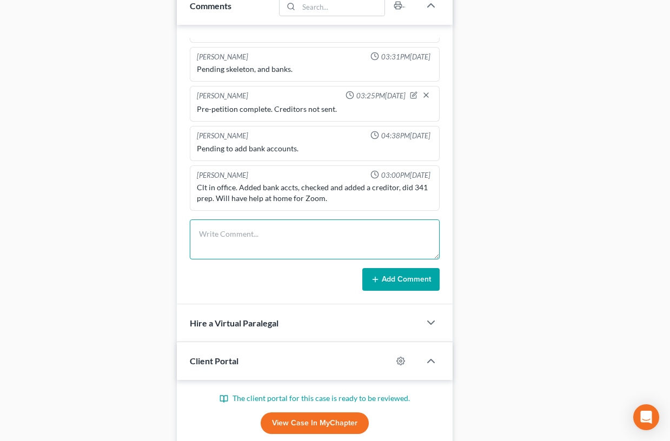
scroll to position [731, 0]
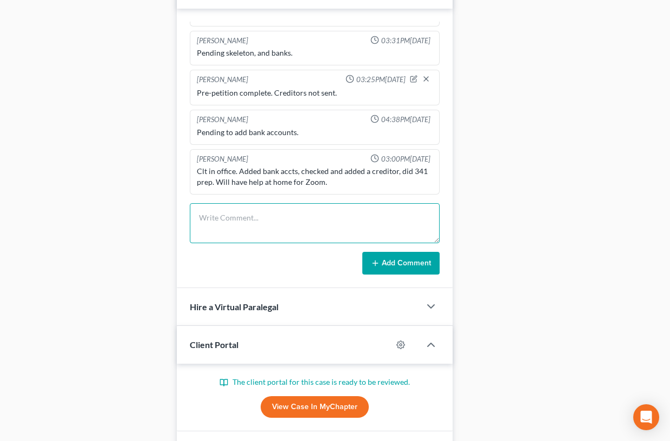
click at [250, 227] on textarea at bounding box center [315, 223] width 250 height 40
type textarea "P"
type textarea "341 email sent."
click at [415, 257] on button "Add Comment" at bounding box center [400, 263] width 77 height 23
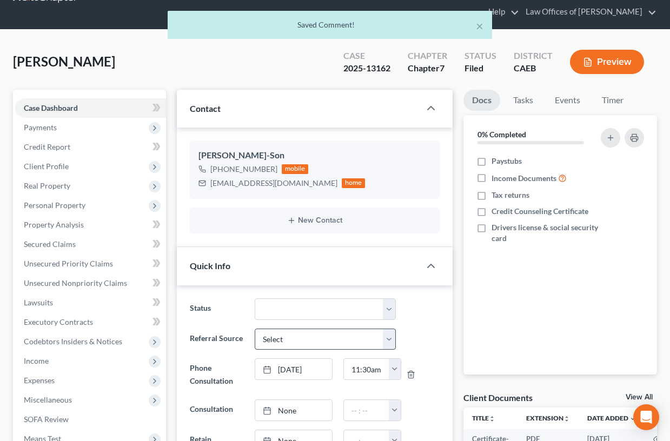
scroll to position [0, 0]
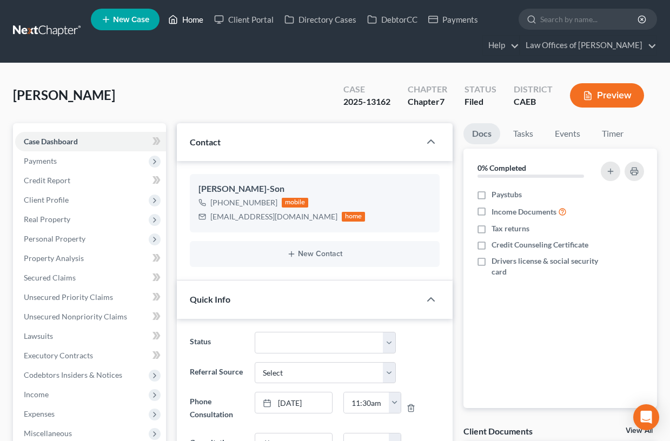
click at [196, 15] on link "Home" at bounding box center [186, 19] width 46 height 19
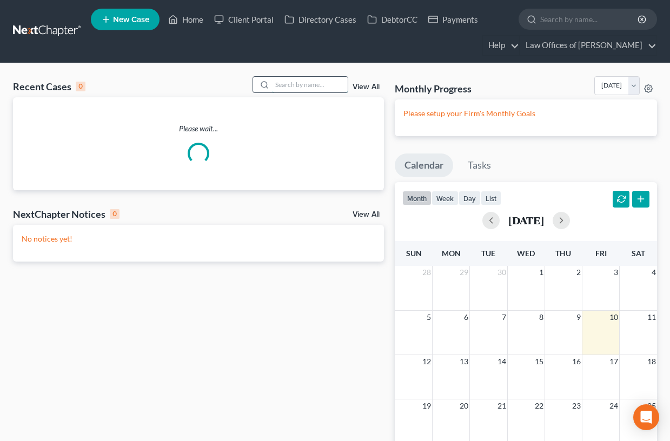
click at [295, 92] on input "search" at bounding box center [310, 85] width 76 height 16
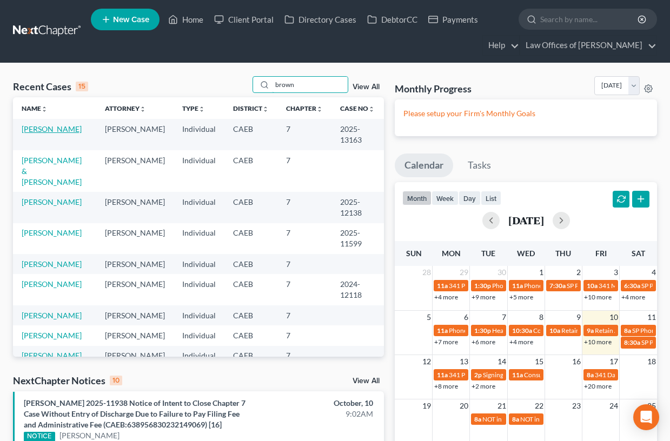
type input "brown"
click at [55, 130] on link "[PERSON_NAME]" at bounding box center [52, 128] width 60 height 9
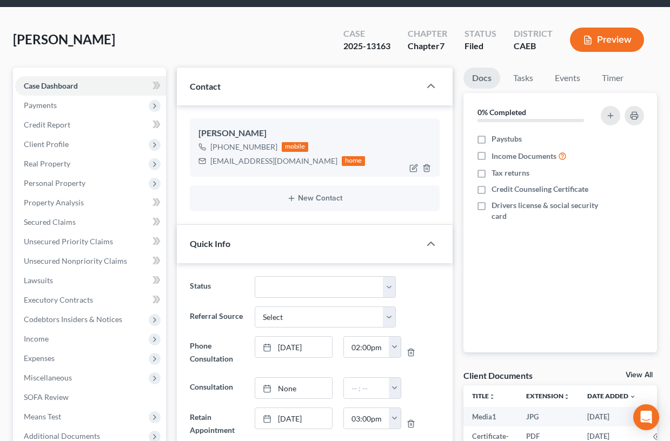
scroll to position [7475, 0]
drag, startPoint x: 212, startPoint y: 160, endPoint x: 293, endPoint y: 161, distance: 80.6
click at [293, 161] on div "[EMAIL_ADDRESS][DOMAIN_NAME]" at bounding box center [273, 161] width 127 height 11
copy div "[EMAIL_ADDRESS][DOMAIN_NAME]"
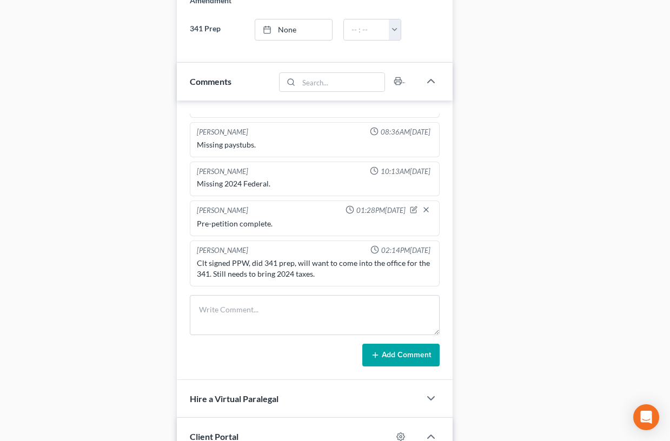
scroll to position [645, 0]
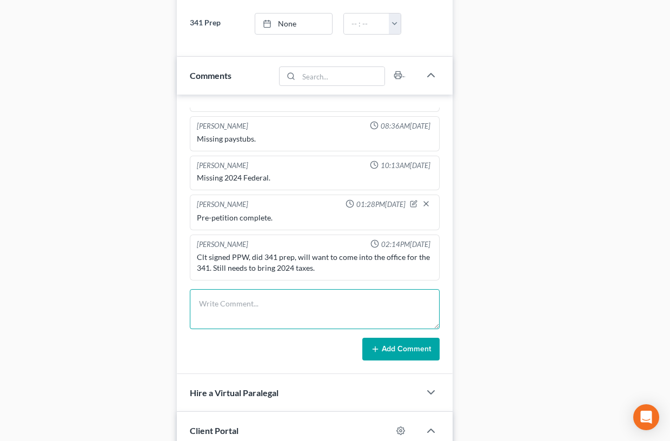
click at [241, 311] on textarea at bounding box center [315, 309] width 250 height 40
type textarea "341 email sent."
click at [400, 349] on button "Add Comment" at bounding box center [400, 349] width 77 height 23
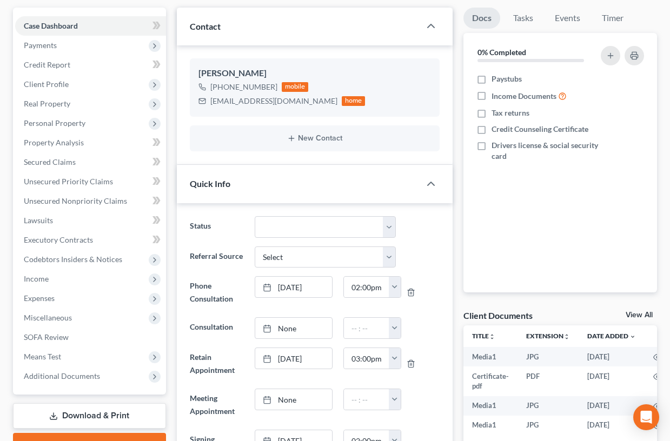
scroll to position [108, 0]
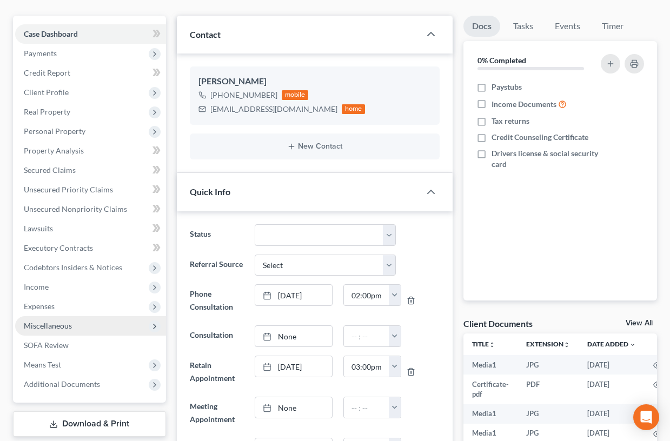
drag, startPoint x: 98, startPoint y: 383, endPoint x: 83, endPoint y: 328, distance: 57.2
click at [98, 383] on span "Additional Documents" at bounding box center [90, 384] width 151 height 19
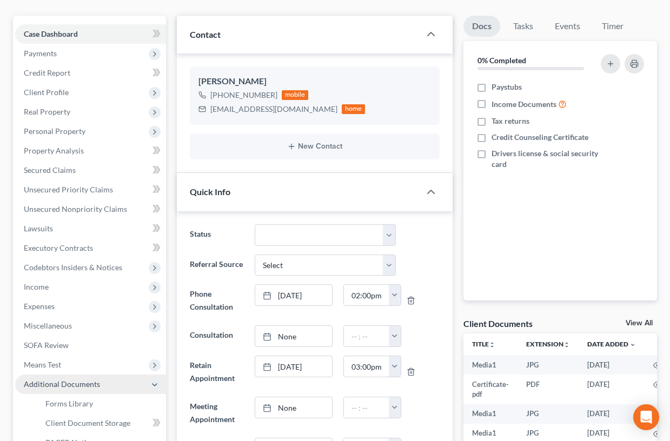
scroll to position [169, 0]
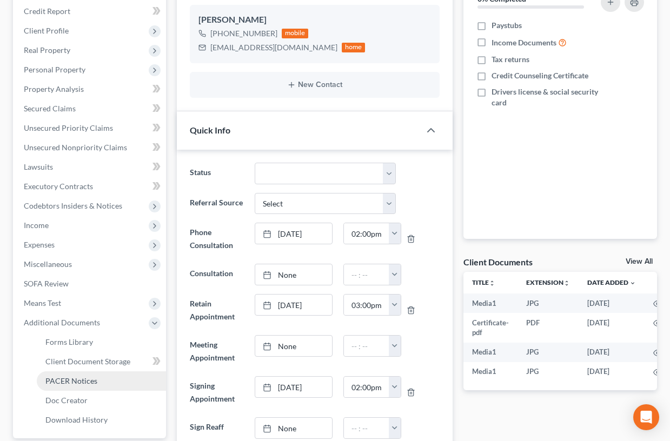
click at [92, 380] on span "PACER Notices" at bounding box center [71, 380] width 52 height 9
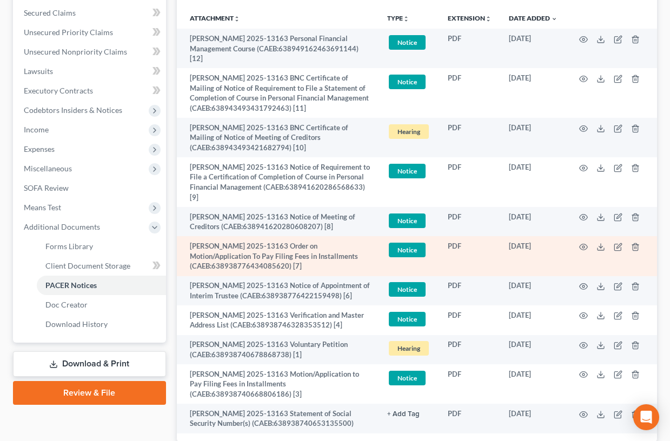
scroll to position [265, 0]
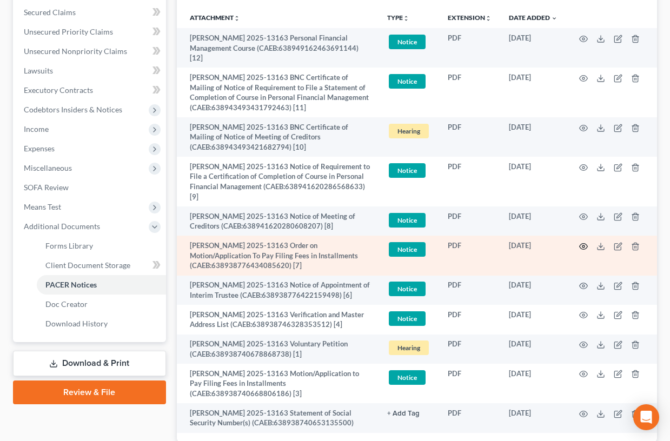
click at [584, 245] on circle "button" at bounding box center [583, 246] width 2 height 2
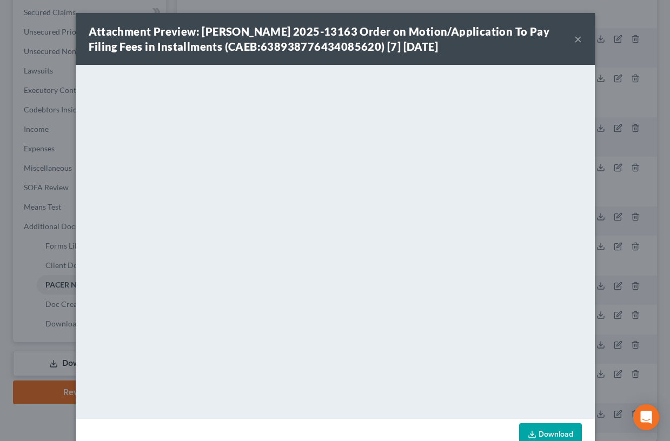
click at [578, 40] on button "×" at bounding box center [578, 38] width 8 height 13
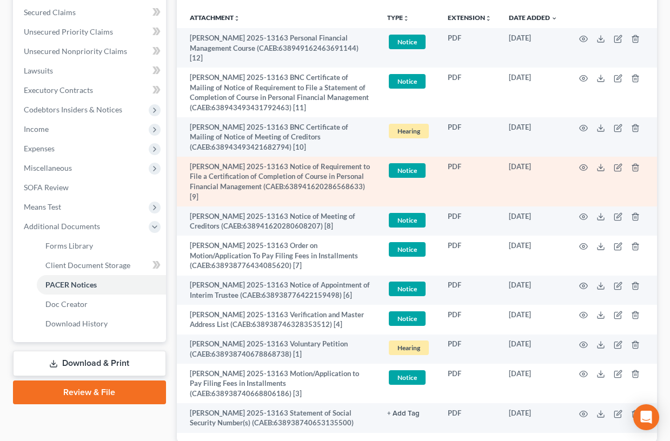
scroll to position [331, 0]
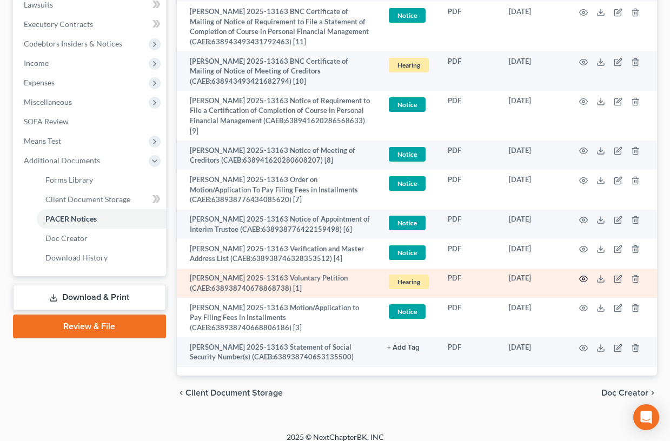
click at [582, 278] on circle "button" at bounding box center [583, 279] width 2 height 2
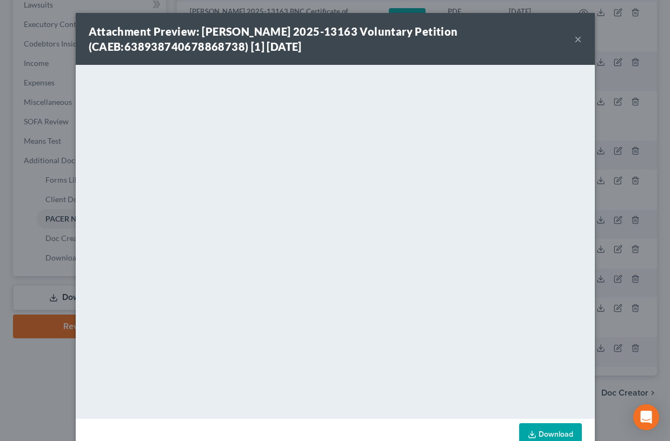
drag, startPoint x: 578, startPoint y: 38, endPoint x: 71, endPoint y: 129, distance: 514.7
click at [578, 38] on button "×" at bounding box center [578, 38] width 8 height 13
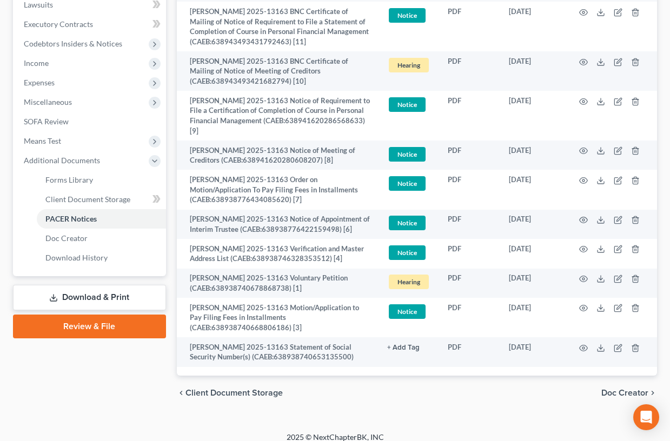
scroll to position [0, 0]
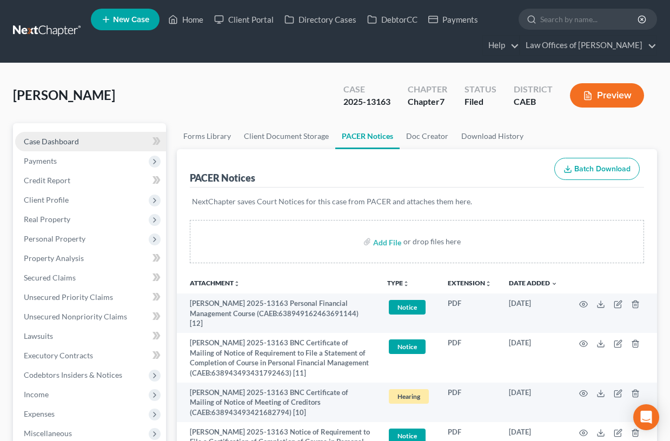
click at [68, 139] on span "Case Dashboard" at bounding box center [51, 141] width 55 height 9
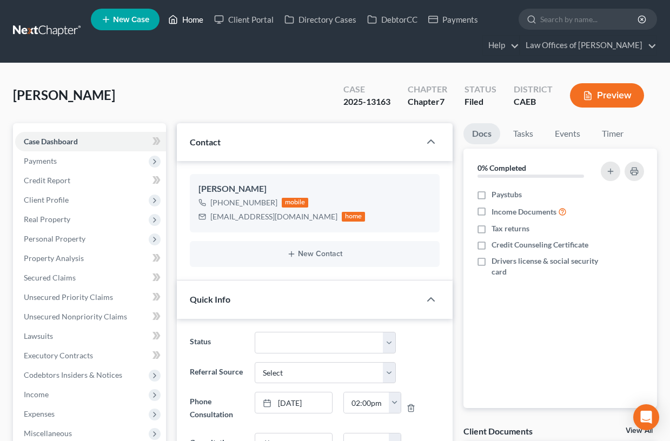
click at [187, 19] on link "Home" at bounding box center [186, 19] width 46 height 19
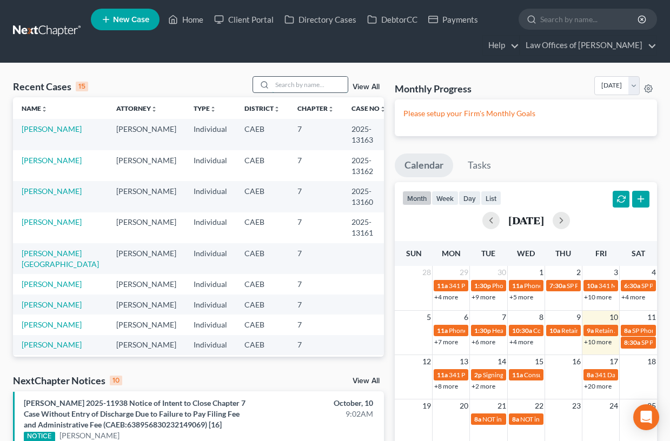
click at [303, 84] on input "search" at bounding box center [310, 85] width 76 height 16
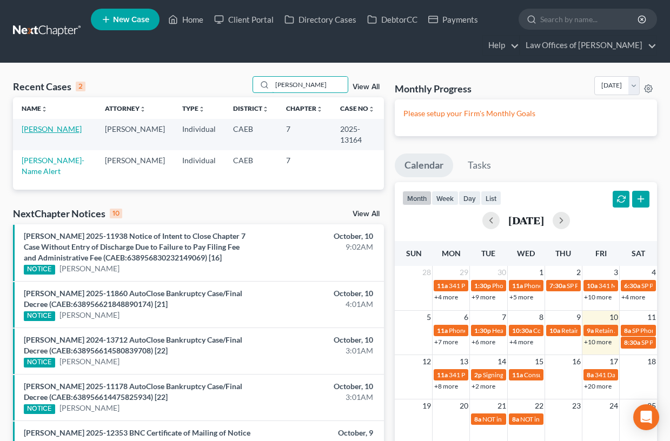
type input "[PERSON_NAME]"
click at [65, 131] on link "[PERSON_NAME]" at bounding box center [52, 128] width 60 height 9
select select "0"
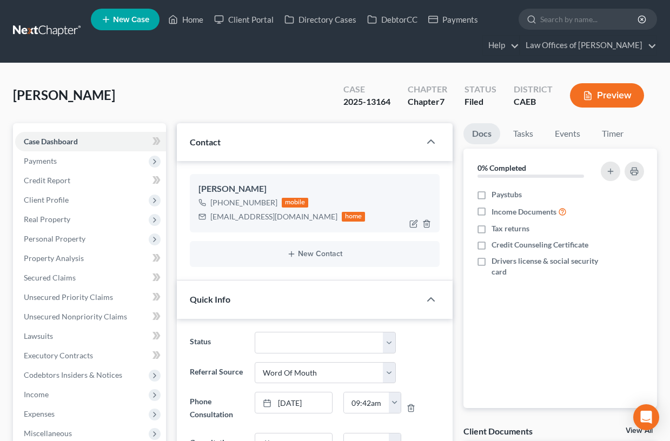
scroll to position [2337, 0]
drag, startPoint x: 212, startPoint y: 218, endPoint x: 301, endPoint y: 216, distance: 88.7
click at [301, 216] on div "[EMAIL_ADDRESS][DOMAIN_NAME]" at bounding box center [273, 216] width 127 height 11
drag, startPoint x: 305, startPoint y: 217, endPoint x: 209, endPoint y: 217, distance: 96.8
click at [209, 217] on div "[EMAIL_ADDRESS][DOMAIN_NAME] home" at bounding box center [281, 217] width 167 height 14
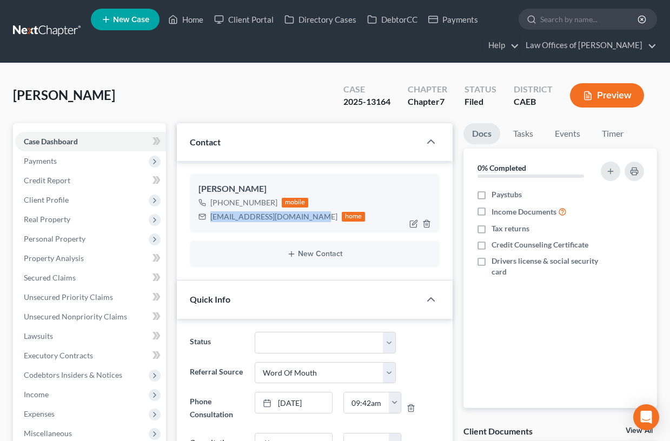
copy div "[EMAIL_ADDRESS][DOMAIN_NAME]"
drag, startPoint x: 561, startPoint y: 131, endPoint x: 209, endPoint y: 137, distance: 352.6
click at [561, 131] on link "Events" at bounding box center [567, 133] width 43 height 21
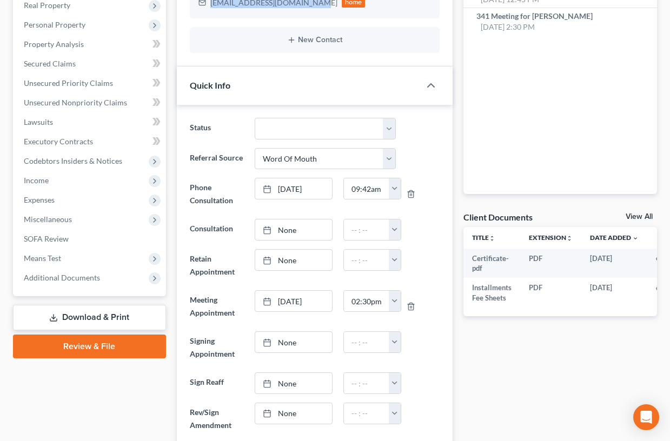
scroll to position [218, 0]
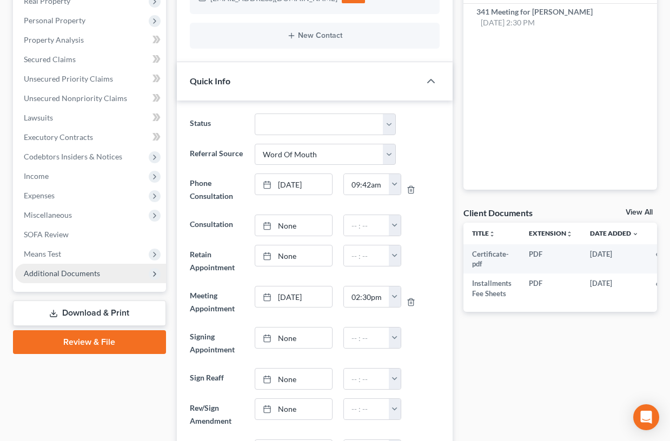
drag, startPoint x: 68, startPoint y: 272, endPoint x: 74, endPoint y: 274, distance: 6.2
click at [68, 272] on span "Additional Documents" at bounding box center [62, 273] width 76 height 9
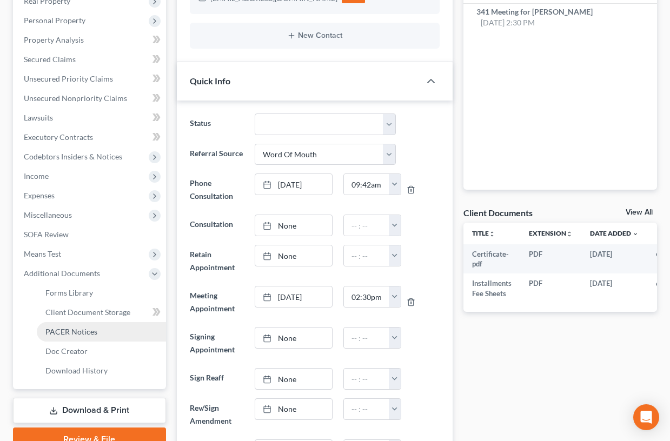
click at [85, 328] on span "PACER Notices" at bounding box center [71, 331] width 52 height 9
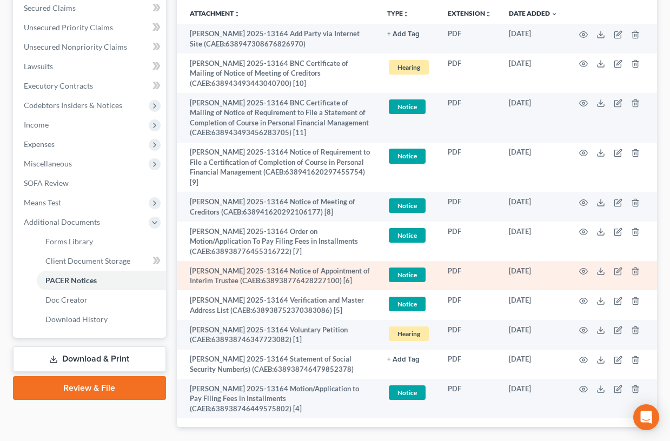
scroll to position [273, 0]
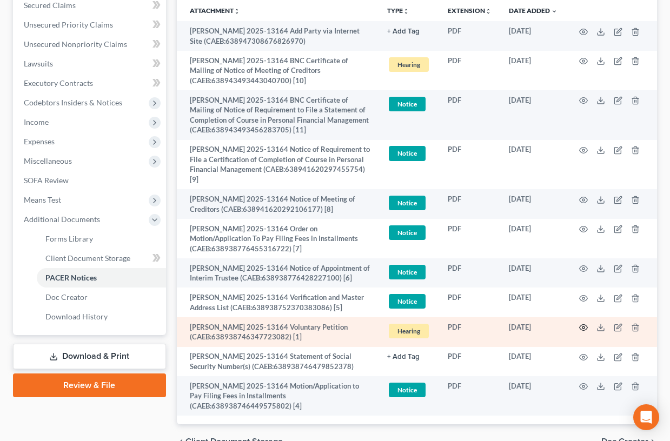
click at [583, 328] on icon "button" at bounding box center [583, 327] width 9 height 9
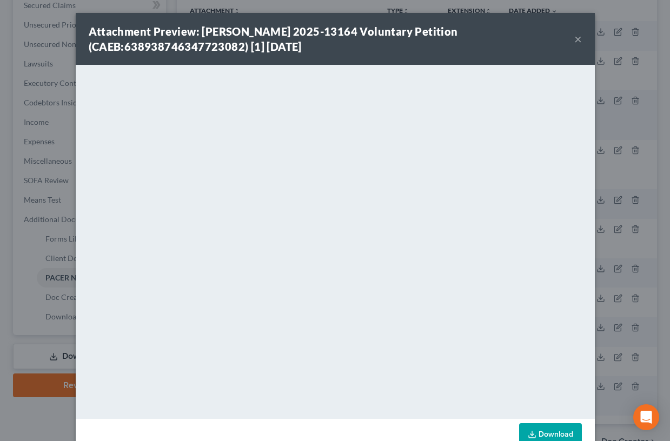
drag, startPoint x: 577, startPoint y: 39, endPoint x: 577, endPoint y: 69, distance: 29.7
click at [577, 39] on button "×" at bounding box center [578, 38] width 8 height 13
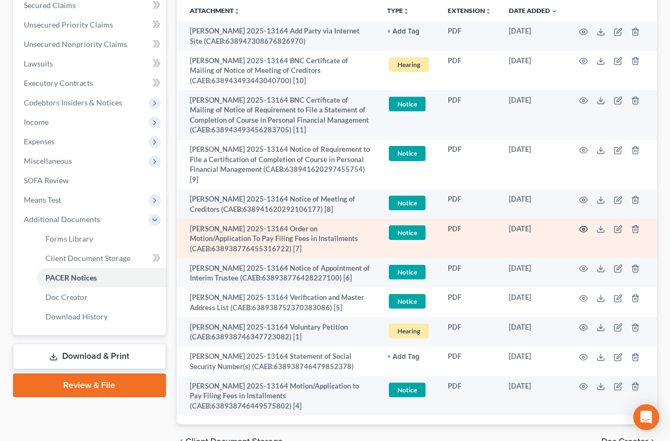
click at [582, 227] on icon "button" at bounding box center [583, 229] width 9 height 9
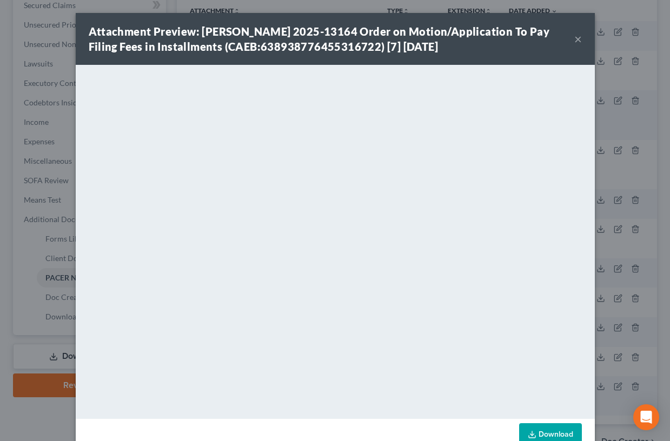
drag, startPoint x: 579, startPoint y: 39, endPoint x: 10, endPoint y: 52, distance: 569.0
click at [579, 39] on button "×" at bounding box center [578, 38] width 8 height 13
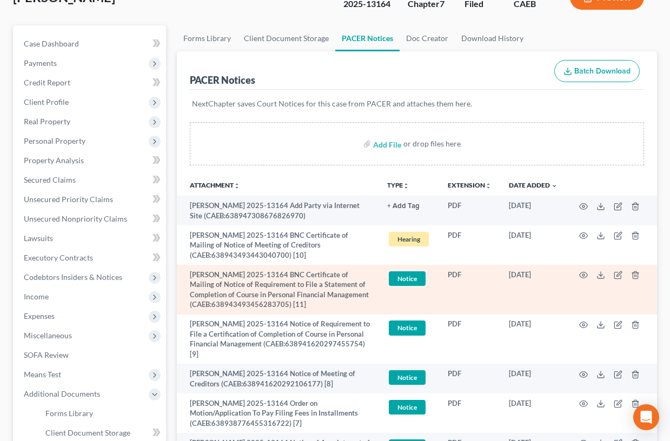
scroll to position [0, 0]
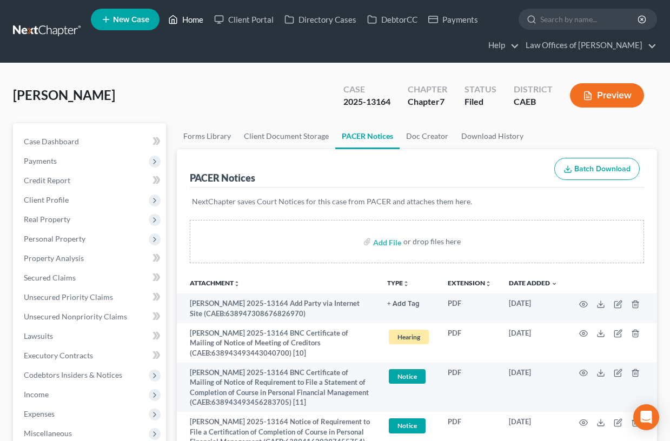
click at [201, 11] on link "Home" at bounding box center [186, 19] width 46 height 19
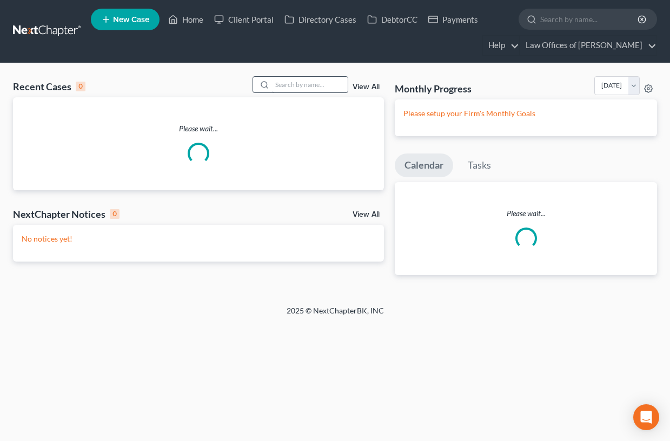
drag, startPoint x: 349, startPoint y: 81, endPoint x: 338, endPoint y: 83, distance: 11.0
click at [347, 82] on div "View All" at bounding box center [319, 84] width 132 height 17
click at [335, 84] on input "search" at bounding box center [310, 85] width 76 height 16
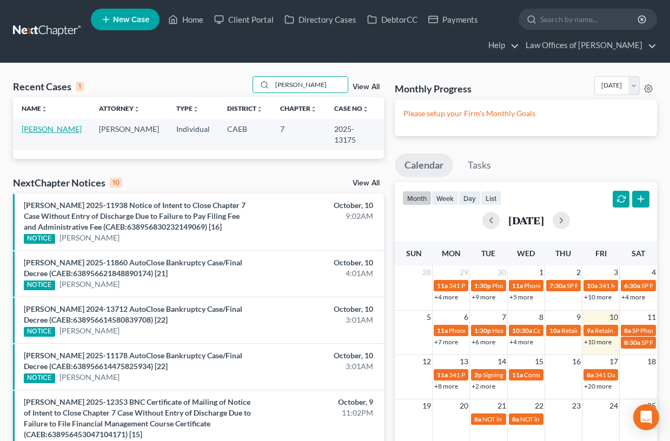
type input "[PERSON_NAME]"
click at [55, 127] on link "[PERSON_NAME]" at bounding box center [52, 128] width 60 height 9
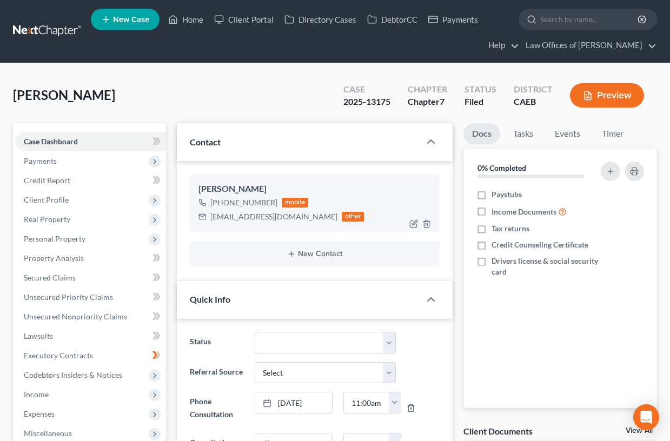
scroll to position [10868, 0]
drag, startPoint x: 209, startPoint y: 217, endPoint x: 302, endPoint y: 219, distance: 93.0
click at [302, 219] on div "[EMAIL_ADDRESS][DOMAIN_NAME] other" at bounding box center [281, 217] width 166 height 14
copy div "[EMAIL_ADDRESS][DOMAIN_NAME]"
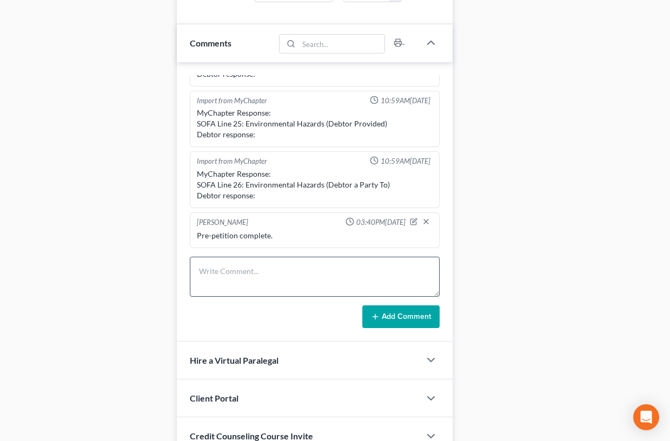
scroll to position [695, 0]
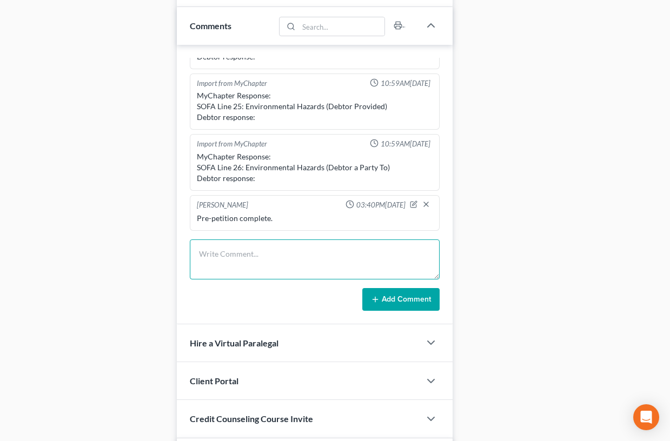
click at [225, 255] on textarea at bounding box center [315, 260] width 250 height 40
type textarea "341 email sent."
drag, startPoint x: 397, startPoint y: 300, endPoint x: 100, endPoint y: 136, distance: 339.8
click at [397, 300] on button "Add Comment" at bounding box center [400, 299] width 77 height 23
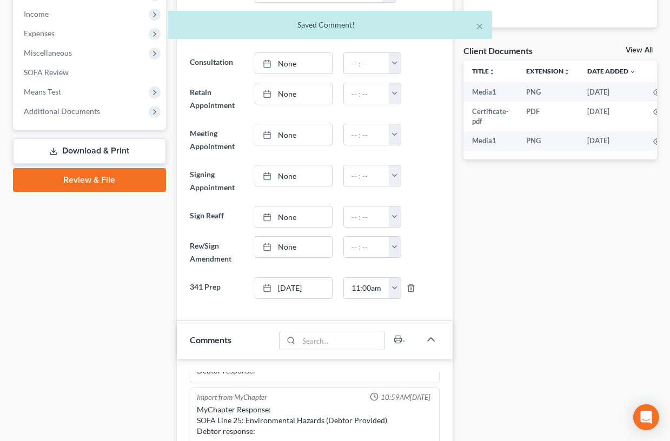
drag, startPoint x: 83, startPoint y: 110, endPoint x: 77, endPoint y: 205, distance: 95.4
click at [83, 110] on span "Additional Documents" at bounding box center [62, 111] width 76 height 9
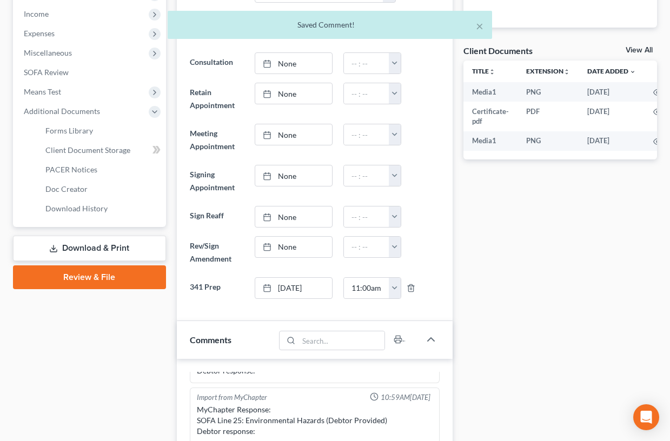
scroll to position [536, 0]
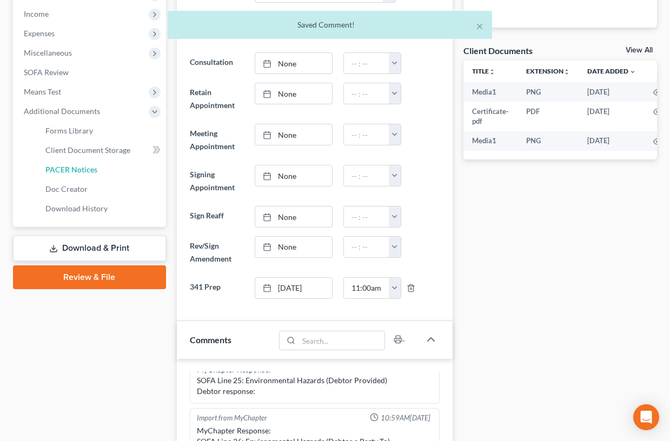
drag, startPoint x: 84, startPoint y: 170, endPoint x: 10, endPoint y: 209, distance: 83.4
click at [84, 170] on span "PACER Notices" at bounding box center [71, 169] width 52 height 9
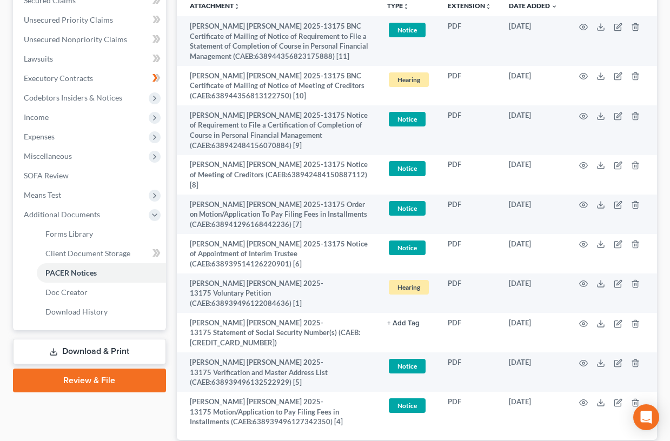
scroll to position [312, 0]
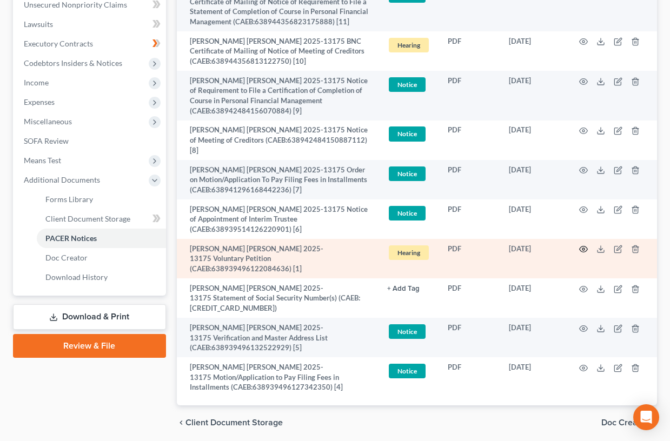
click at [585, 245] on icon "button" at bounding box center [583, 249] width 9 height 9
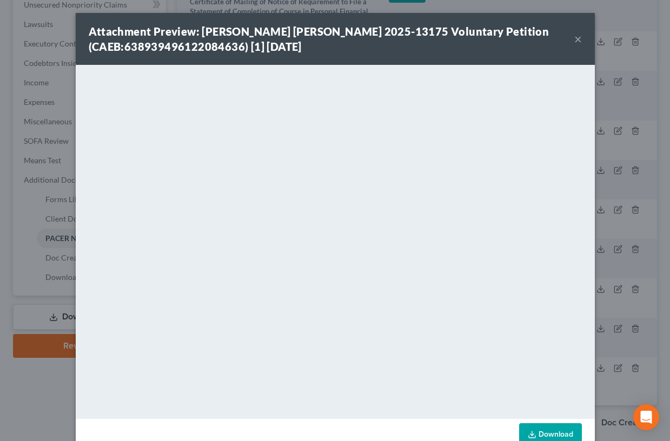
click at [576, 41] on button "×" at bounding box center [578, 38] width 8 height 13
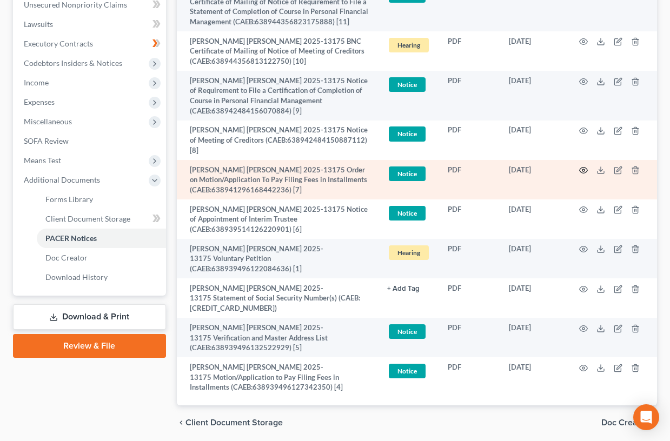
click at [584, 166] on icon "button" at bounding box center [583, 170] width 9 height 9
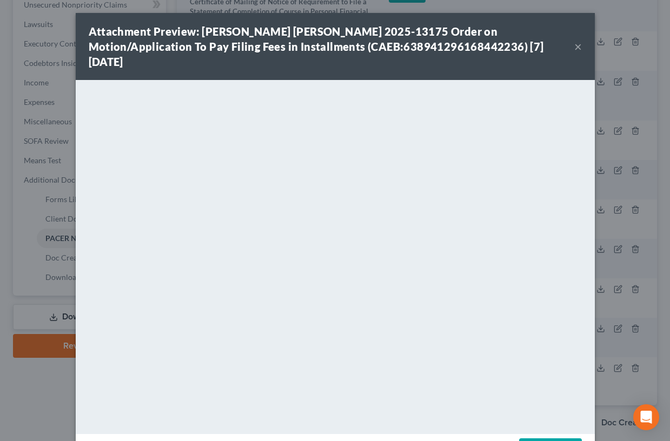
click at [608, 315] on div "Attachment Preview: [PERSON_NAME] [PERSON_NAME] 2025-13175 Order on Motion/Appl…" at bounding box center [335, 220] width 670 height 441
drag, startPoint x: 608, startPoint y: 315, endPoint x: 584, endPoint y: 46, distance: 269.8
click at [608, 315] on div "Attachment Preview: [PERSON_NAME] [PERSON_NAME] 2025-13175 Order on Motion/Appl…" at bounding box center [335, 220] width 670 height 441
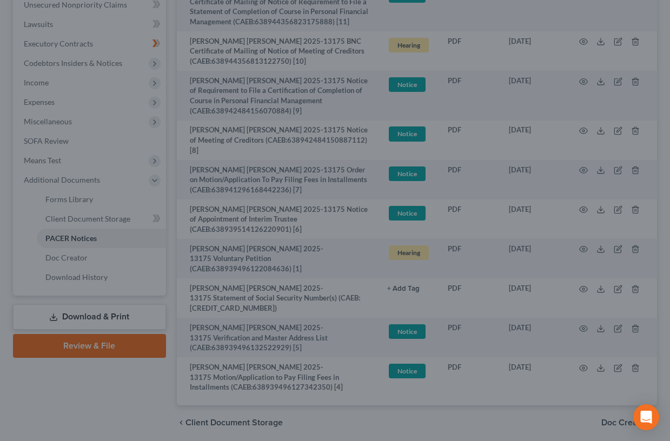
click at [577, 36] on div at bounding box center [335, 220] width 670 height 441
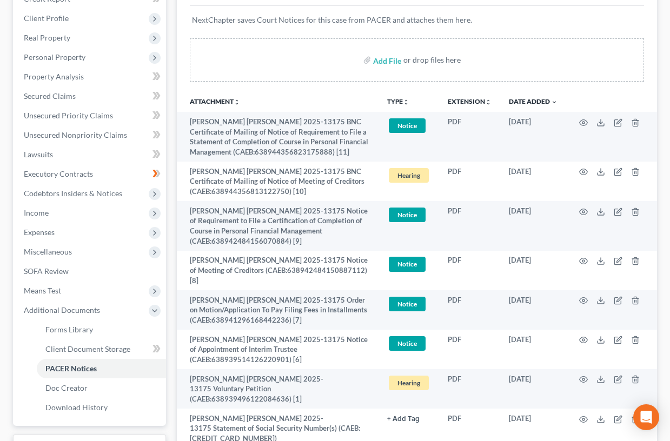
scroll to position [0, 0]
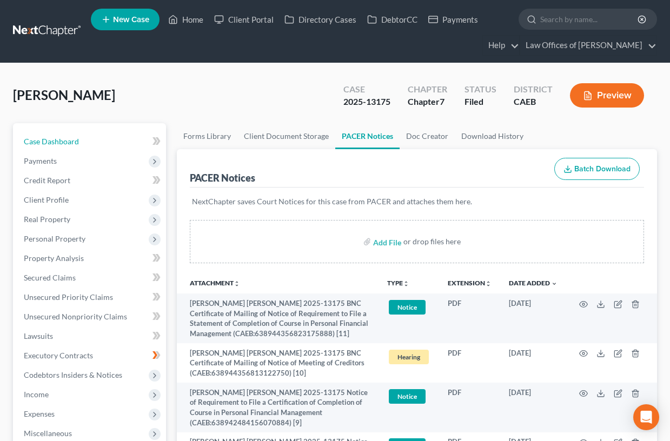
drag, startPoint x: 55, startPoint y: 145, endPoint x: 333, endPoint y: 139, distance: 278.0
click at [55, 145] on span "Case Dashboard" at bounding box center [51, 141] width 55 height 9
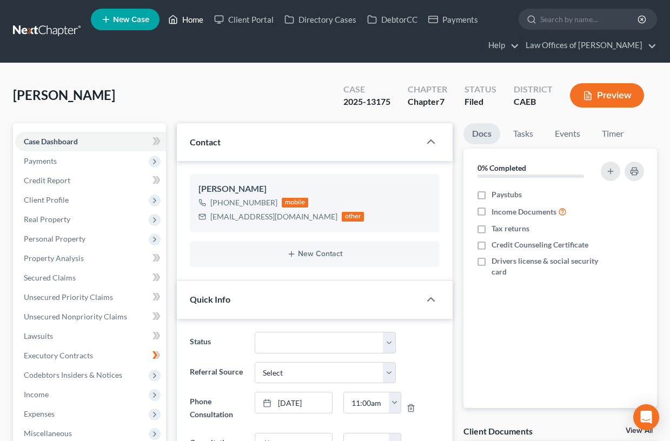
click at [175, 17] on icon at bounding box center [174, 20] width 8 height 8
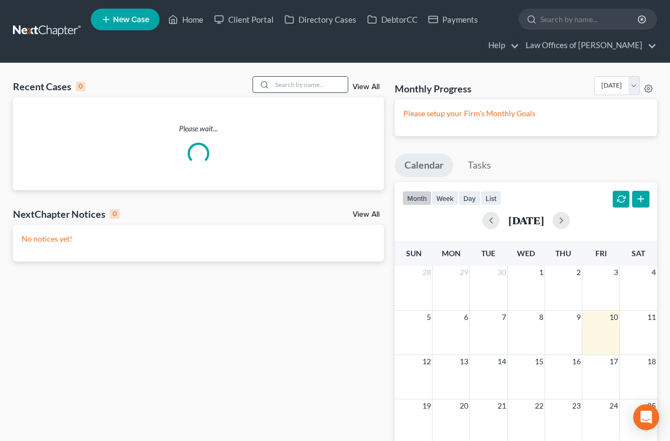
click at [301, 87] on input "search" at bounding box center [310, 85] width 76 height 16
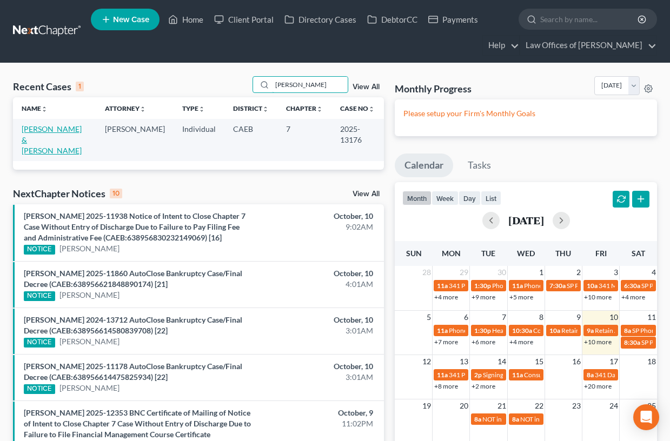
type input "[PERSON_NAME]"
click at [54, 131] on link "[PERSON_NAME] & [PERSON_NAME]" at bounding box center [52, 139] width 60 height 31
select select "5"
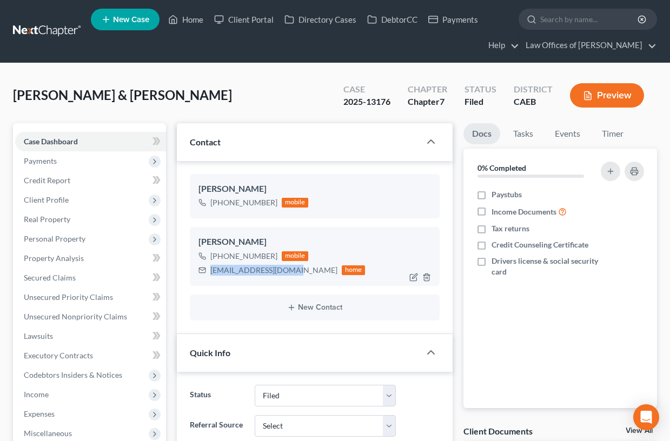
scroll to position [2444, 0]
drag, startPoint x: 282, startPoint y: 270, endPoint x: 273, endPoint y: 270, distance: 9.2
click at [283, 270] on div "[EMAIL_ADDRESS][DOMAIN_NAME] home" at bounding box center [281, 270] width 167 height 14
copy div "[EMAIL_ADDRESS][DOMAIN_NAME]"
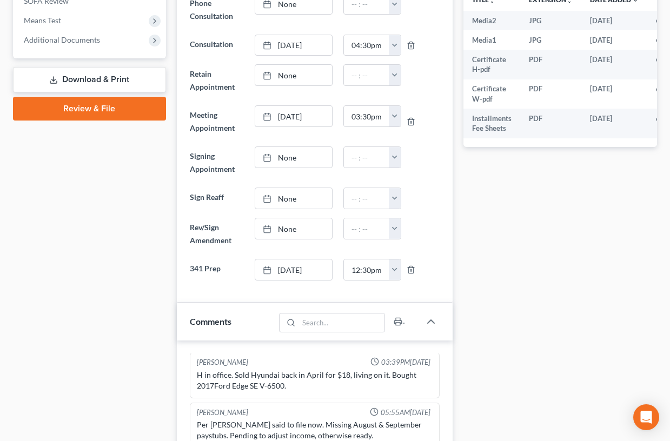
scroll to position [444, 0]
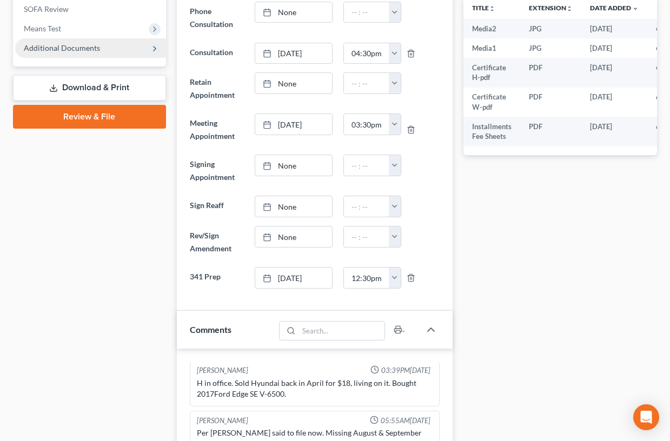
click at [63, 51] on span "Additional Documents" at bounding box center [62, 47] width 76 height 9
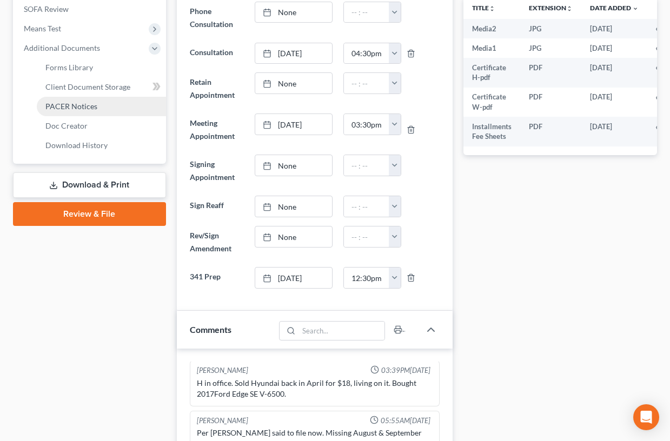
click at [72, 105] on span "PACER Notices" at bounding box center [71, 106] width 52 height 9
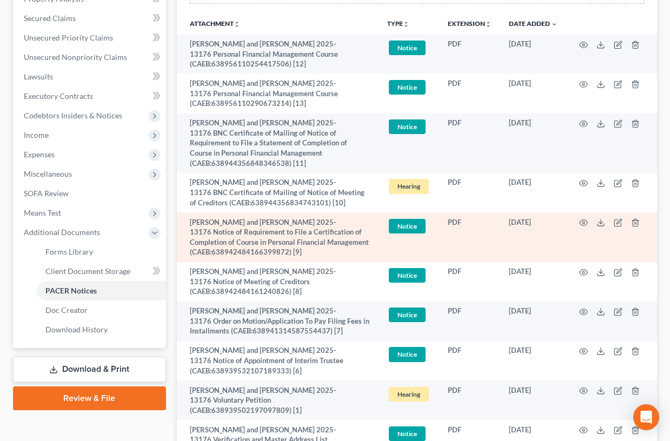
scroll to position [383, 0]
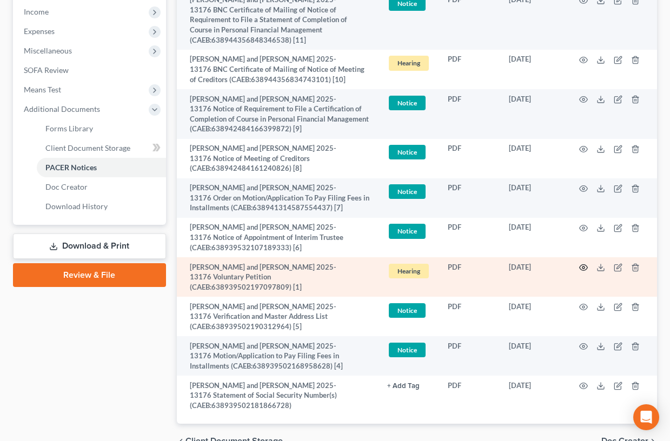
click at [583, 269] on icon "button" at bounding box center [583, 267] width 9 height 9
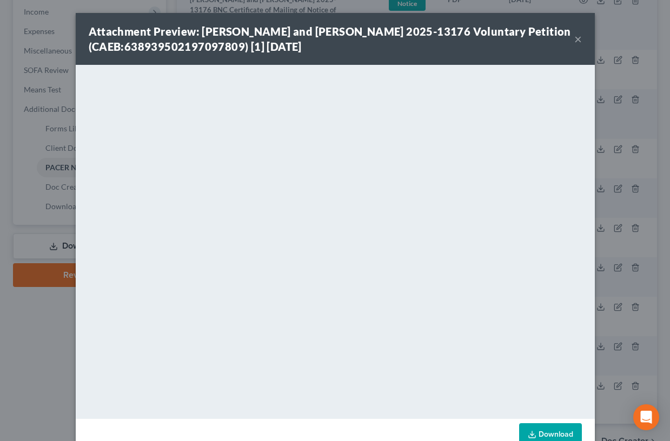
drag, startPoint x: 580, startPoint y: 39, endPoint x: 56, endPoint y: 291, distance: 581.6
click at [580, 39] on button "×" at bounding box center [578, 38] width 8 height 13
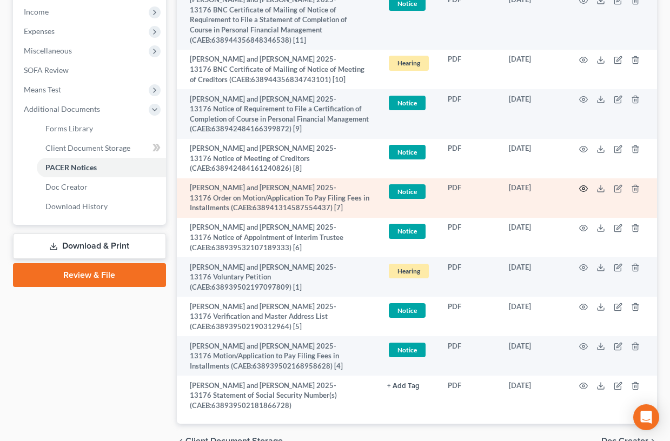
click at [585, 188] on icon "button" at bounding box center [583, 188] width 9 height 9
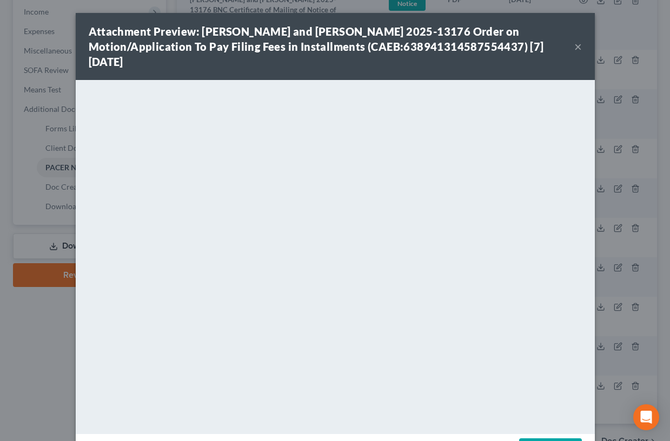
drag, startPoint x: 574, startPoint y: 44, endPoint x: 604, endPoint y: 12, distance: 44.0
click at [574, 44] on button "×" at bounding box center [578, 46] width 8 height 13
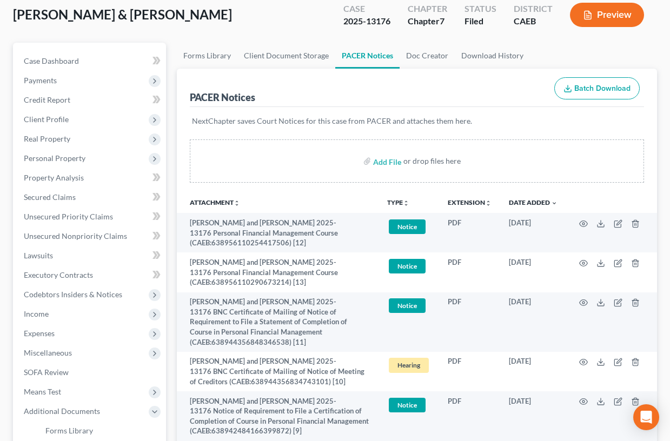
scroll to position [0, 0]
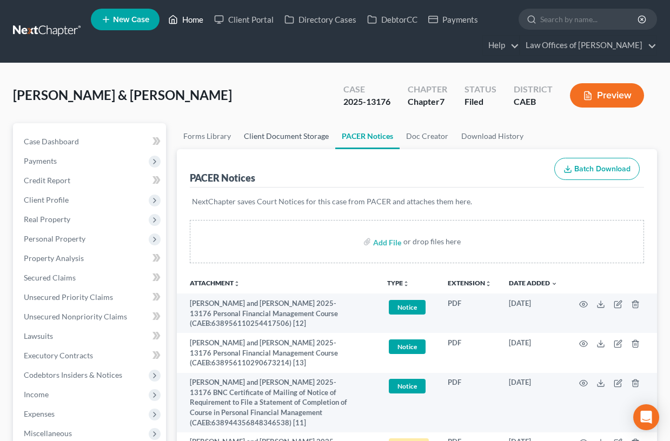
drag, startPoint x: 201, startPoint y: 18, endPoint x: 296, endPoint y: 141, distance: 155.3
click at [201, 18] on link "Home" at bounding box center [186, 19] width 46 height 19
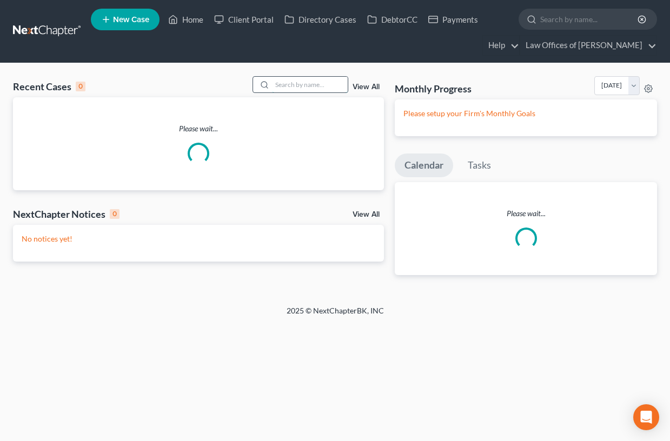
click at [321, 88] on input "search" at bounding box center [310, 85] width 76 height 16
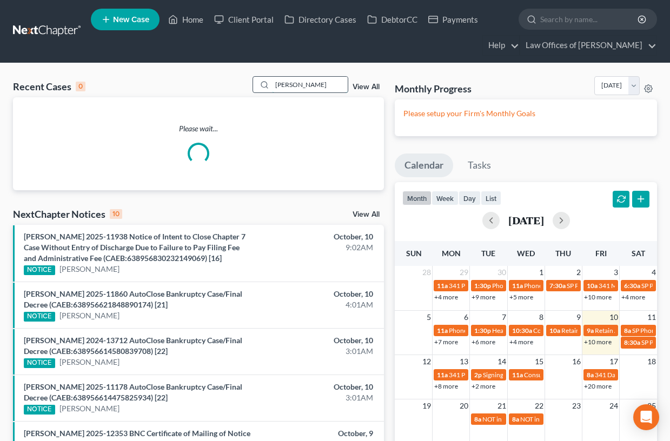
type input "[PERSON_NAME]"
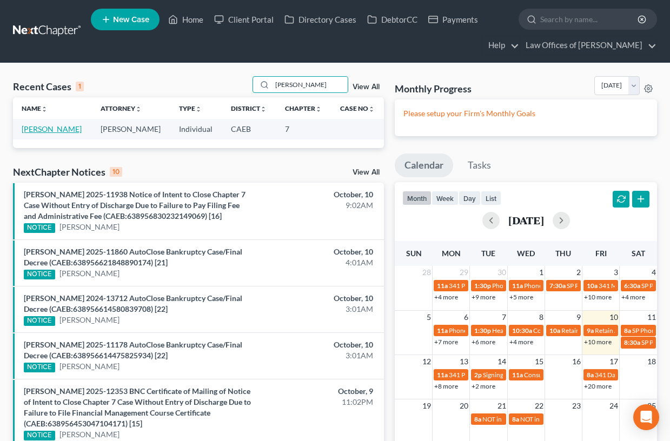
click at [71, 133] on link "[PERSON_NAME]" at bounding box center [52, 128] width 60 height 9
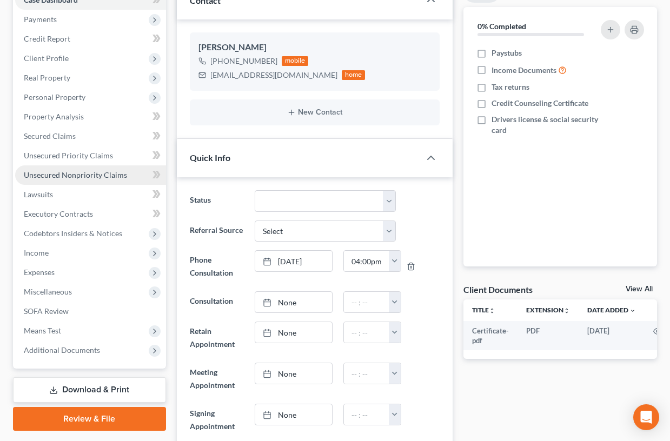
scroll to position [176, 0]
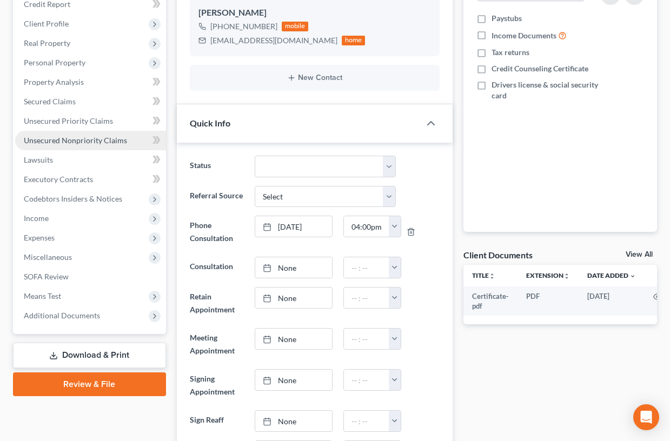
click at [109, 138] on span "Unsecured Nonpriority Claims" at bounding box center [75, 140] width 103 height 9
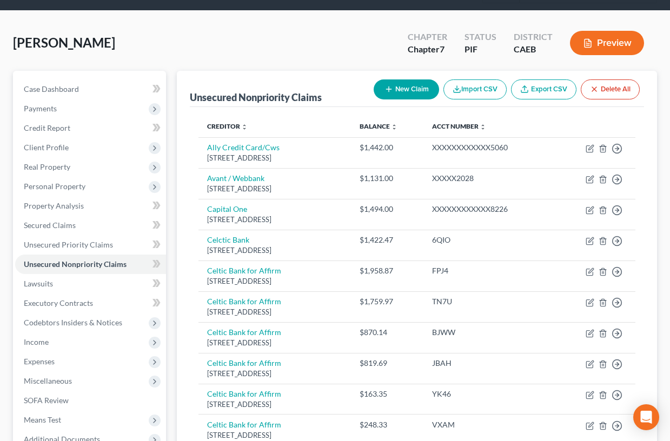
scroll to position [52, 0]
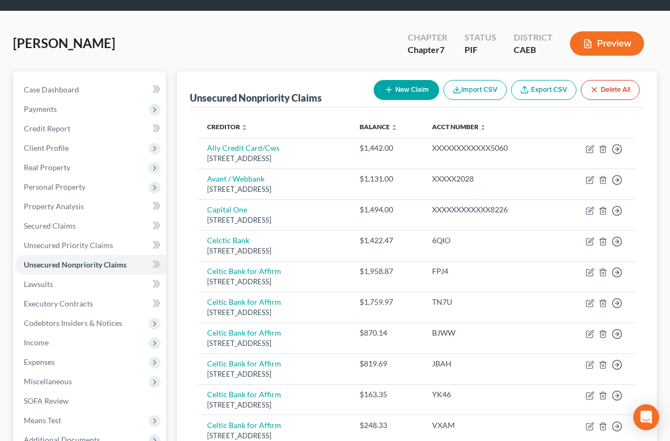
click at [600, 39] on button "Preview" at bounding box center [607, 43] width 74 height 24
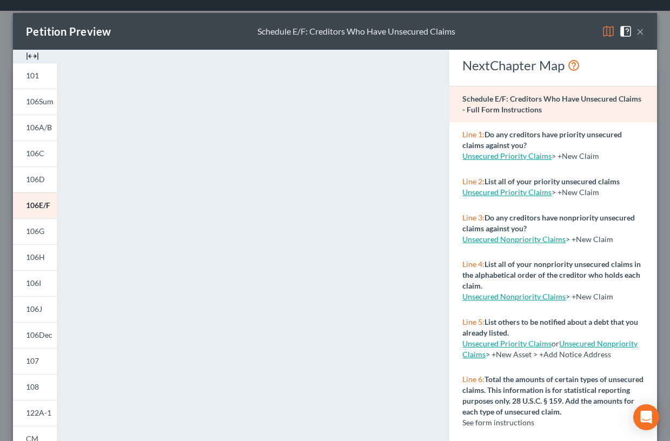
scroll to position [2, 0]
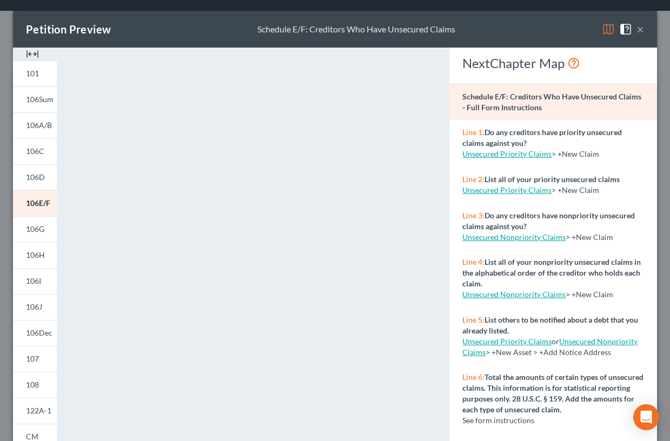
click at [634, 28] on button "×" at bounding box center [640, 29] width 8 height 13
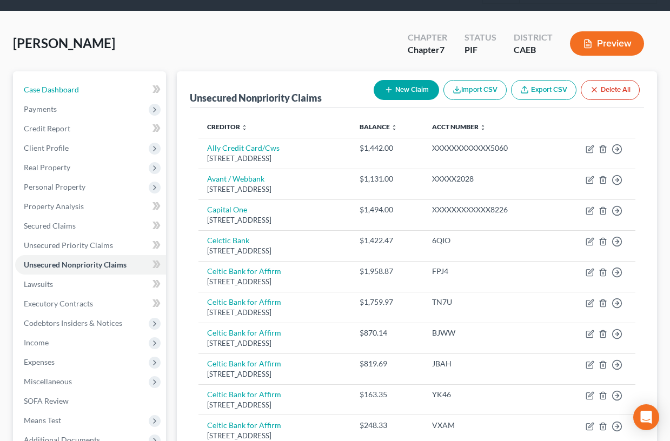
click at [53, 89] on span "Case Dashboard" at bounding box center [51, 89] width 55 height 9
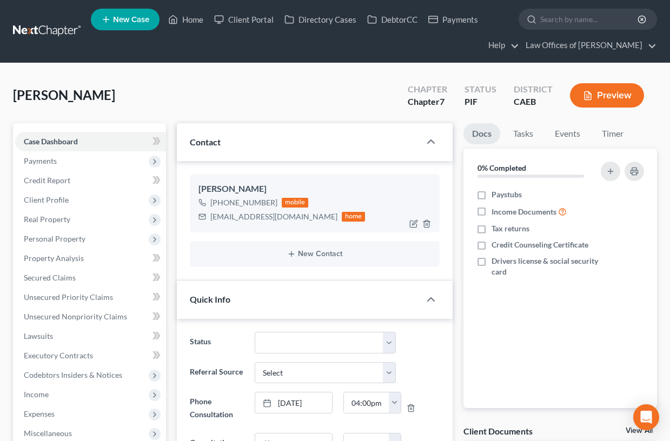
scroll to position [501, 0]
drag, startPoint x: 208, startPoint y: 217, endPoint x: 286, endPoint y: 218, distance: 77.9
click at [286, 218] on div "[EMAIL_ADDRESS][DOMAIN_NAME] home" at bounding box center [281, 217] width 167 height 14
drag, startPoint x: 262, startPoint y: 214, endPoint x: 254, endPoint y: 218, distance: 9.0
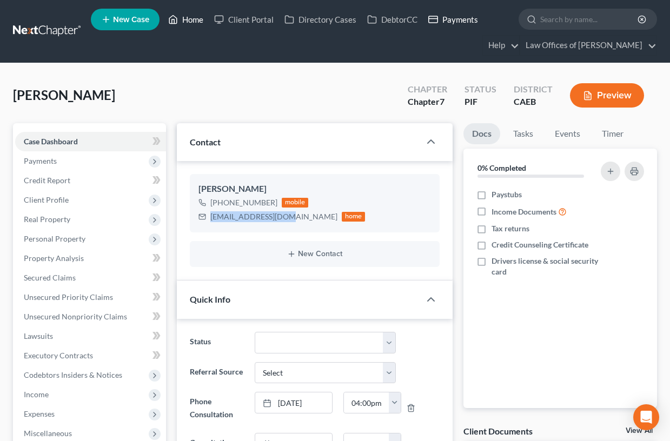
click at [194, 20] on link "Home" at bounding box center [186, 19] width 46 height 19
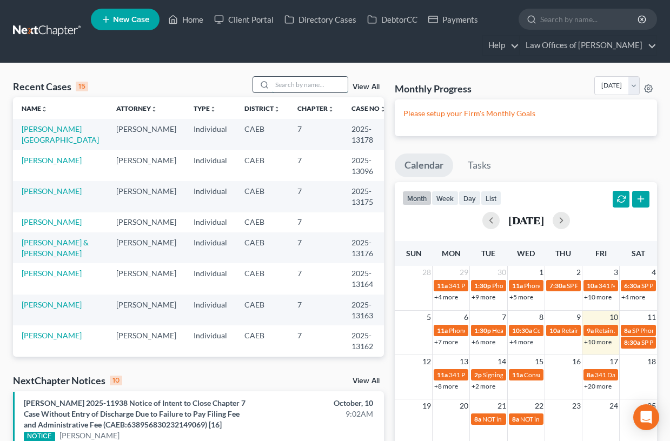
click at [289, 87] on input "search" at bounding box center [310, 85] width 76 height 16
click at [290, 86] on input "search" at bounding box center [310, 85] width 76 height 16
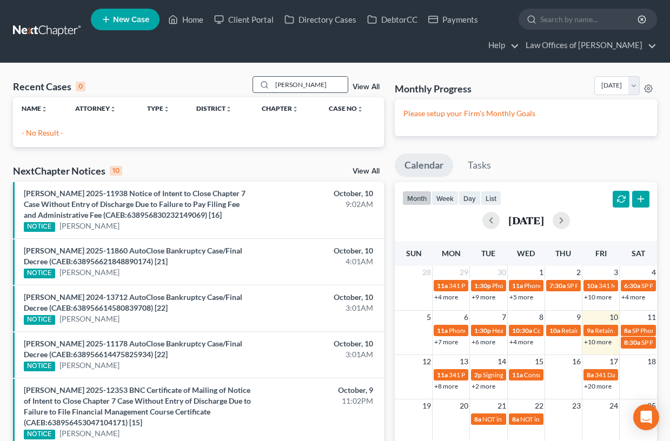
scroll to position [1, 0]
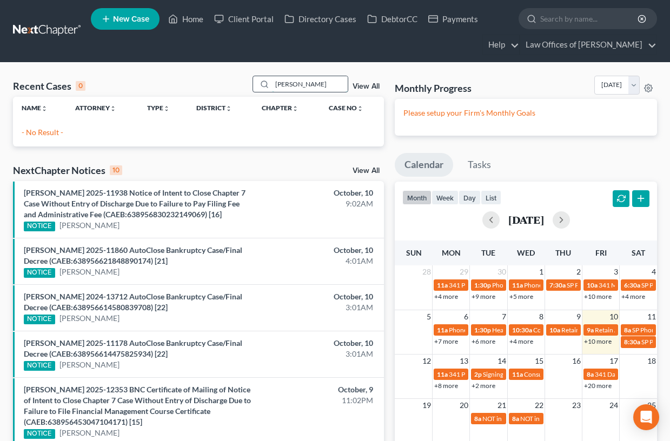
drag, startPoint x: 335, startPoint y: 87, endPoint x: 300, endPoint y: 84, distance: 35.2
click at [297, 84] on input "[PERSON_NAME]" at bounding box center [310, 84] width 76 height 16
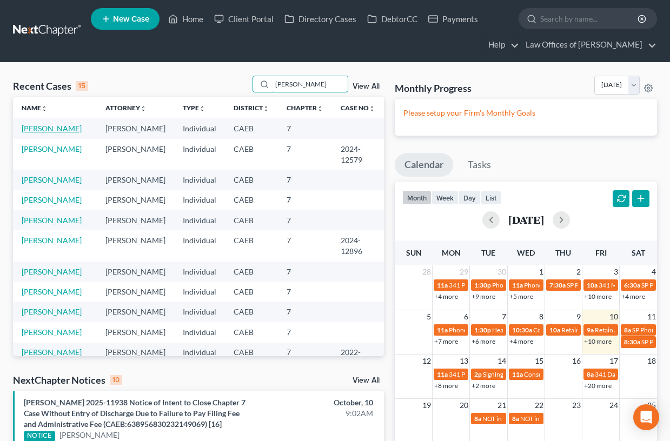
type input "[PERSON_NAME]"
click at [70, 129] on link "[PERSON_NAME]" at bounding box center [52, 128] width 60 height 9
select select "11"
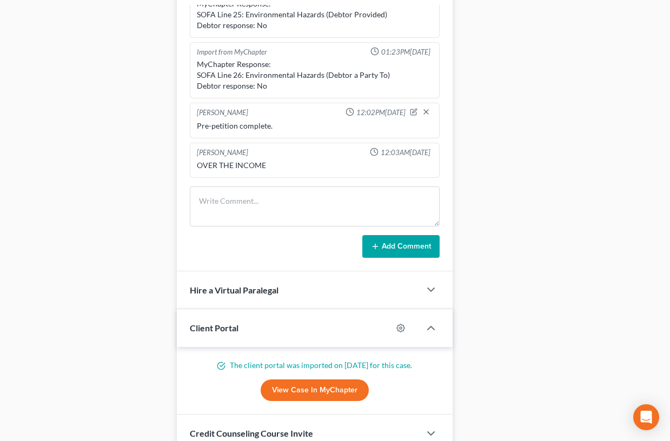
scroll to position [910, 0]
